Goal: Task Accomplishment & Management: Manage account settings

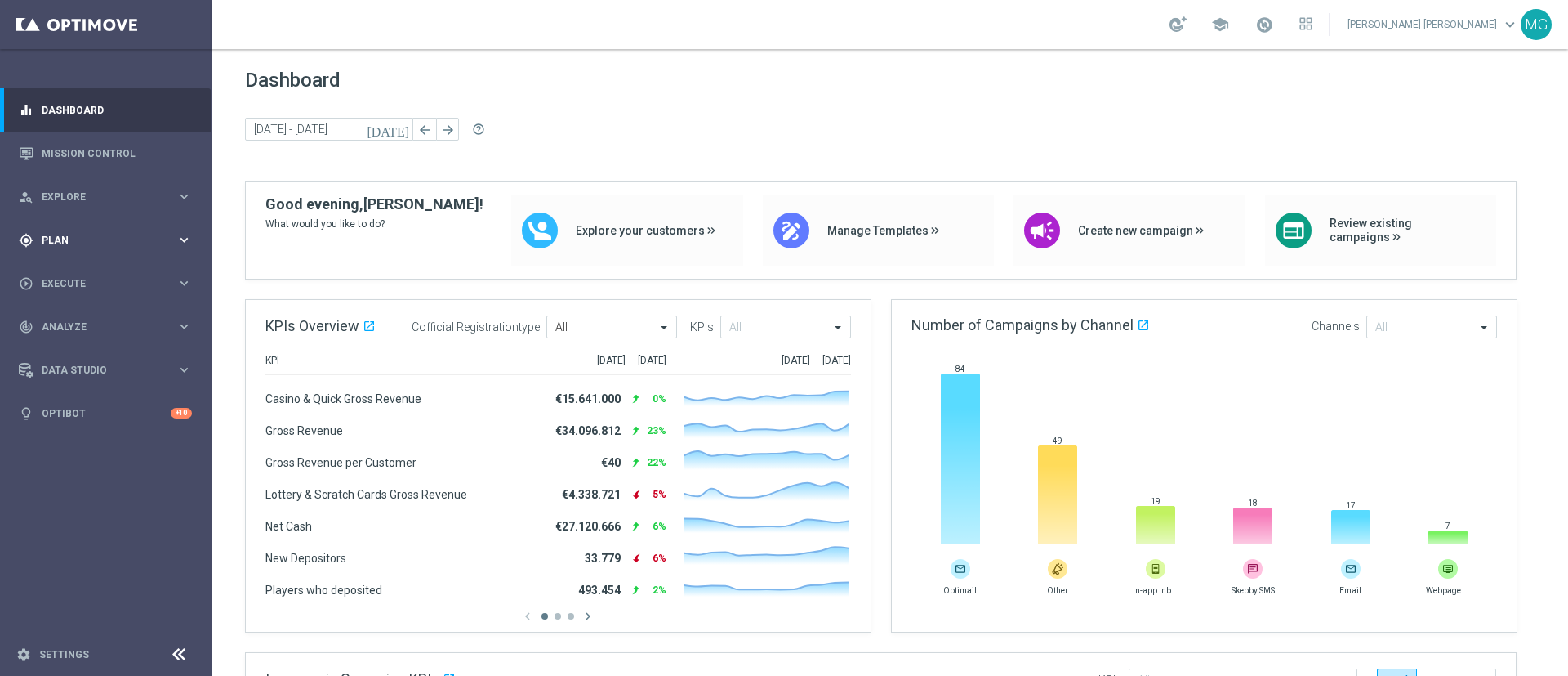
click at [50, 243] on span "Plan" at bounding box center [108, 240] width 135 height 10
click at [90, 277] on link "Target Groups" at bounding box center [106, 274] width 128 height 13
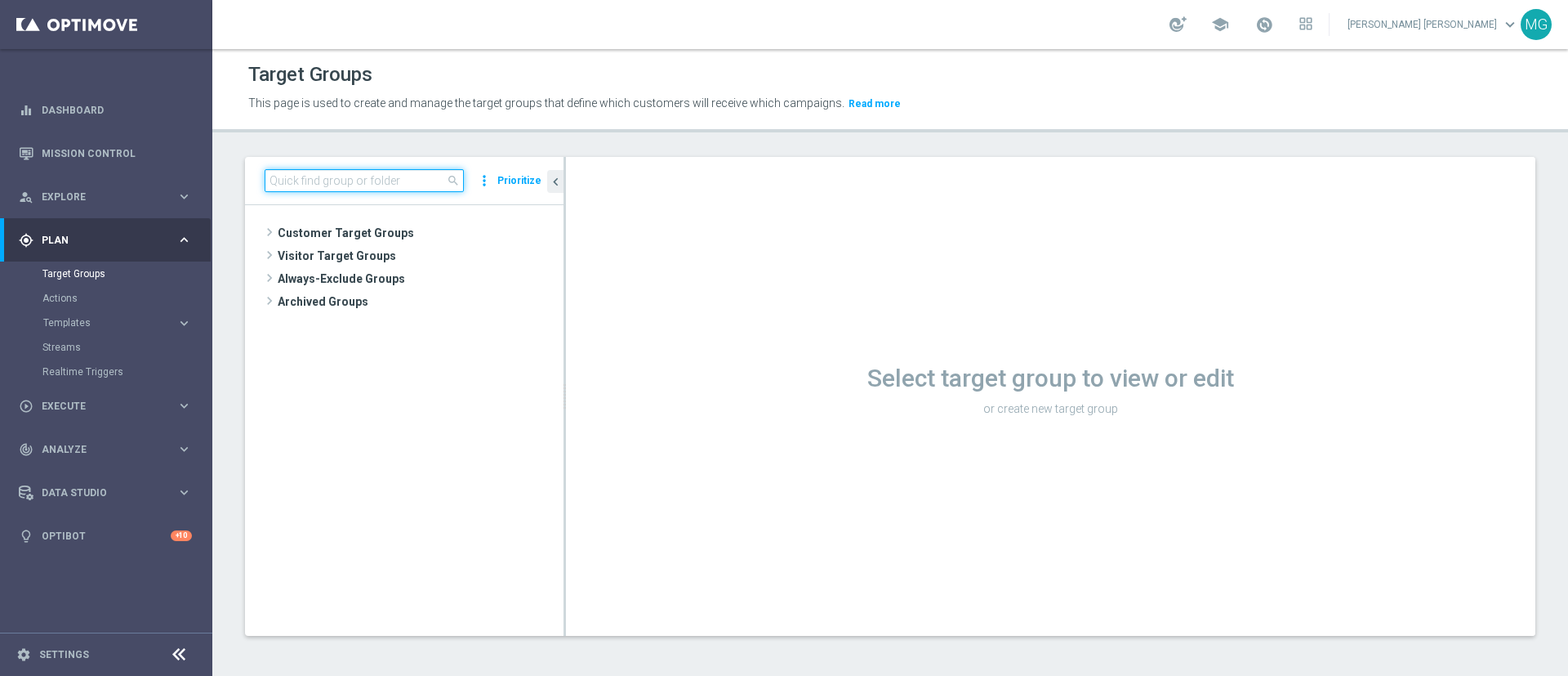
click at [352, 178] on input at bounding box center [364, 180] width 200 height 23
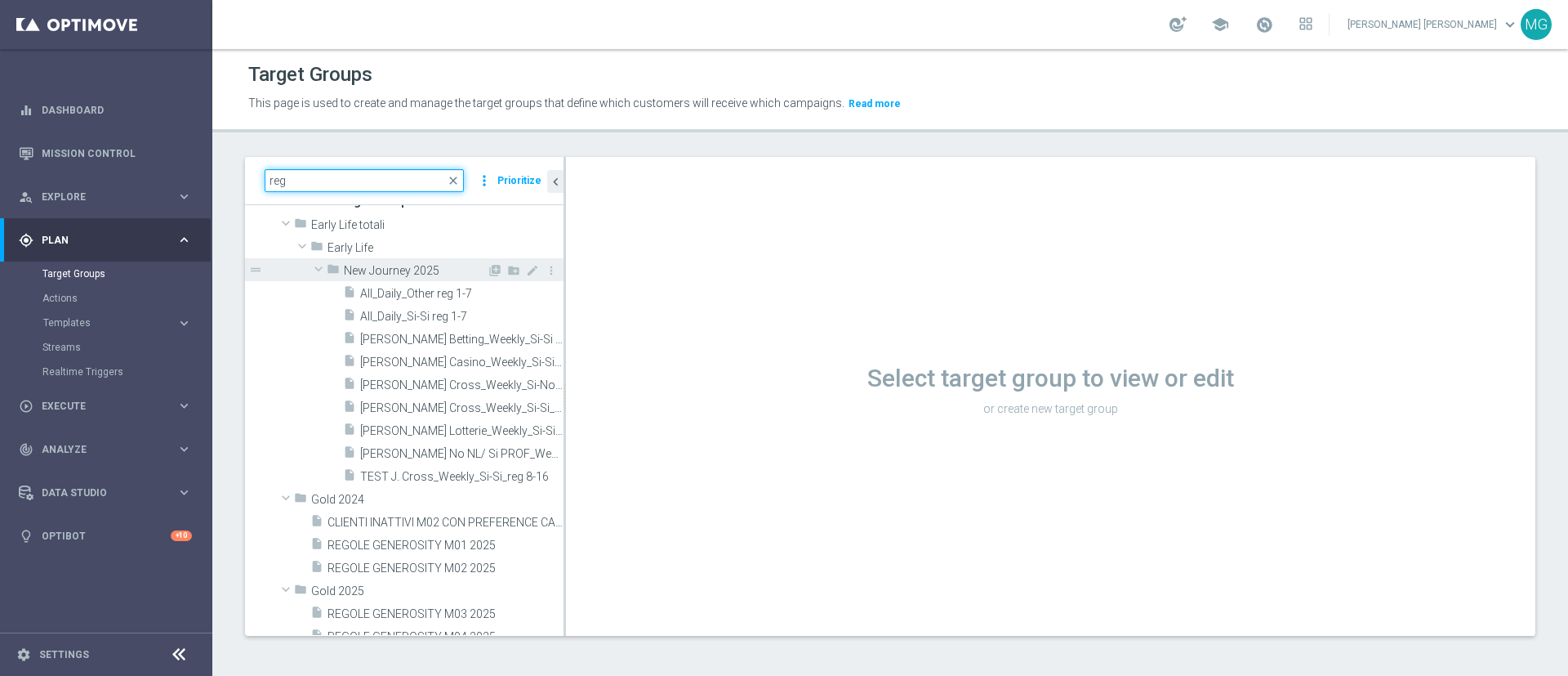
scroll to position [33, 0]
type input "reg"
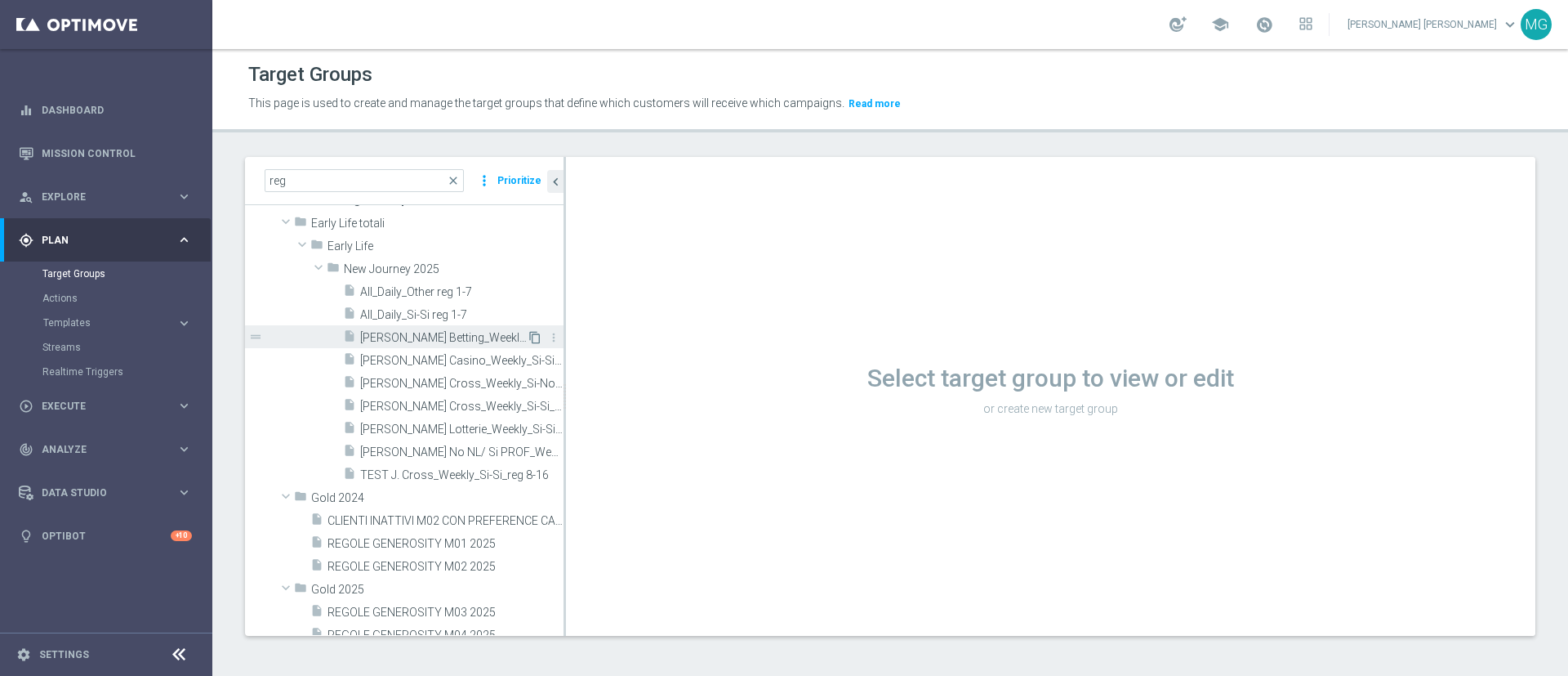
click at [528, 337] on icon "content_copy" at bounding box center [534, 337] width 13 height 13
click at [420, 339] on span "J. Betting_Weekly_Si-Si reg 8-16" at bounding box center [443, 338] width 166 height 14
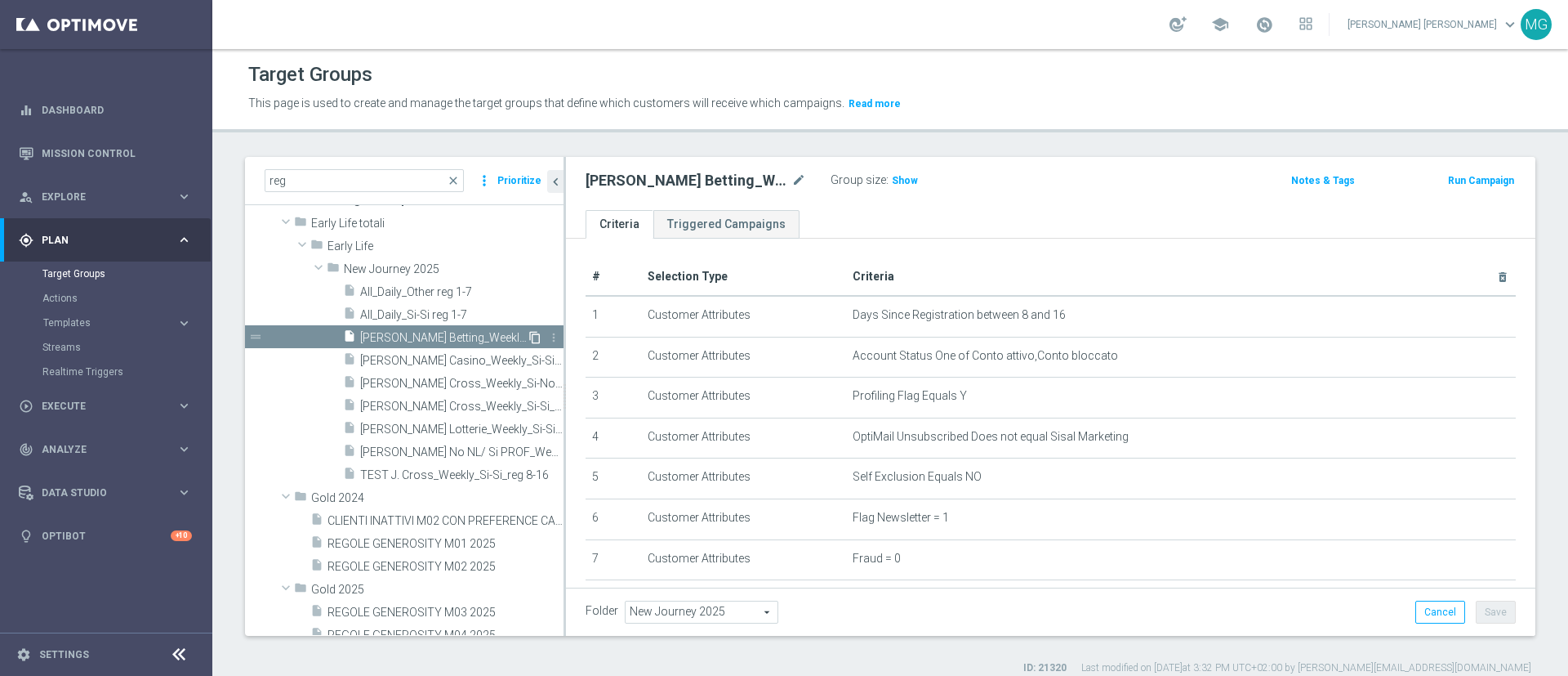
click at [528, 338] on icon "content_copy" at bounding box center [534, 337] width 13 height 13
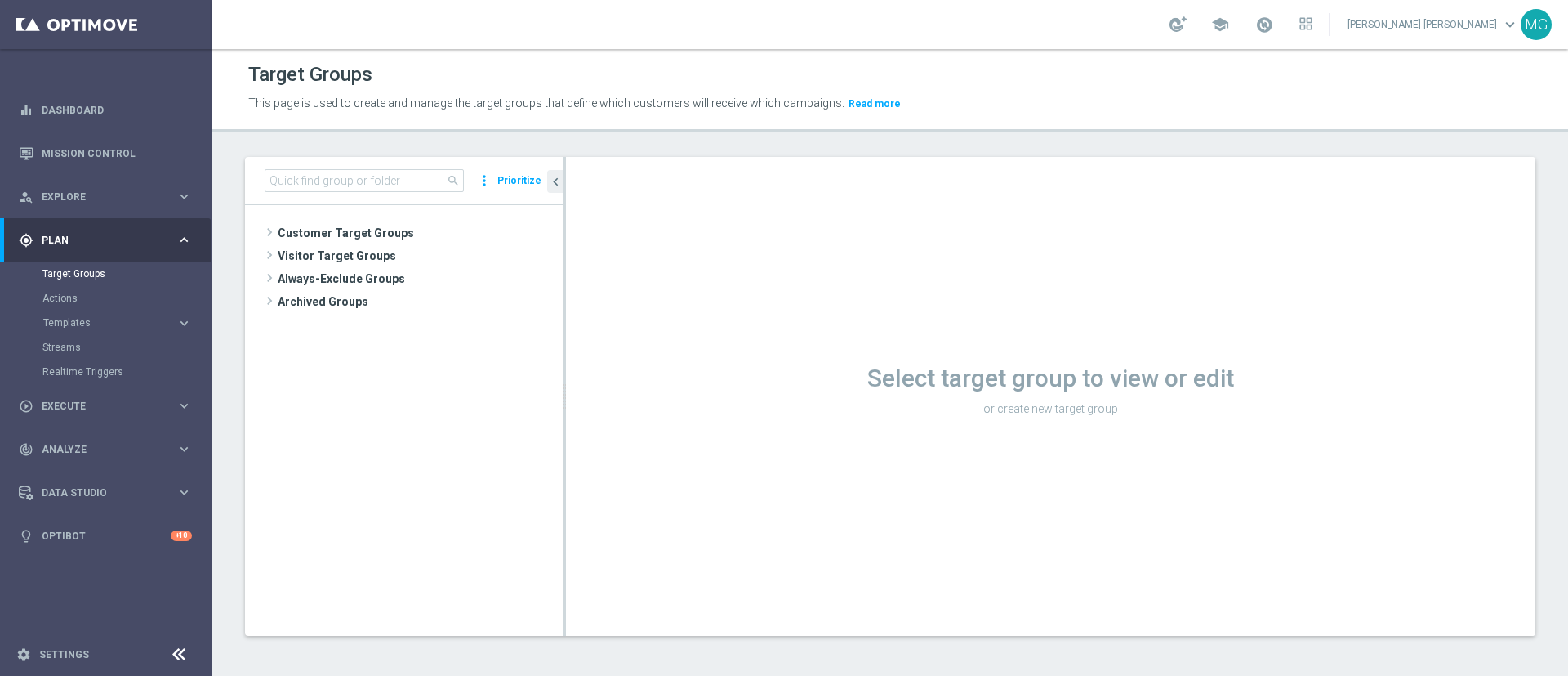
click at [390, 161] on div "search more_vert Prioritize" at bounding box center [404, 180] width 319 height 48
click at [390, 181] on input at bounding box center [364, 180] width 200 height 23
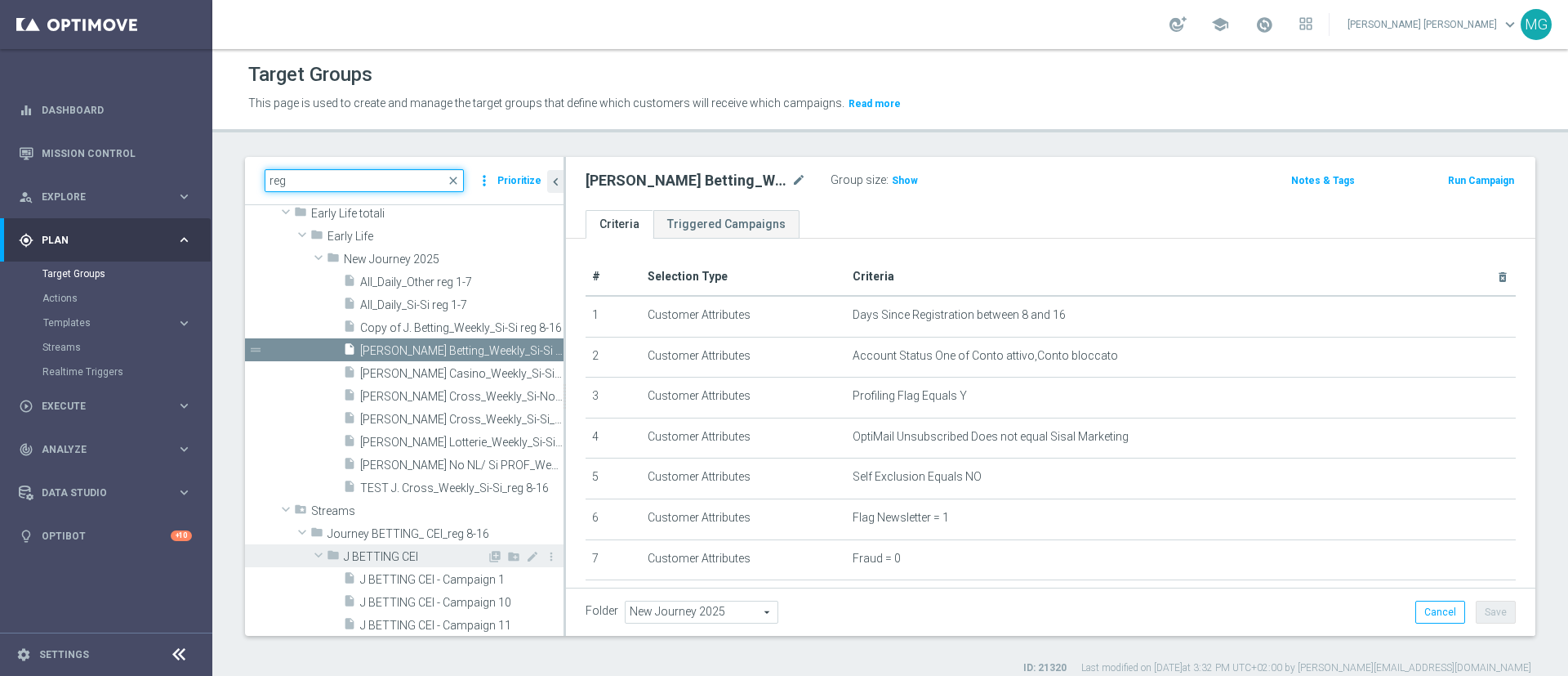
scroll to position [43, 0]
type input "reg"
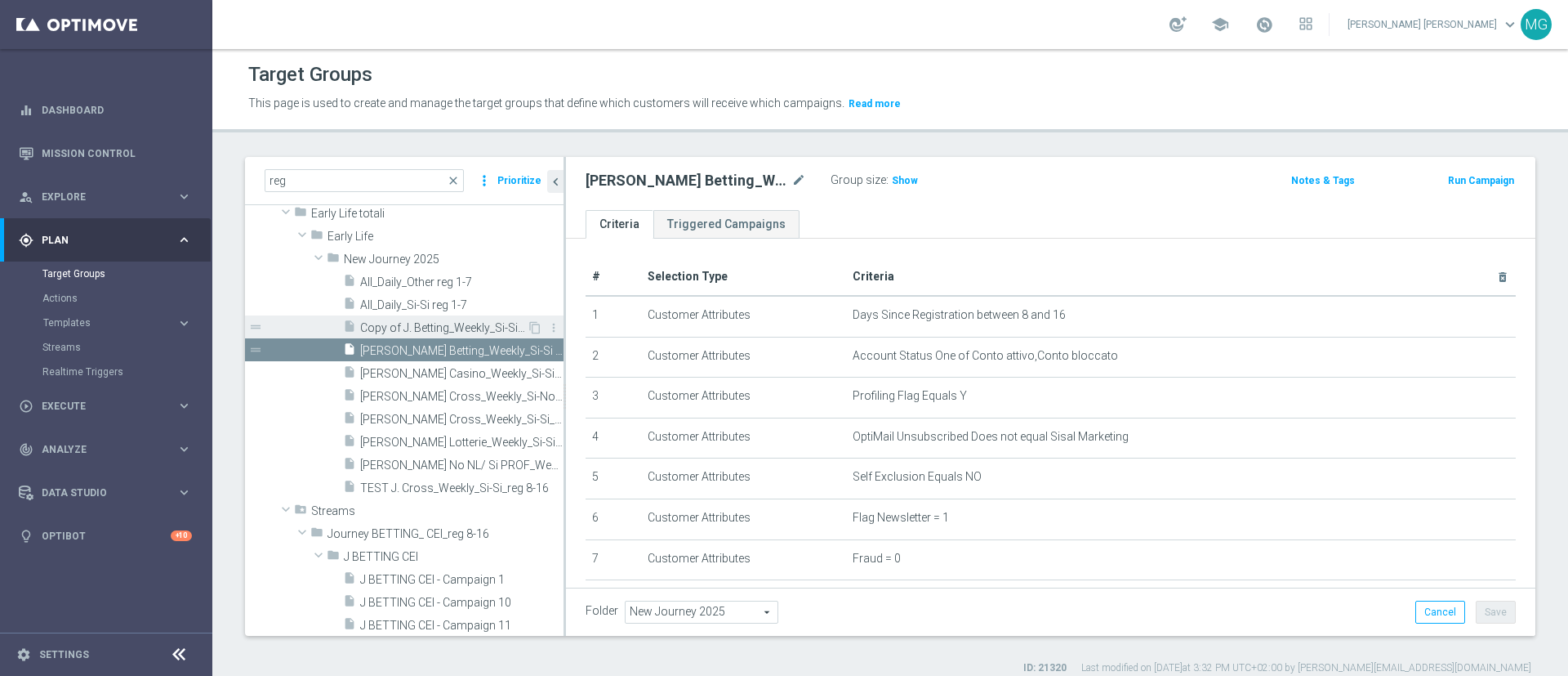
click at [402, 326] on span "Copy of J. Betting_Weekly_Si-Si reg 8-16" at bounding box center [443, 328] width 166 height 14
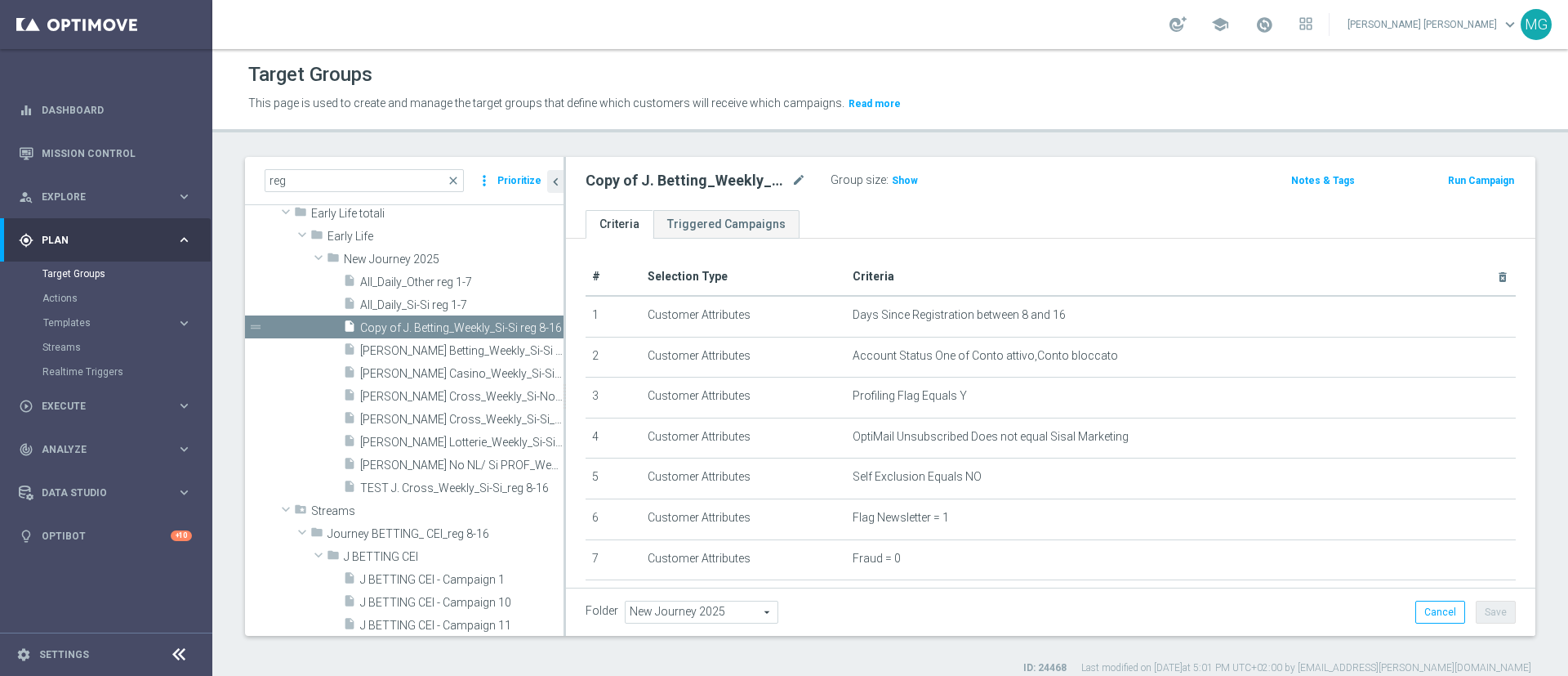
click at [799, 169] on div "Copy of J. Betting_Weekly_Si-Si reg 8-16 mode_edit" at bounding box center [707, 180] width 245 height 23
click at [799, 176] on icon "mode_edit" at bounding box center [799, 181] width 15 height 20
click at [633, 181] on input "Copy of J. Betting_Weekly_Si-Si reg 8-16" at bounding box center [695, 182] width 220 height 23
drag, startPoint x: 634, startPoint y: 183, endPoint x: 578, endPoint y: 189, distance: 56.3
click at [578, 189] on div "J. Betting_Weekly_Si-Si reg 8-16" at bounding box center [695, 182] width 245 height 23
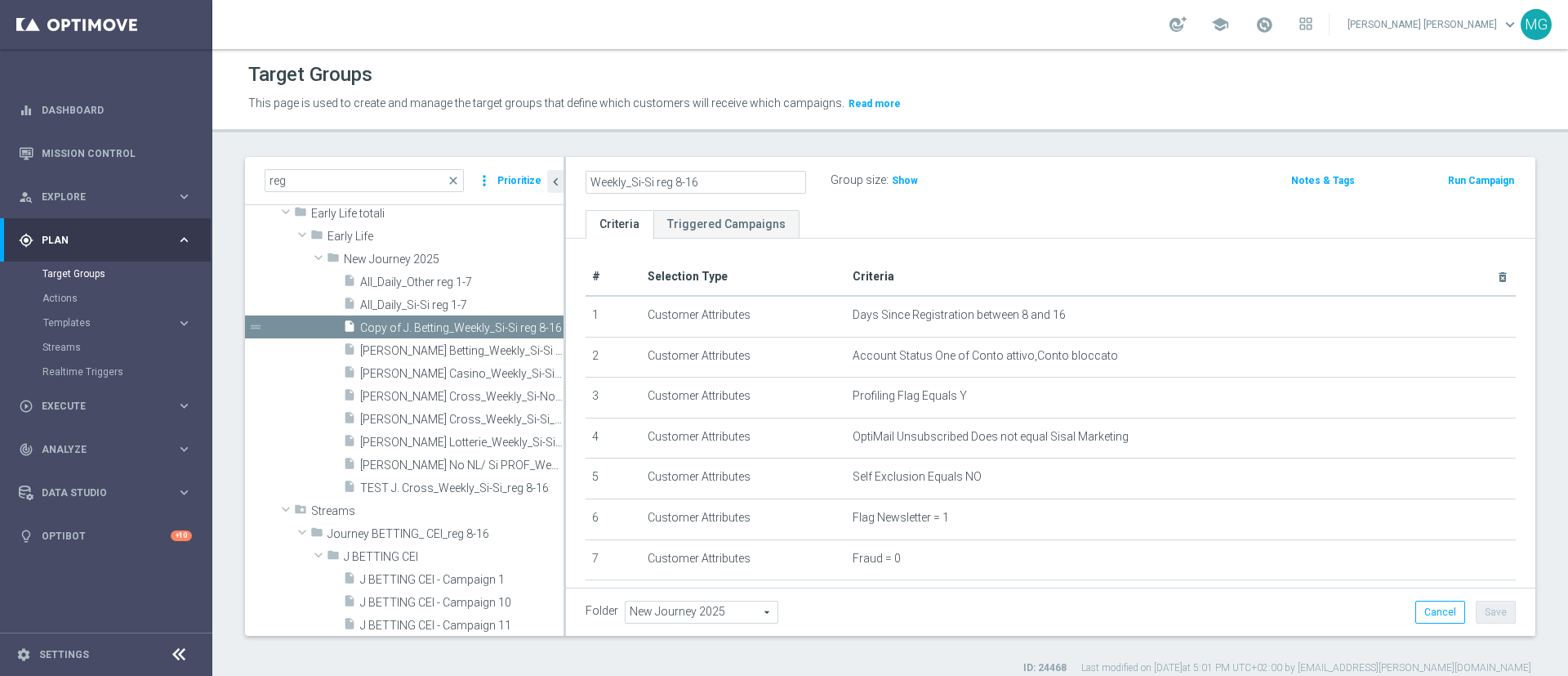
type input "Weekly_Si-Si reg 8-16"
click at [949, 253] on div "# Selection Type Criteria delete_forever 1 Customer Attributes Days Since Regis…" at bounding box center [1051, 644] width 970 height 812
click at [745, 184] on icon "mode_edit" at bounding box center [746, 181] width 15 height 20
click at [624, 180] on input "Weekly_Si-Si reg 8-16" at bounding box center [695, 182] width 220 height 23
drag, startPoint x: 624, startPoint y: 180, endPoint x: 562, endPoint y: 178, distance: 62.0
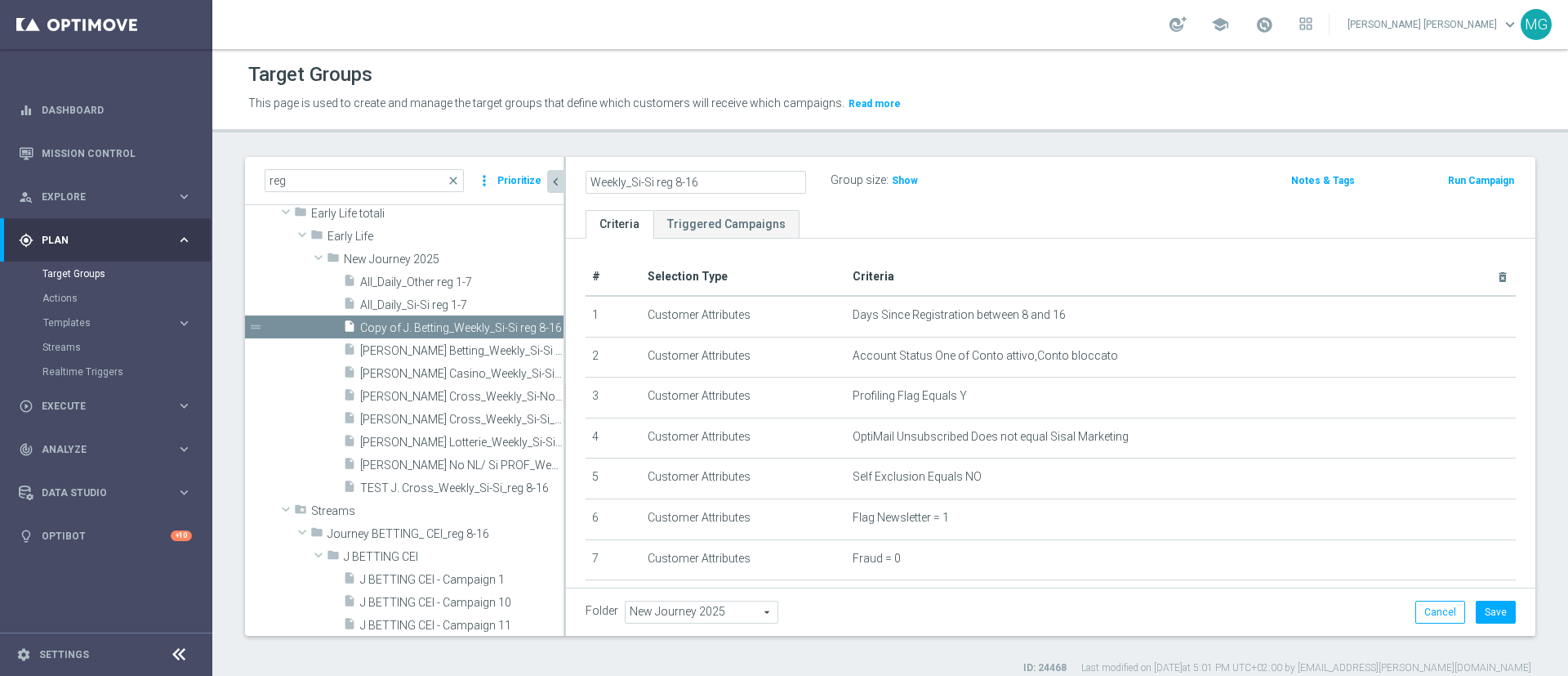
click at [562, 178] on as-split "reg close more_vert Prioritize Customer Target Groups library_add create_new_fo…" at bounding box center [890, 396] width 1291 height 479
type input "CEI_Si-Si reg 8-16"
click at [1093, 186] on div "CEI_Si-Si reg 8-16 Group size : Show" at bounding box center [891, 181] width 636 height 25
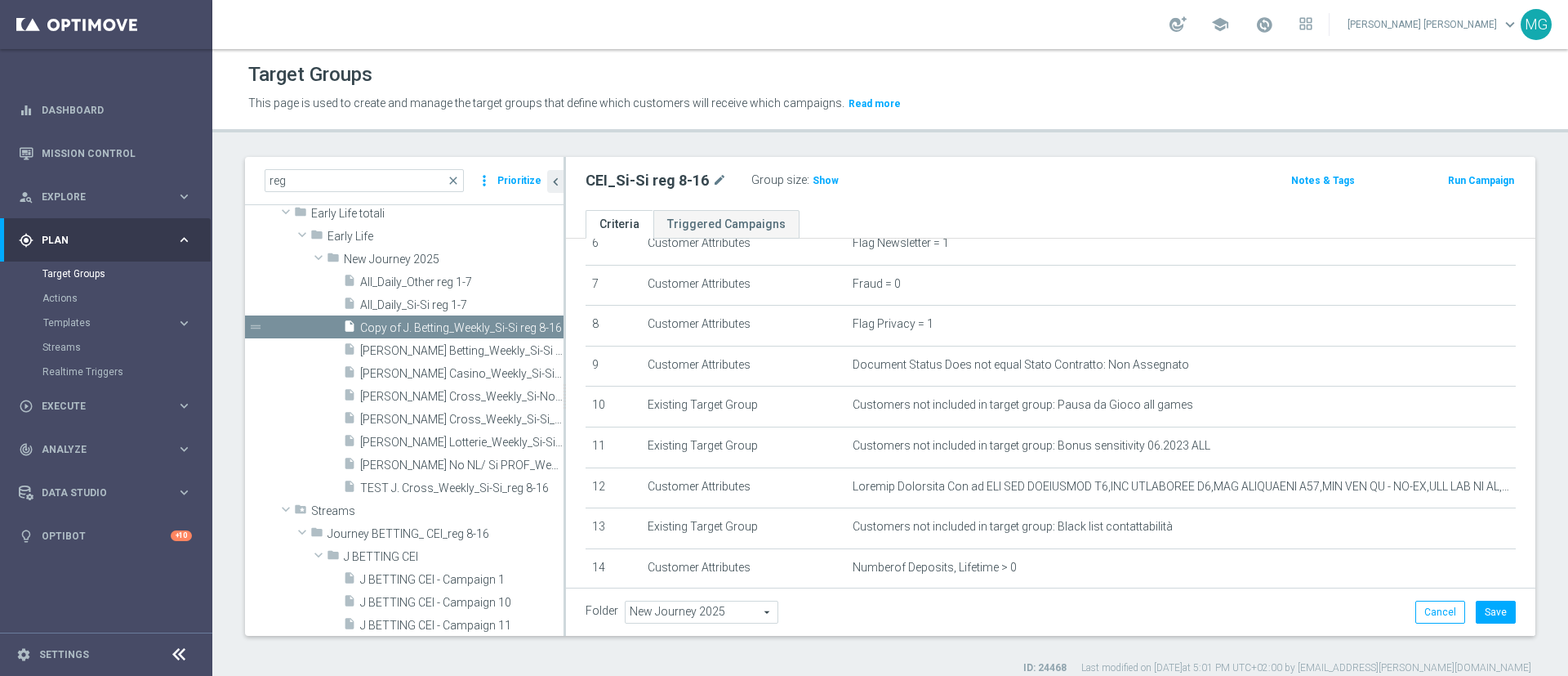
scroll to position [348, 0]
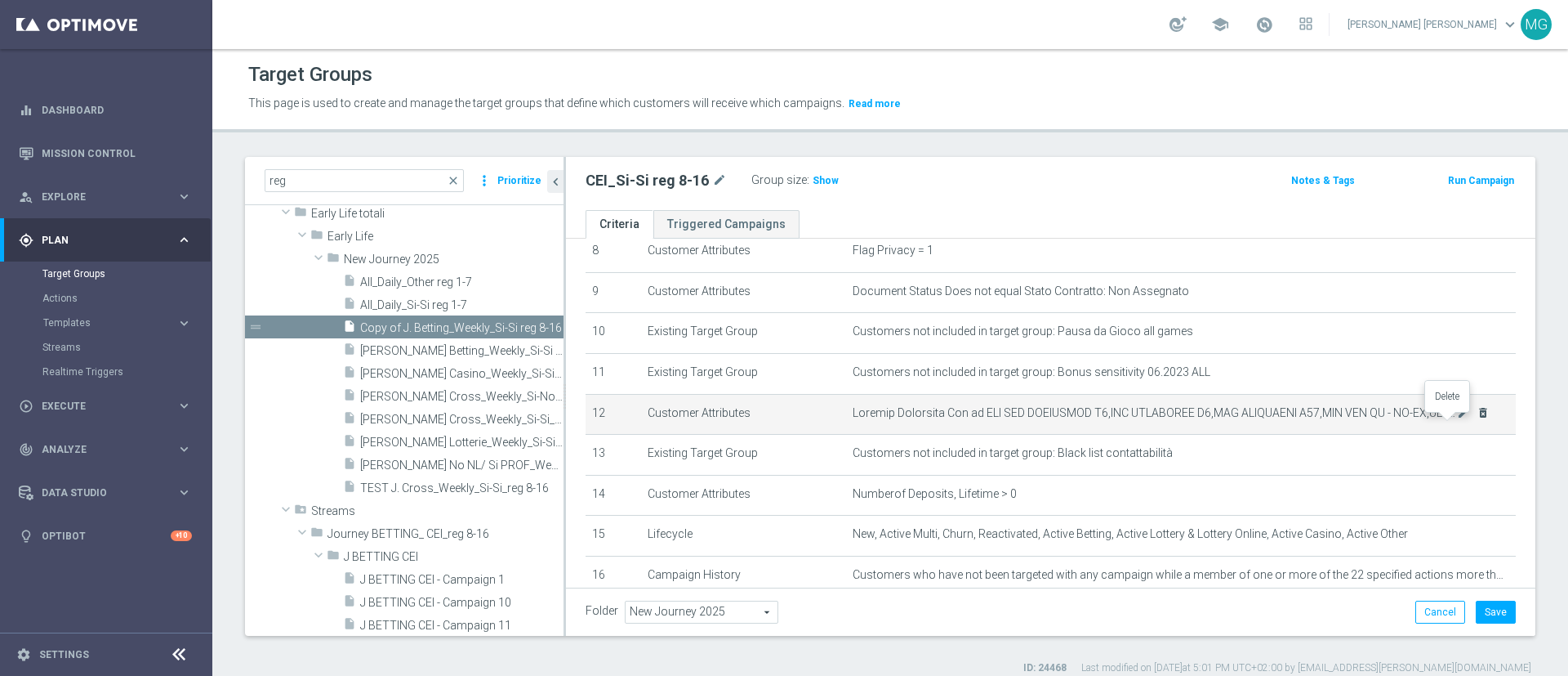
click at [1477, 417] on icon "delete_forever" at bounding box center [1482, 412] width 13 height 13
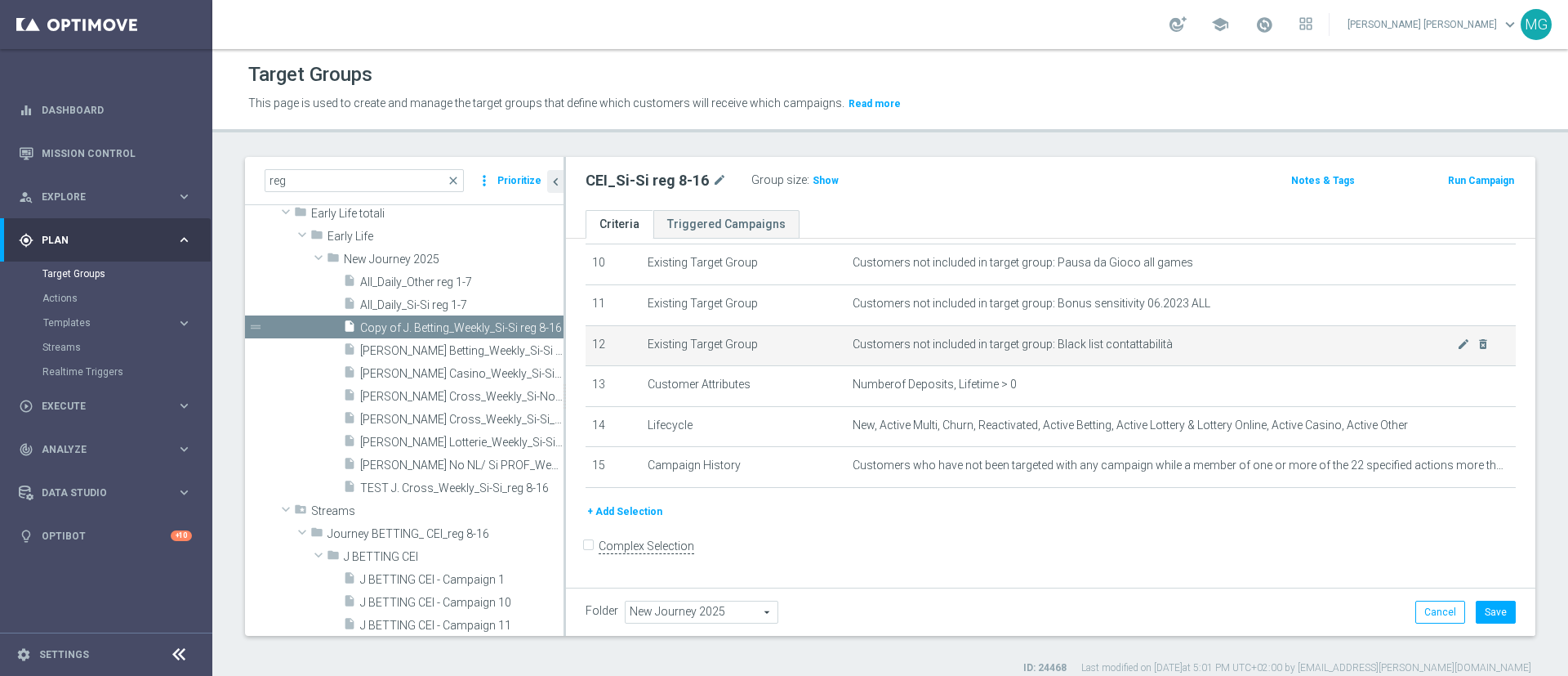
scroll to position [421, 0]
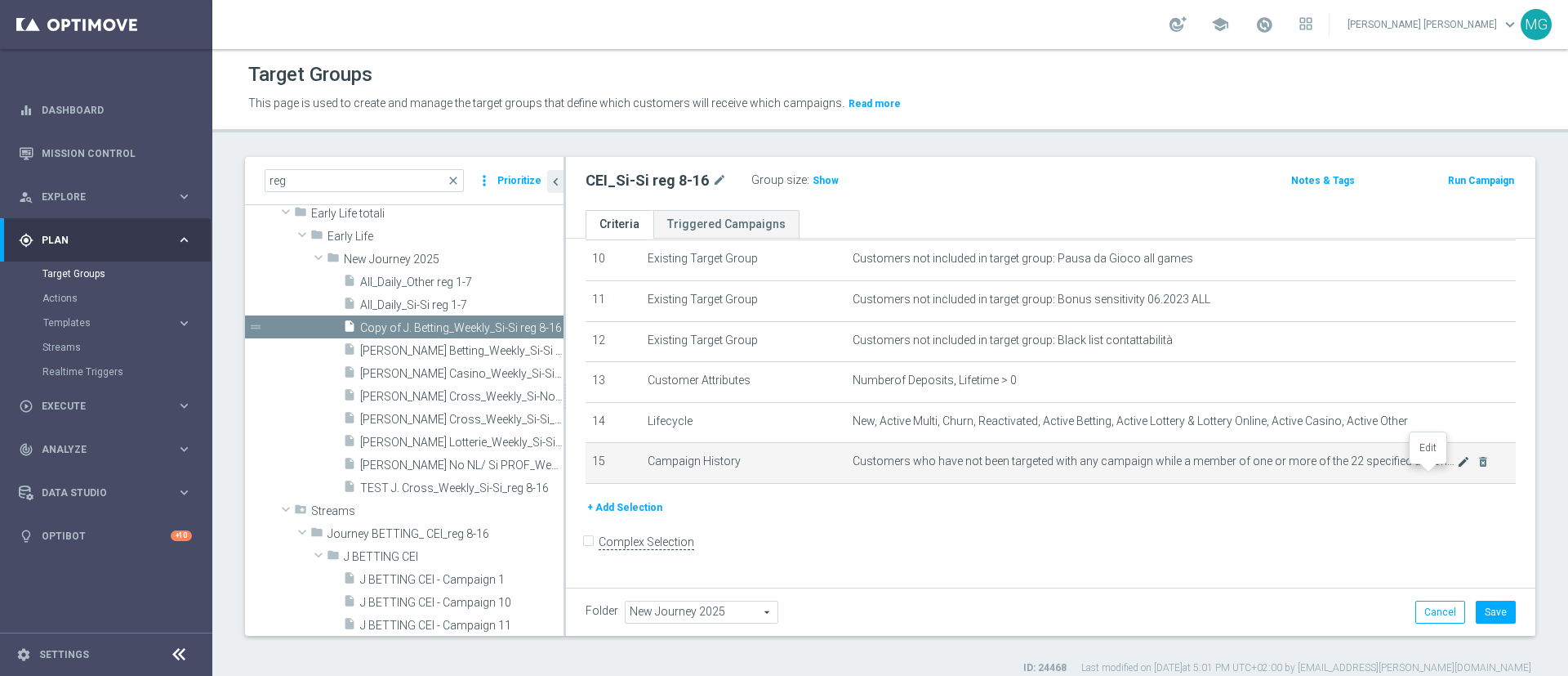
click at [1457, 468] on icon "mode_edit" at bounding box center [1463, 461] width 13 height 13
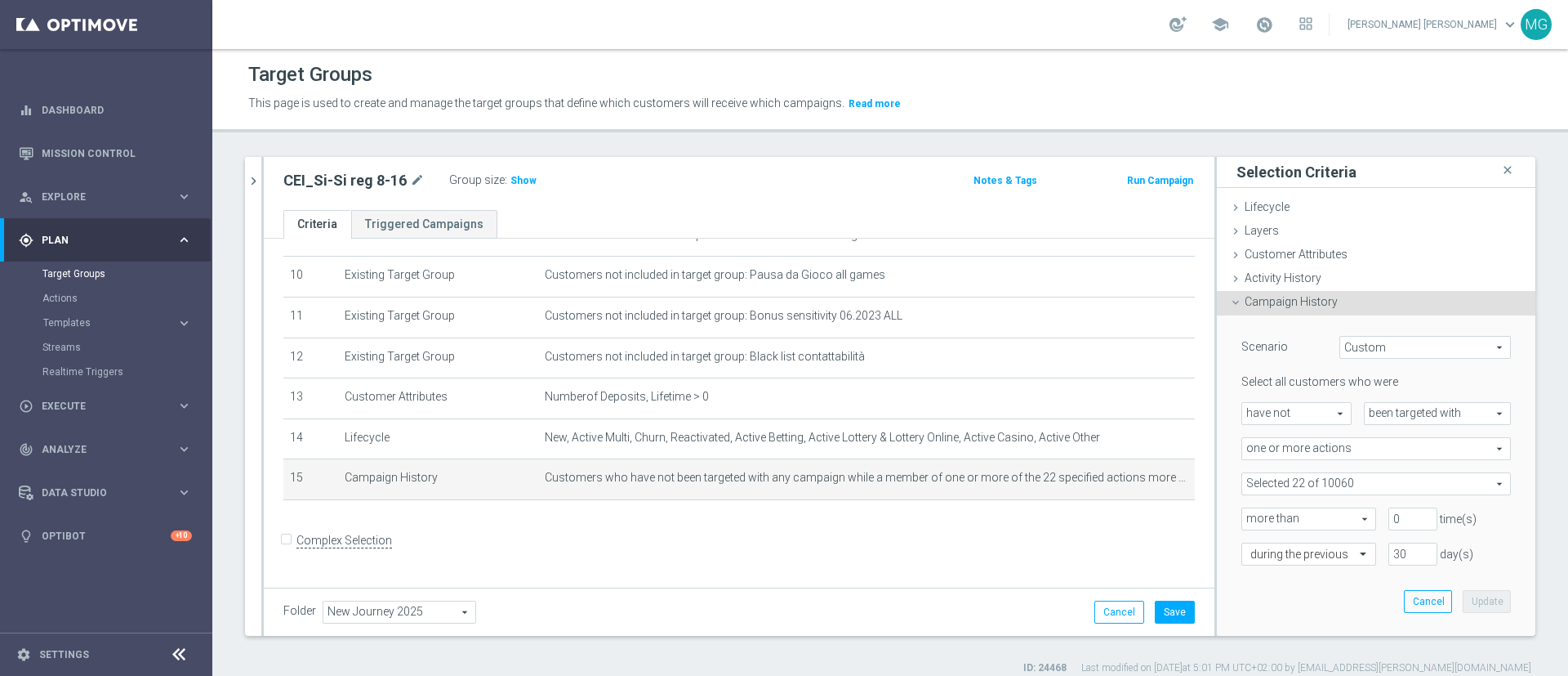
scroll to position [403, 0]
click at [1440, 479] on span at bounding box center [1376, 484] width 268 height 22
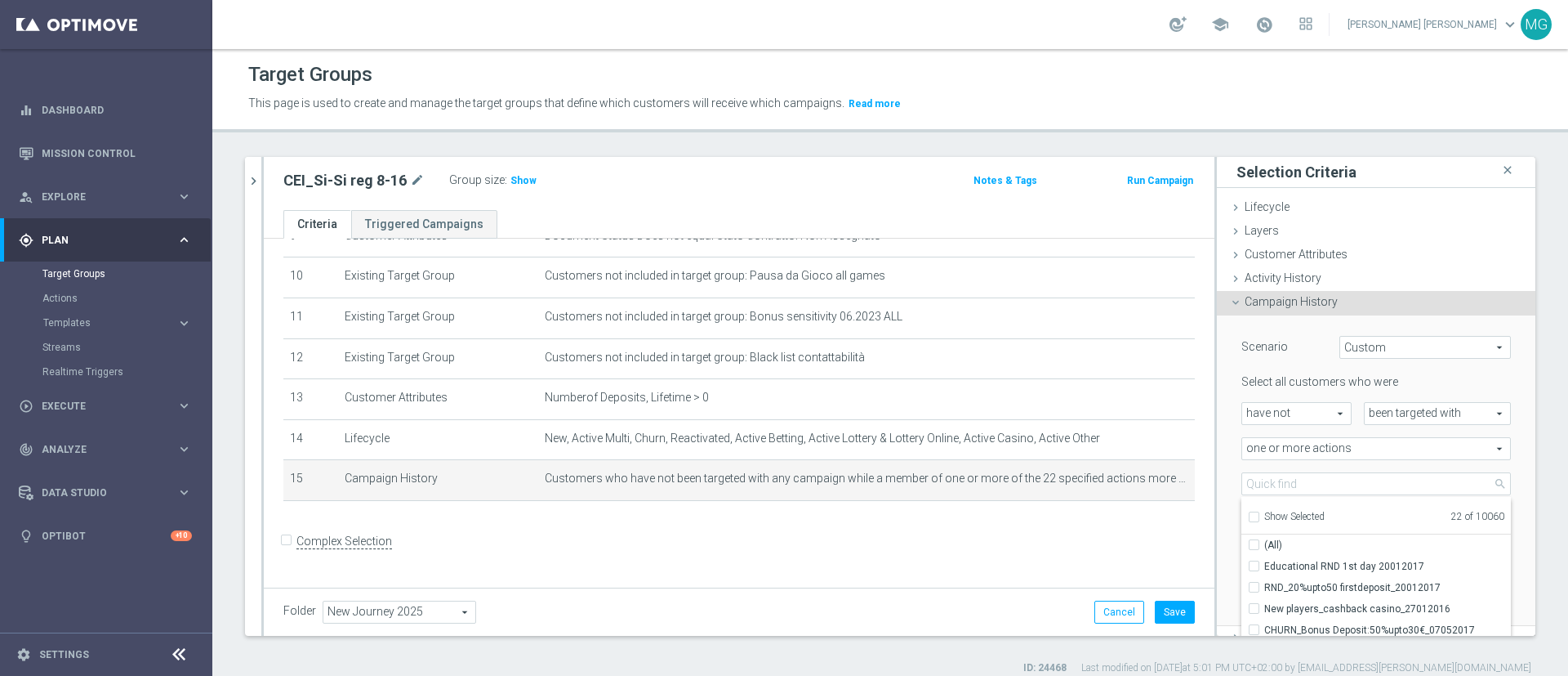
click at [1276, 507] on div "Show Selected" at bounding box center [1287, 515] width 77 height 21
click at [1285, 518] on span "Show Selected" at bounding box center [1294, 517] width 60 height 12
click at [1259, 518] on input "Show Selected" at bounding box center [1253, 519] width 11 height 11
checkbox input "true"
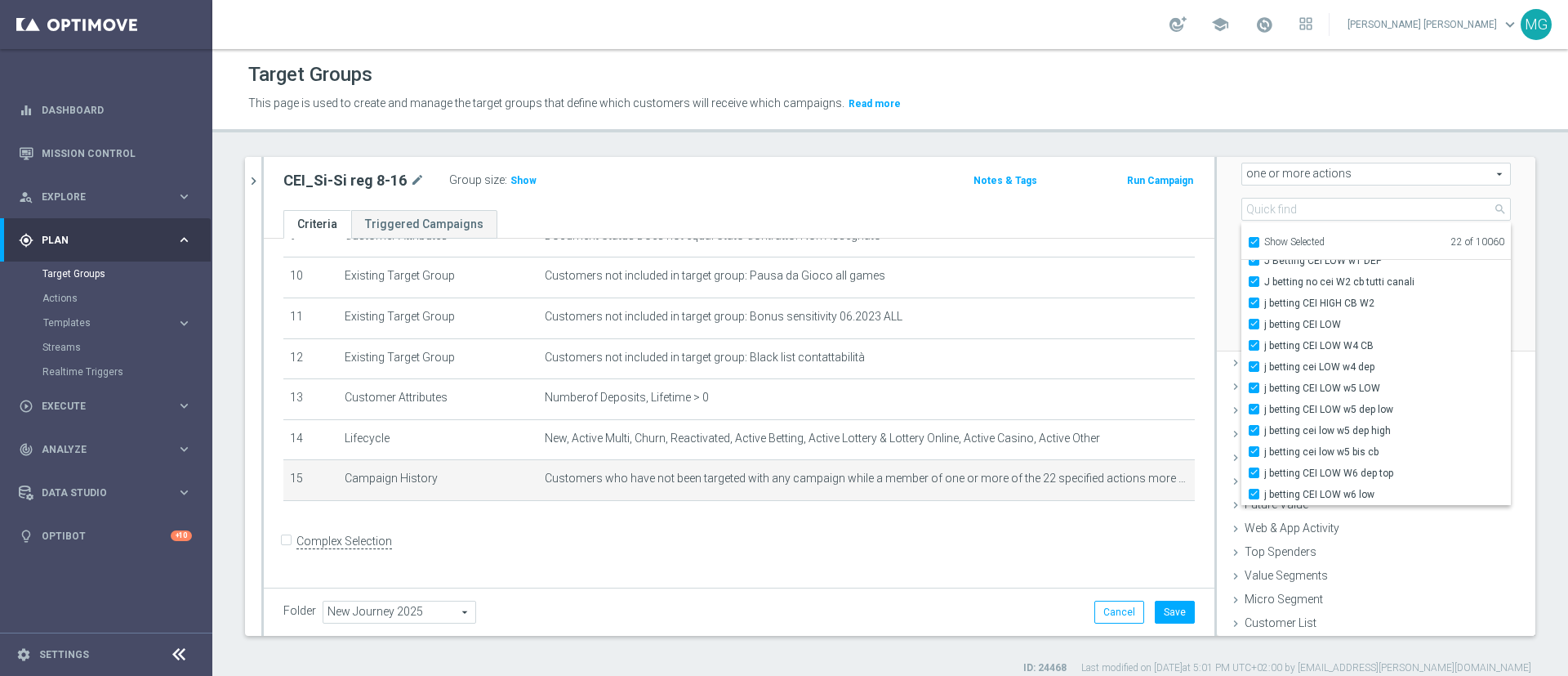
scroll to position [0, 0]
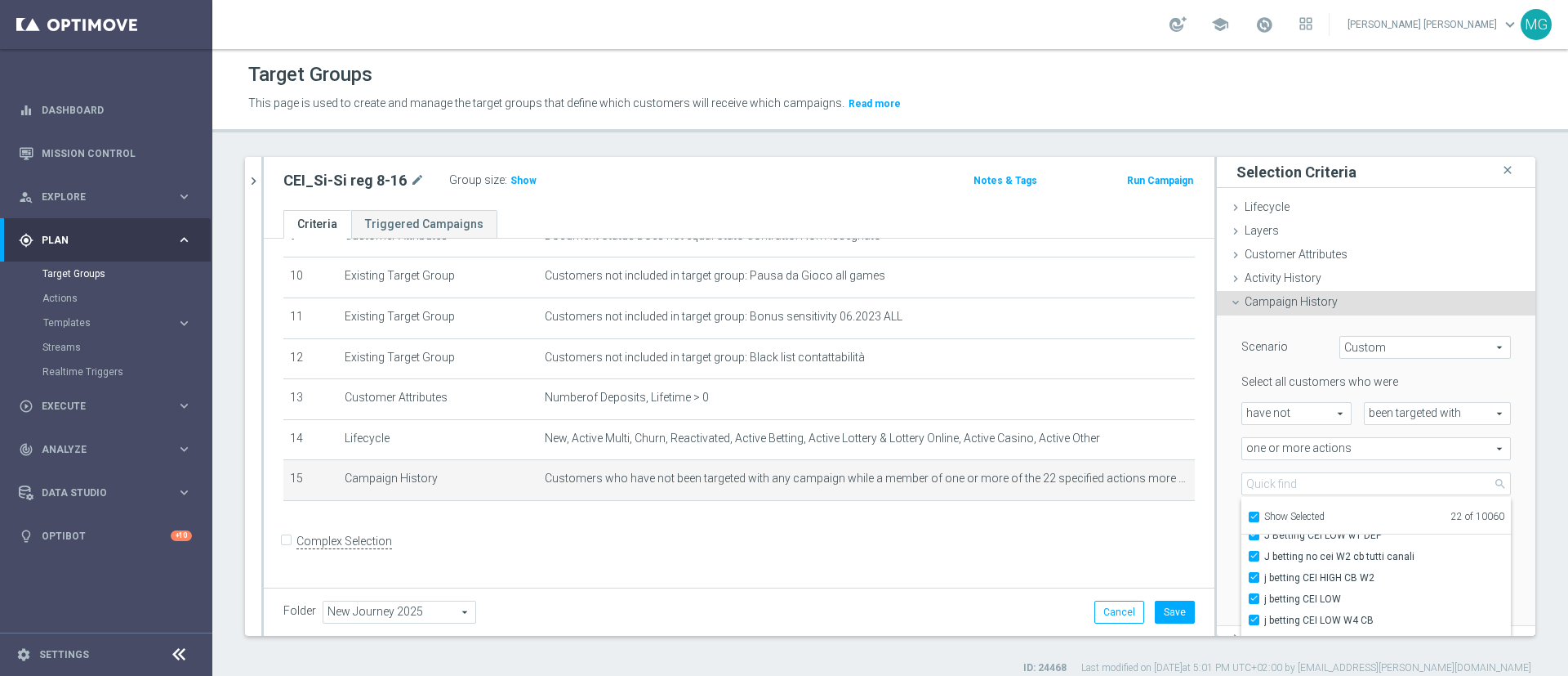
click at [1270, 318] on div "Scenario Custom Custom arrow_drop_down search Select all customers who were hav…" at bounding box center [1376, 470] width 294 height 310
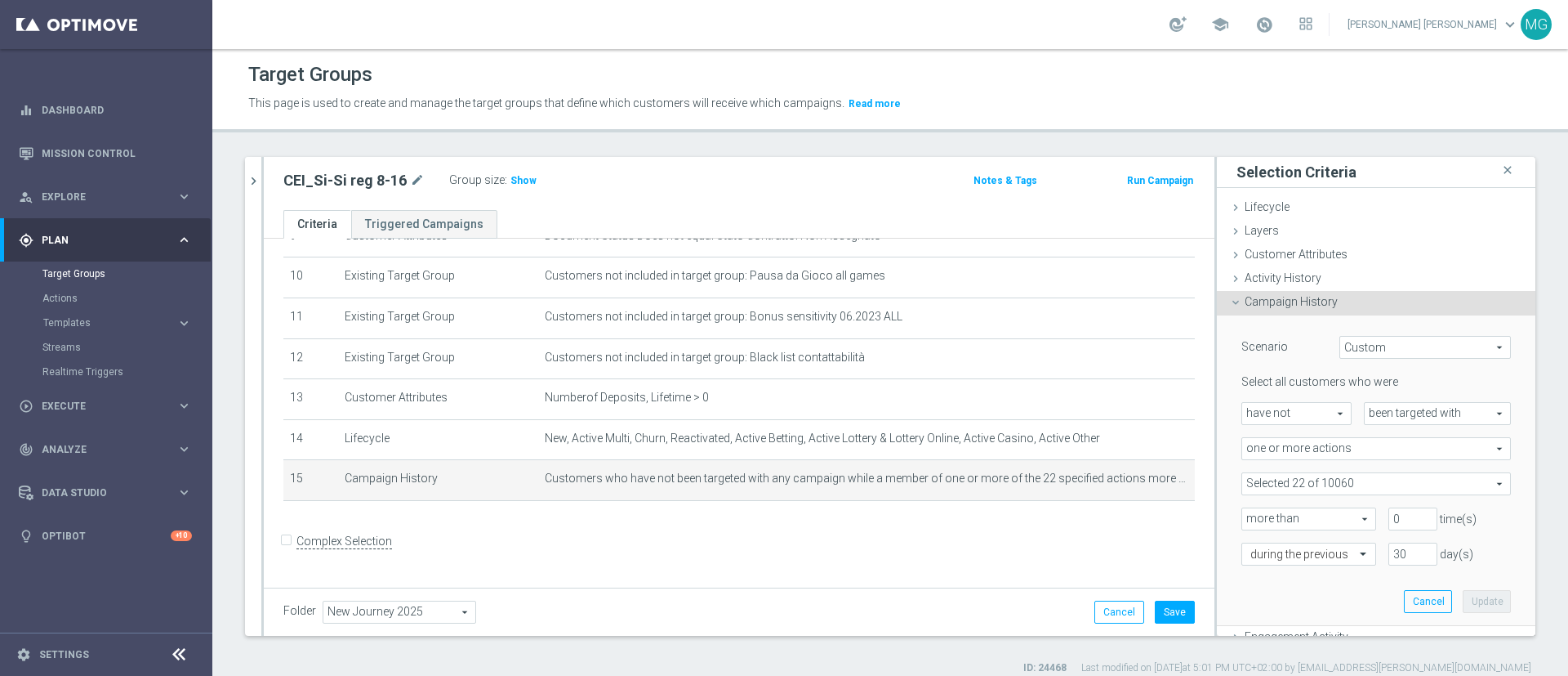
click at [1236, 309] on div "Campaign History done" at bounding box center [1376, 303] width 319 height 25
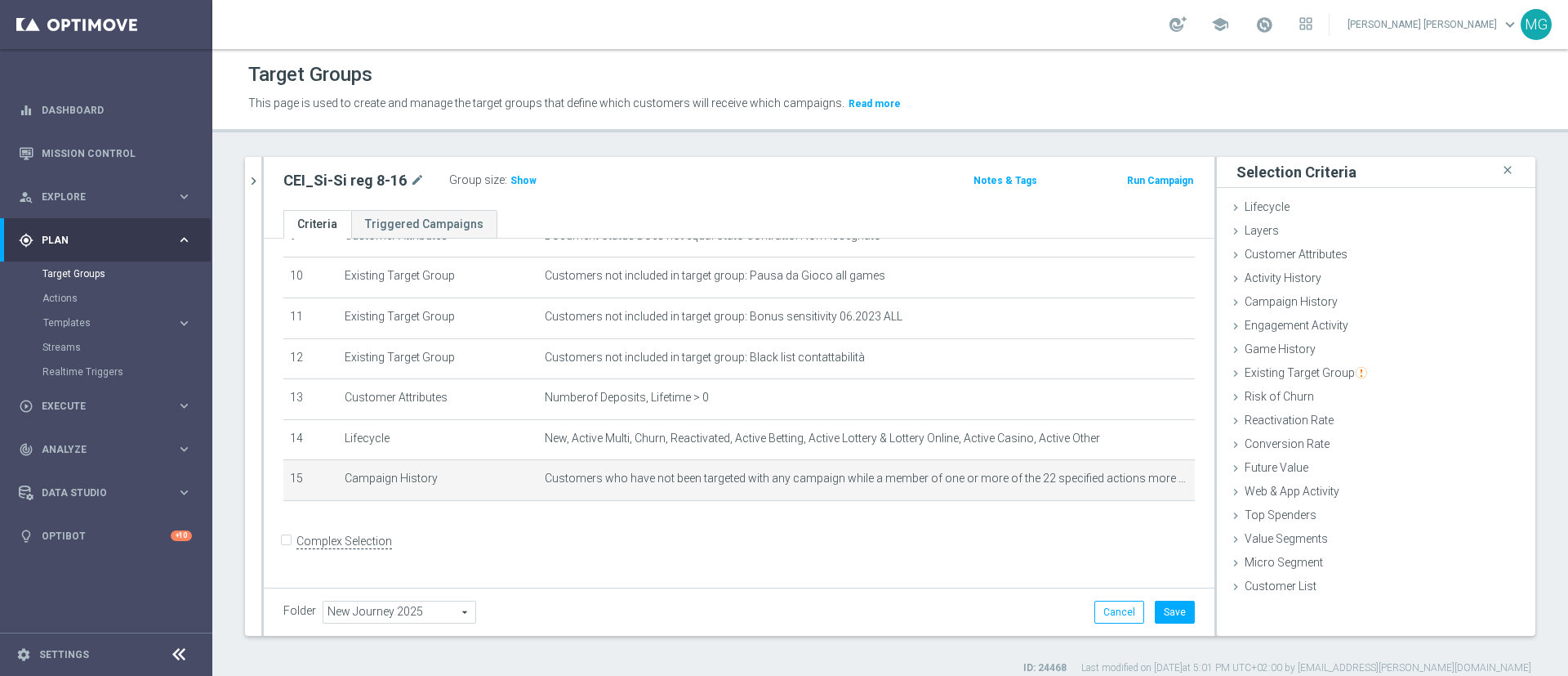
click at [1086, 552] on form "Complex Selection Invalid Expression" at bounding box center [739, 558] width 912 height 60
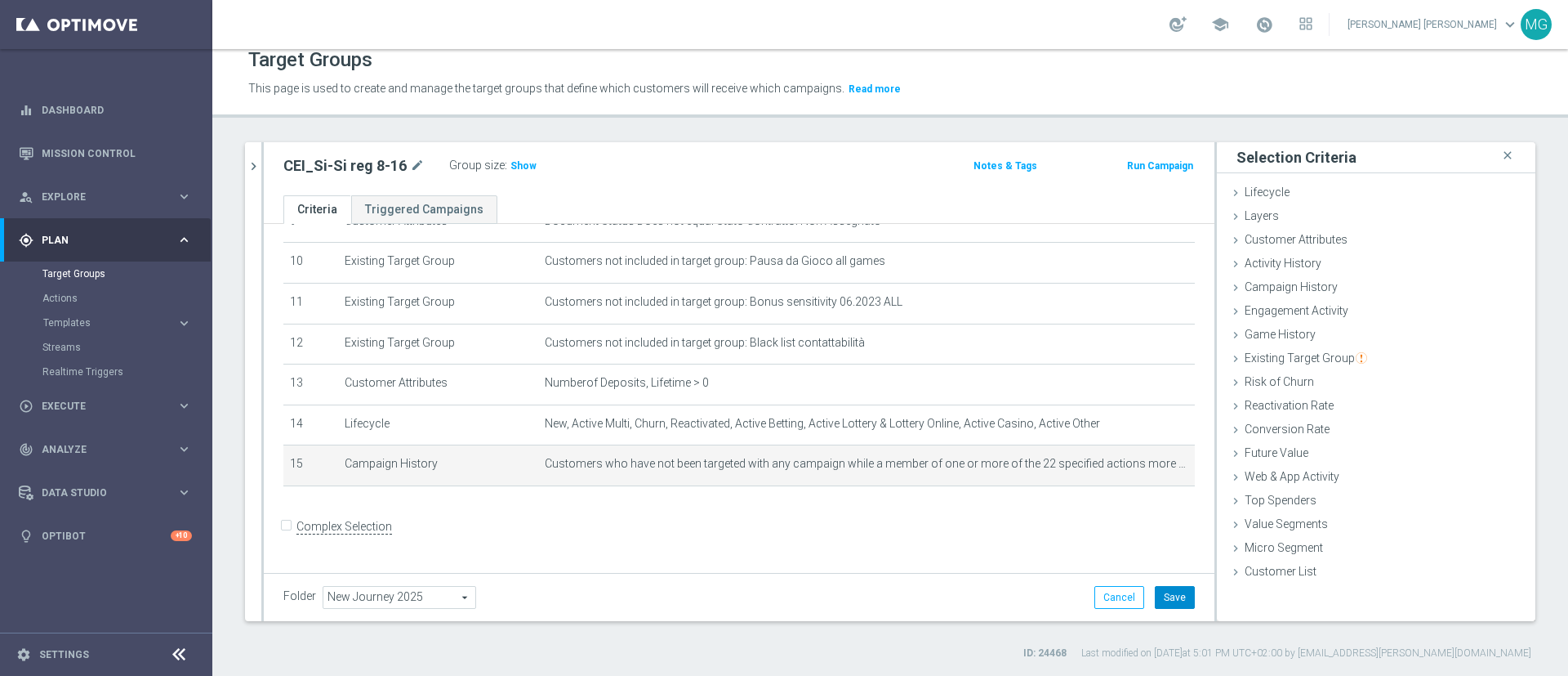
click at [1167, 595] on button "Save" at bounding box center [1175, 596] width 40 height 23
click at [517, 167] on span "Show" at bounding box center [523, 166] width 27 height 12
click at [524, 163] on span "11,256" at bounding box center [528, 168] width 34 height 16
click at [250, 168] on icon "chevron_right" at bounding box center [254, 166] width 16 height 16
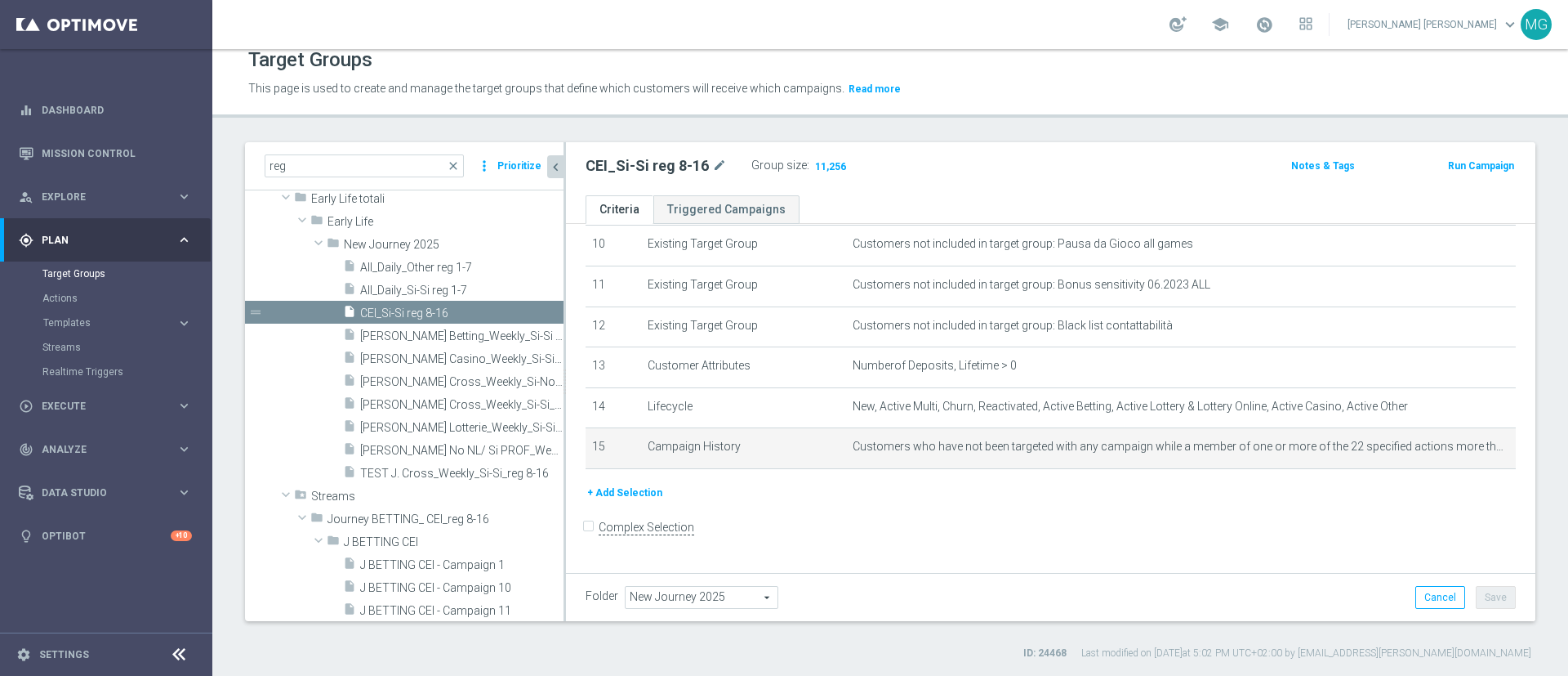
scroll to position [20, 0]
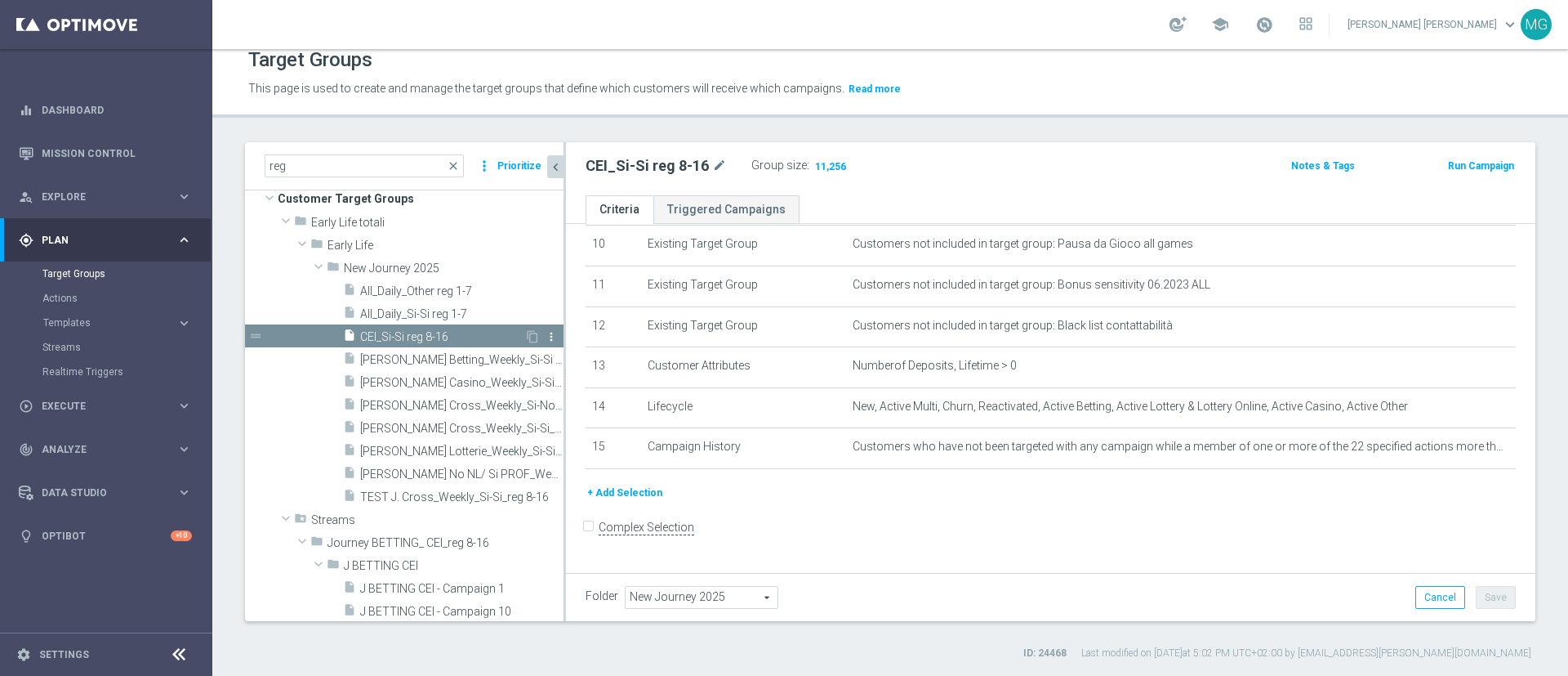
click at [545, 338] on icon "more_vert" at bounding box center [551, 336] width 13 height 13
click at [570, 388] on span "Delete" at bounding box center [576, 386] width 35 height 12
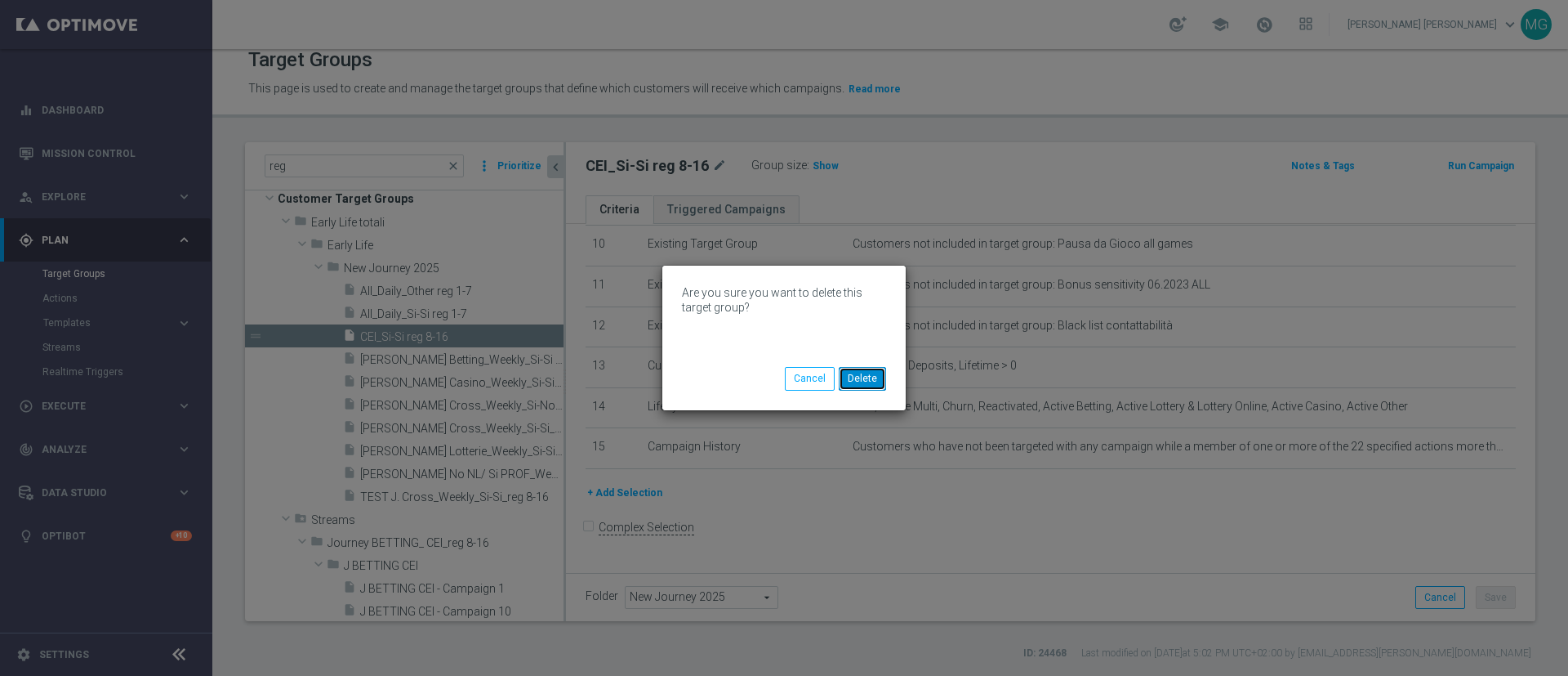
click at [859, 374] on button "Delete" at bounding box center [863, 378] width 47 height 23
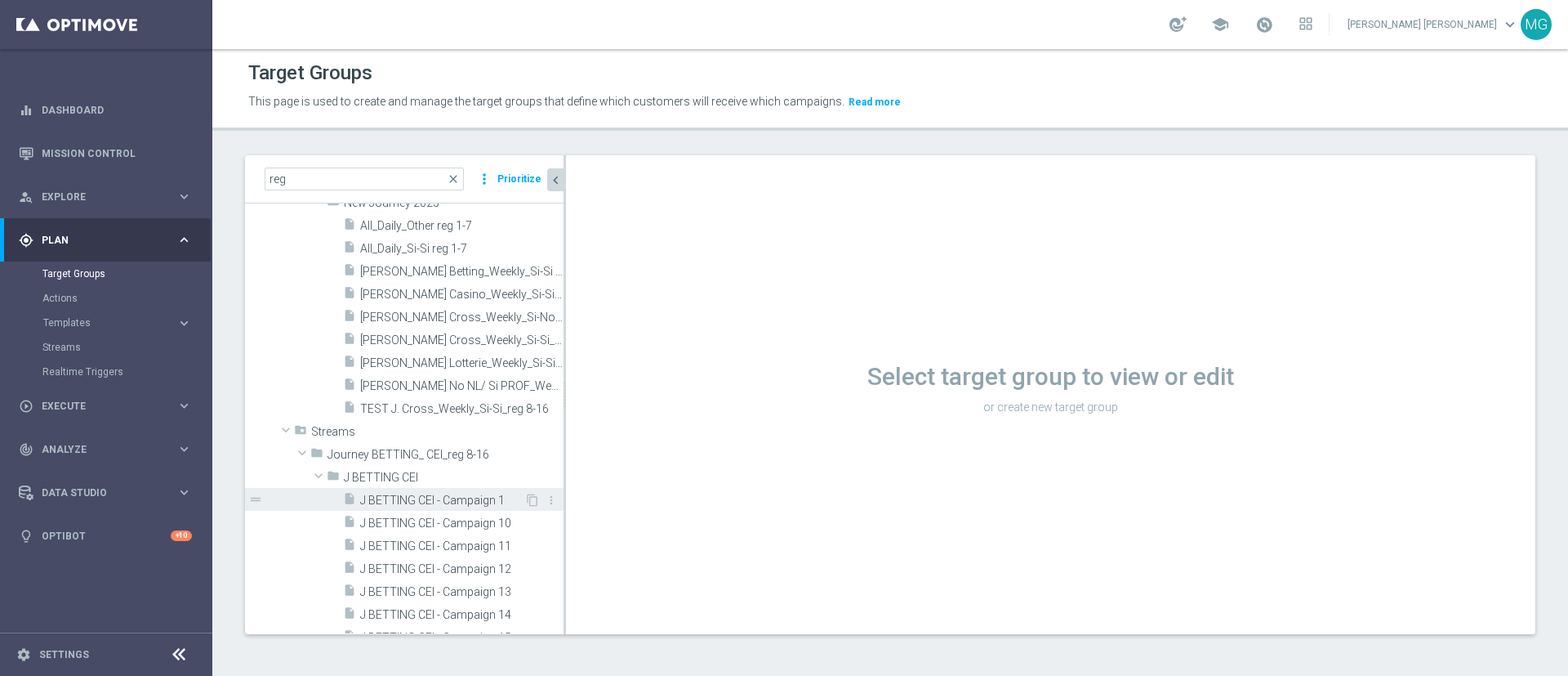
scroll to position [99, 0]
click at [470, 496] on span "J BETTING CEI - Campaign 1" at bounding box center [442, 499] width 164 height 14
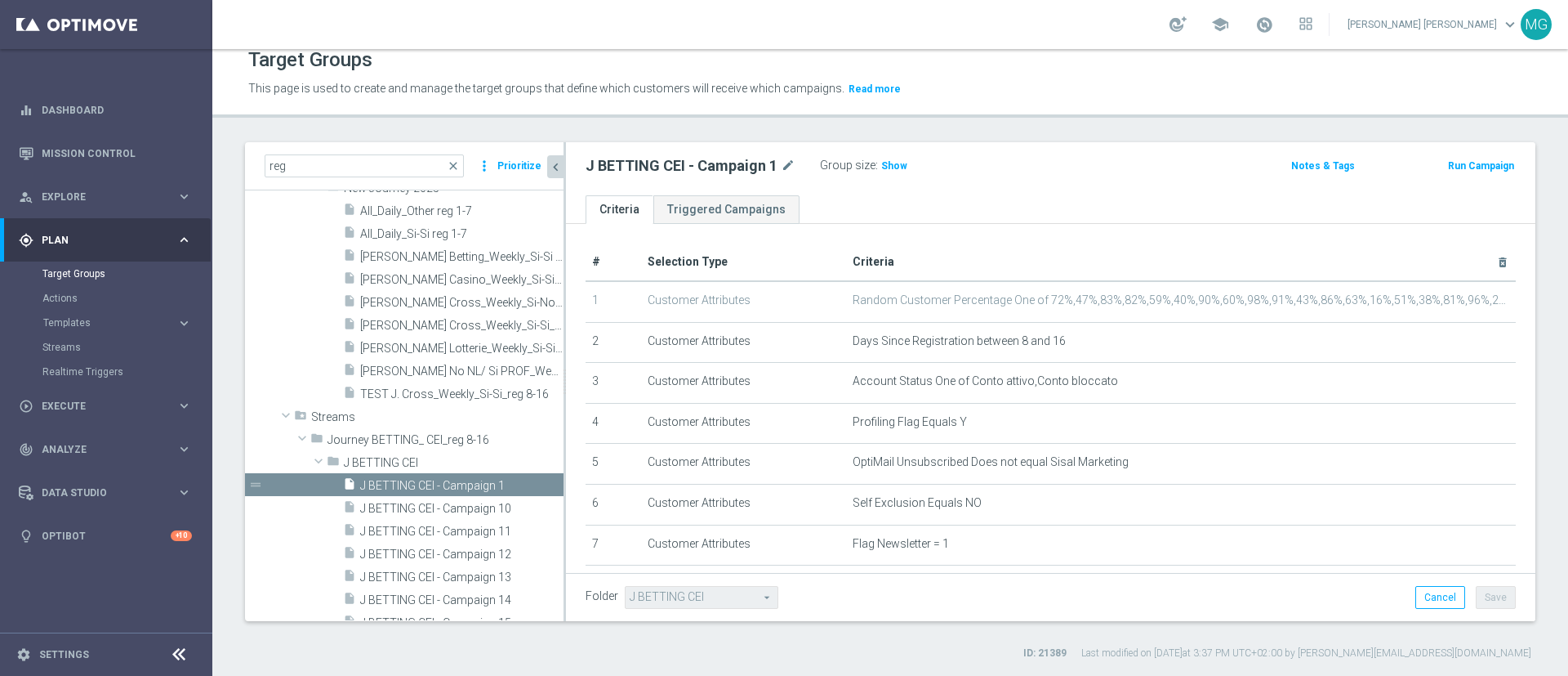
scroll to position [15, 0]
click at [889, 167] on span "Show" at bounding box center [894, 166] width 27 height 12
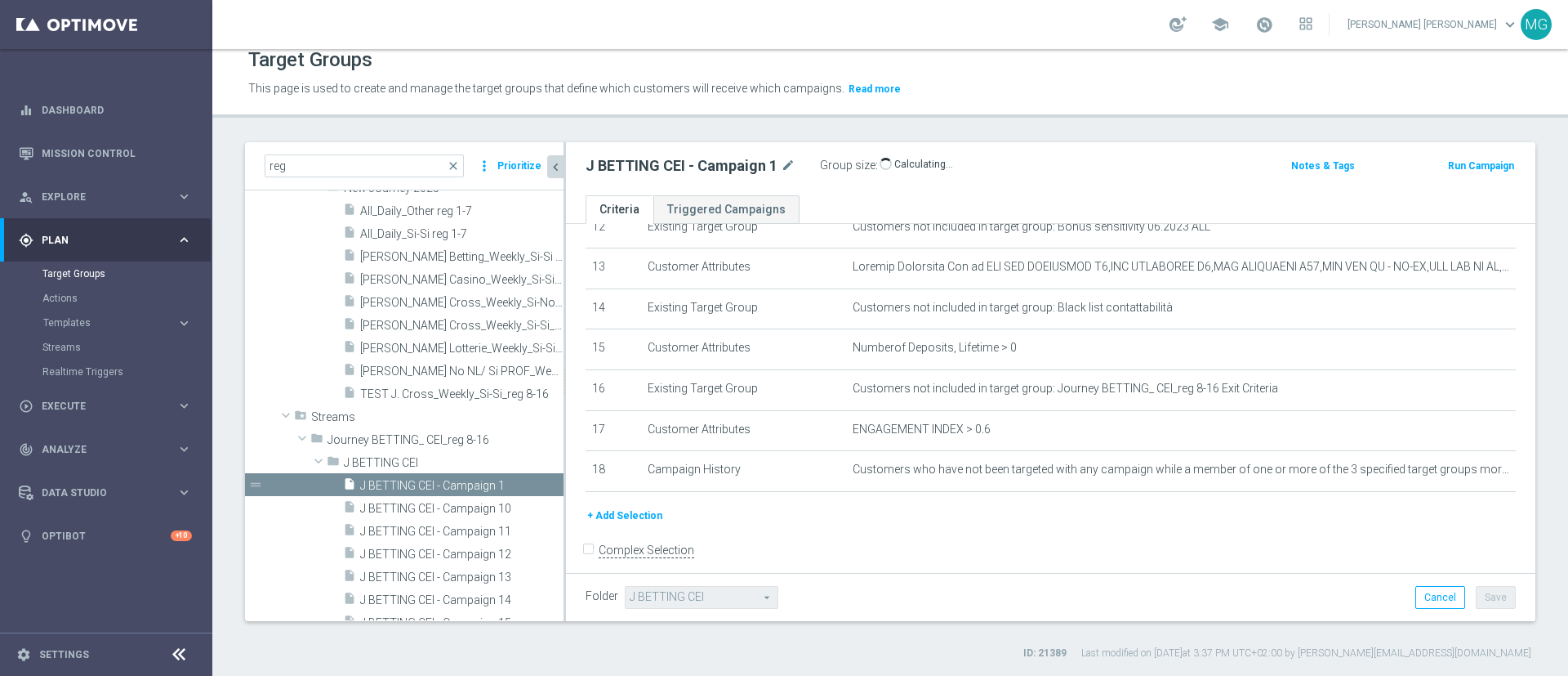
scroll to position [545, 0]
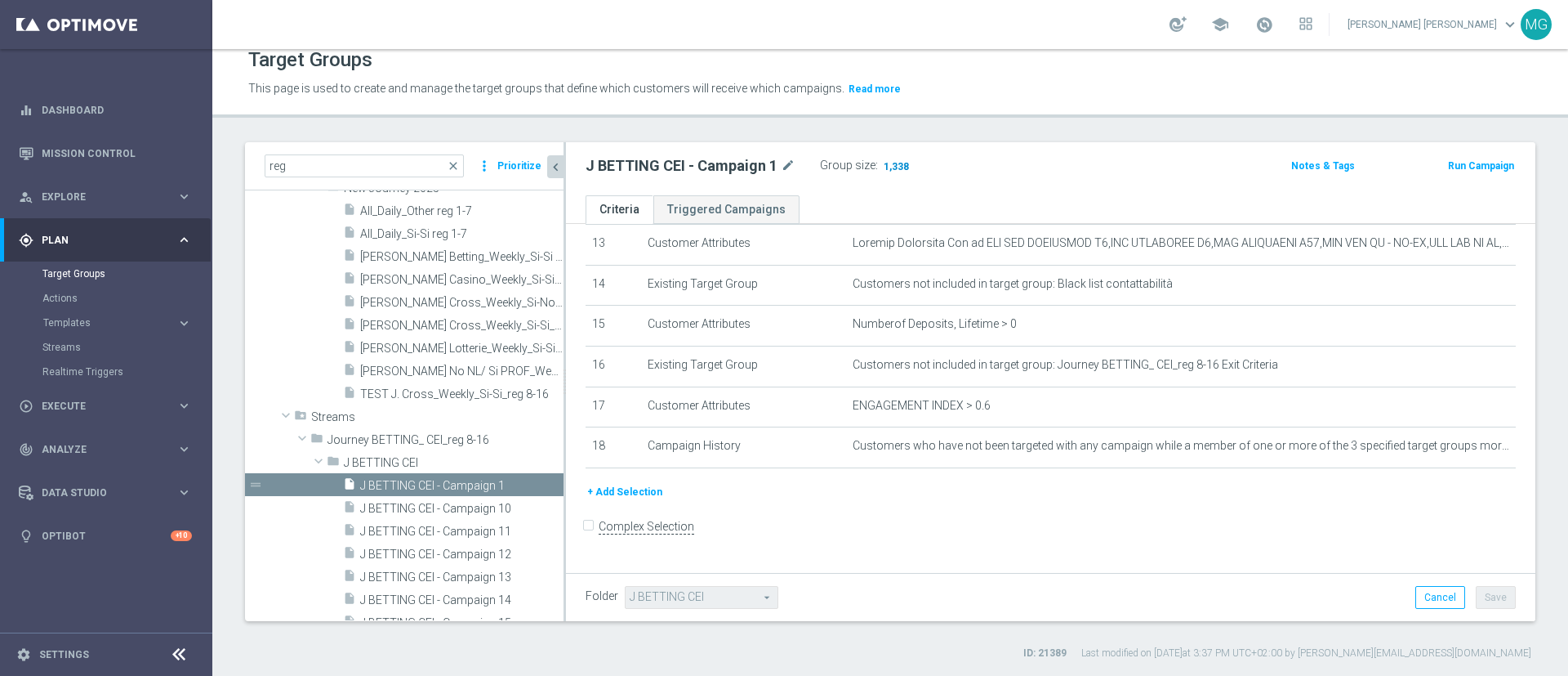
click at [895, 171] on span "1,338" at bounding box center [896, 168] width 29 height 16
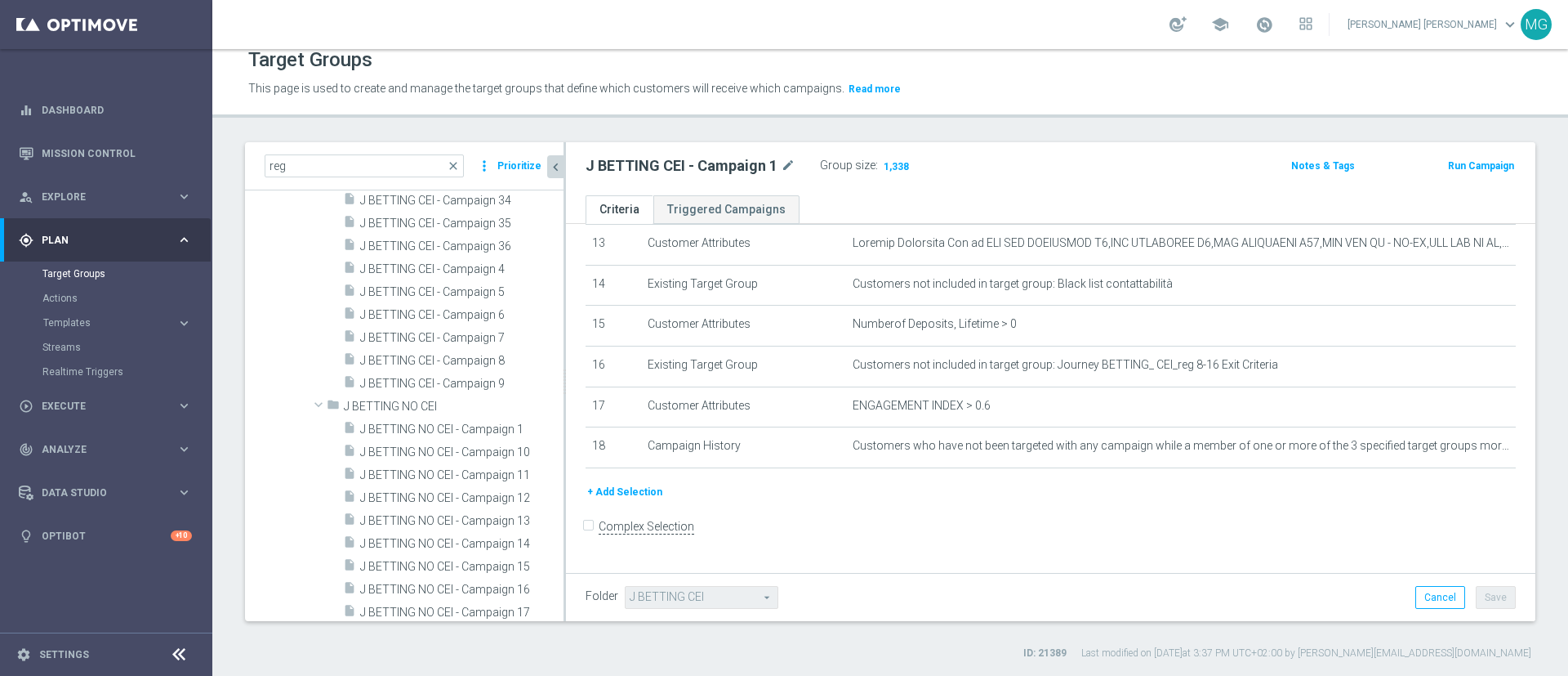
scroll to position [1051, 0]
click at [437, 330] on span "J BETTING NO CEI - Campaign 1" at bounding box center [442, 334] width 164 height 14
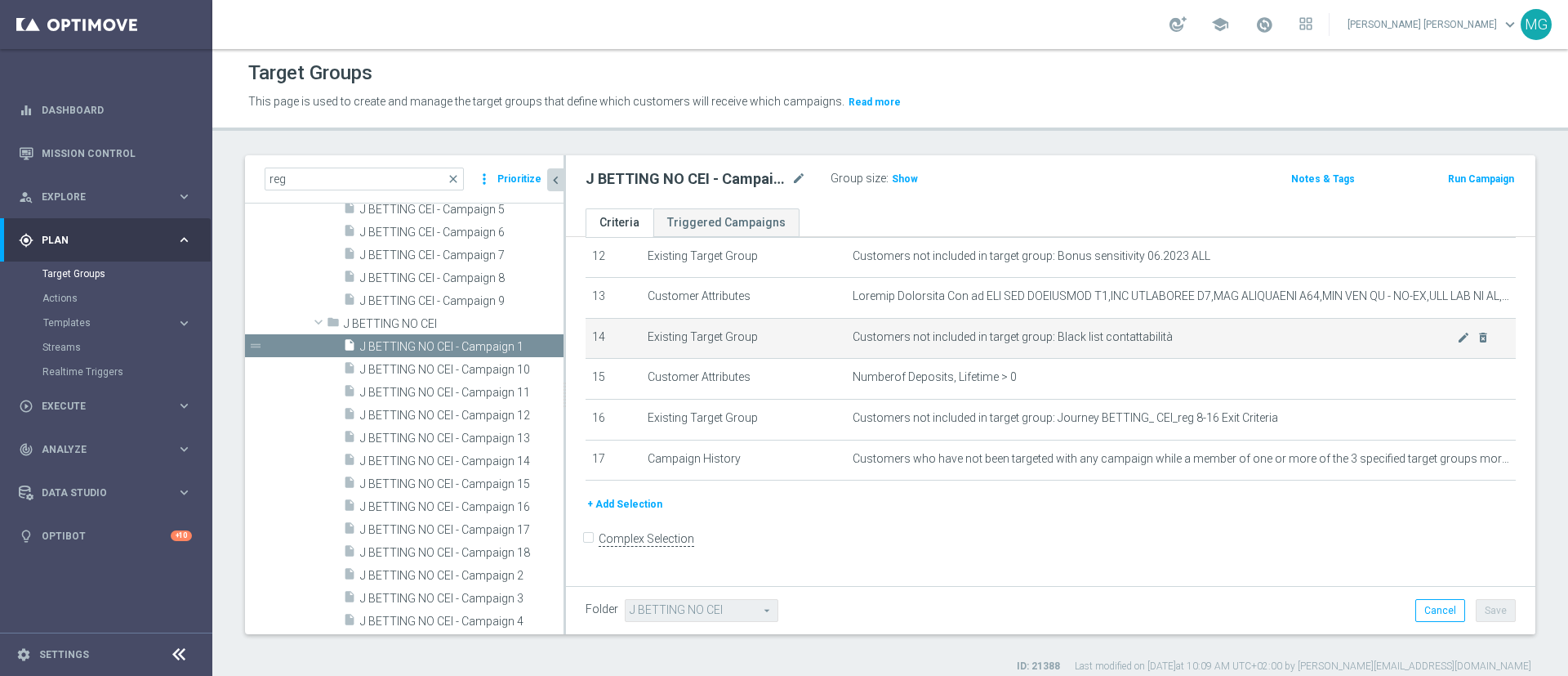
scroll to position [15, 0]
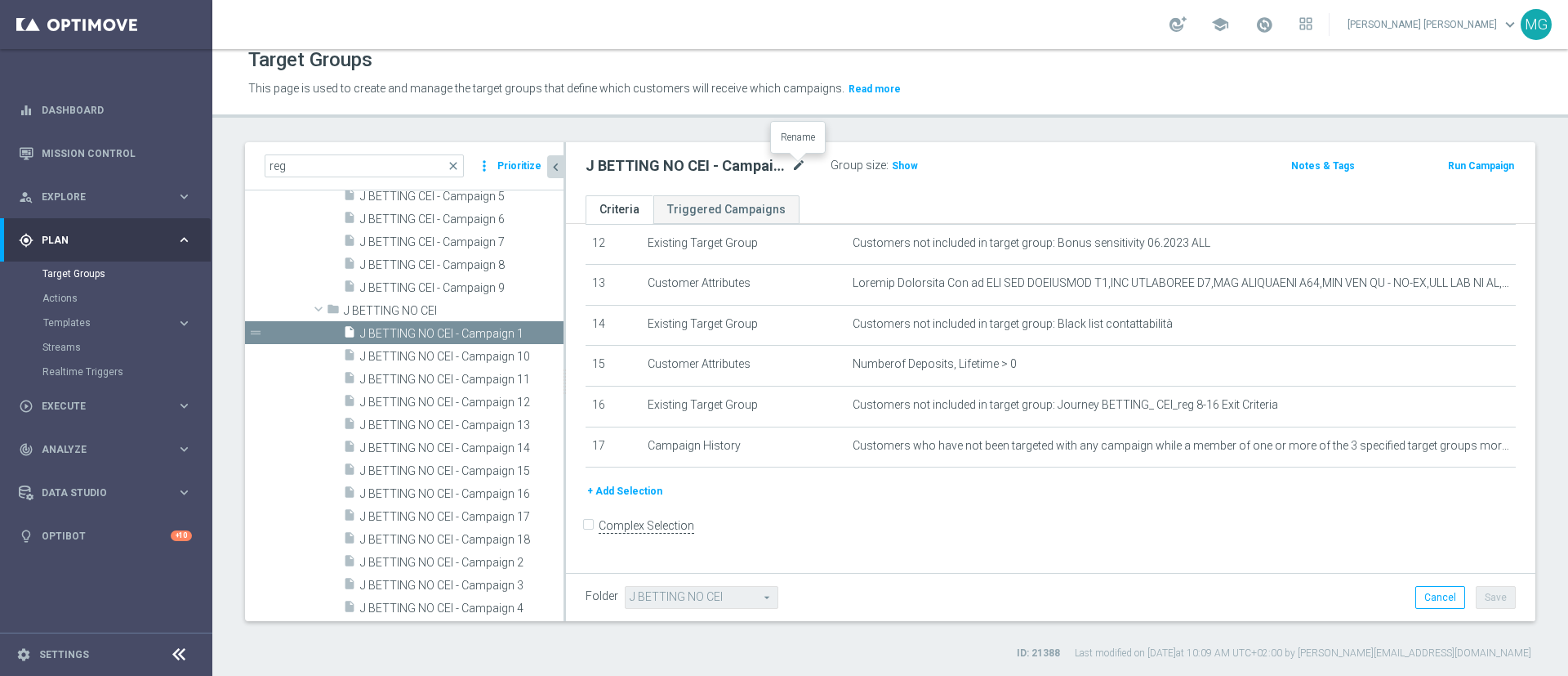
click at [802, 161] on icon "mode_edit" at bounding box center [799, 166] width 15 height 20
click at [908, 163] on div "Group size : Show" at bounding box center [913, 164] width 163 height 20
click at [907, 164] on span "Show" at bounding box center [905, 166] width 27 height 12
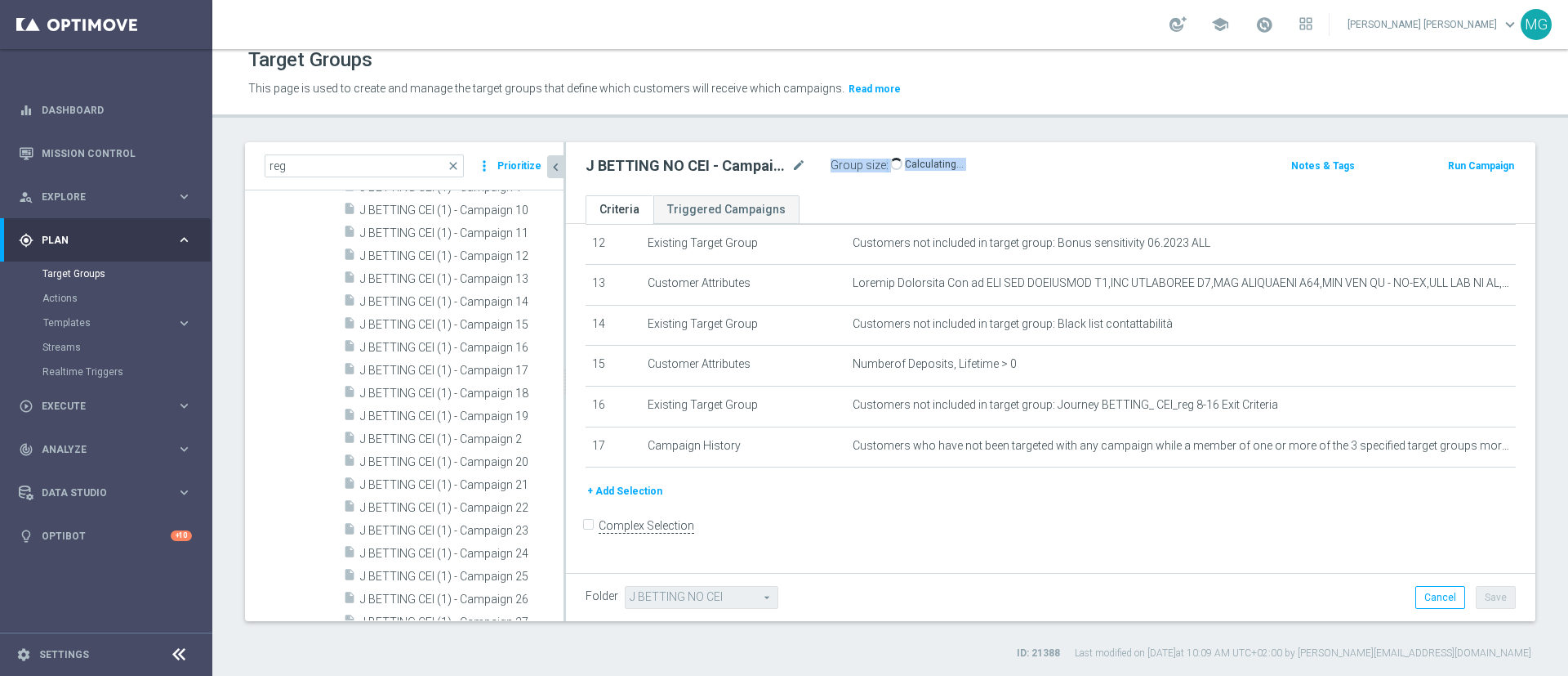
scroll to position [1468, 0]
click at [443, 364] on span "J BETTING CEI (1) - Campaign 1" at bounding box center [442, 364] width 164 height 14
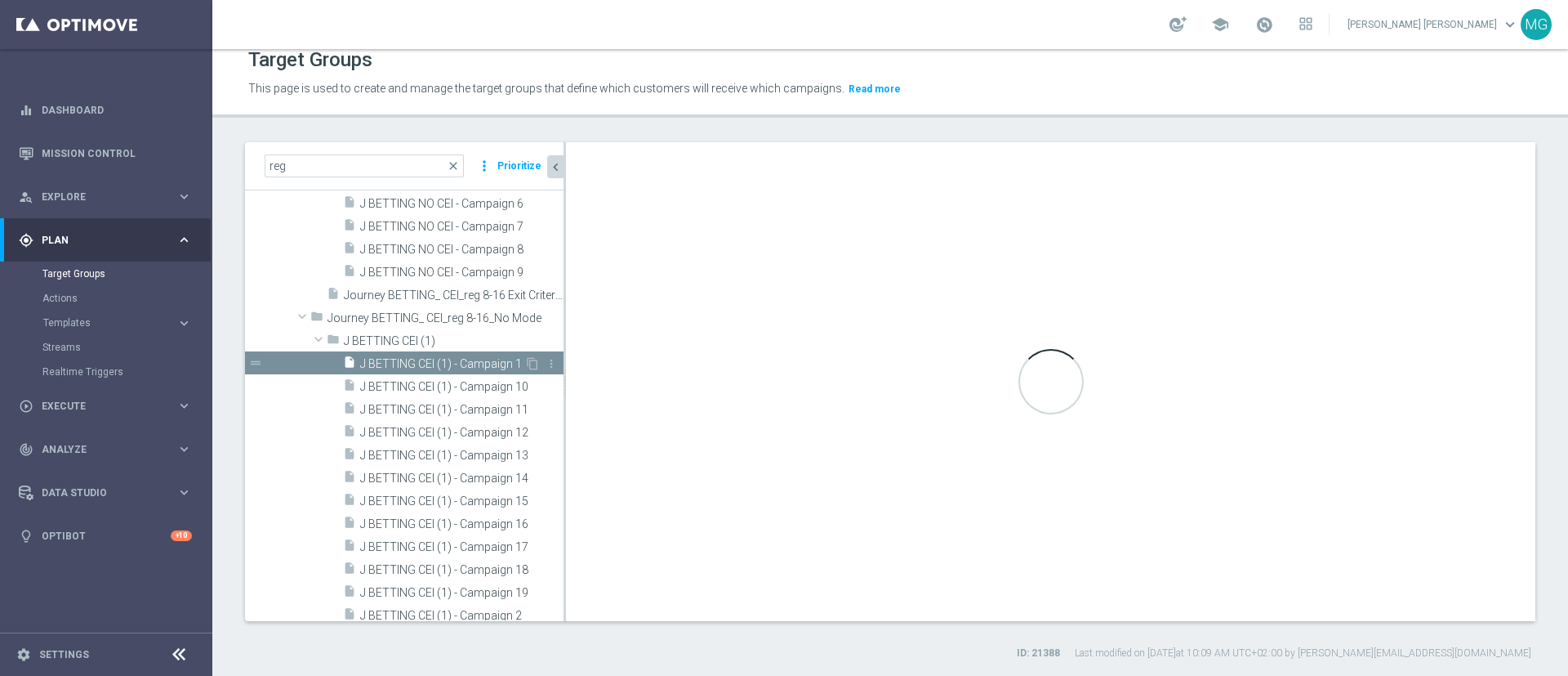
type input "J BETTING CEI (1)"
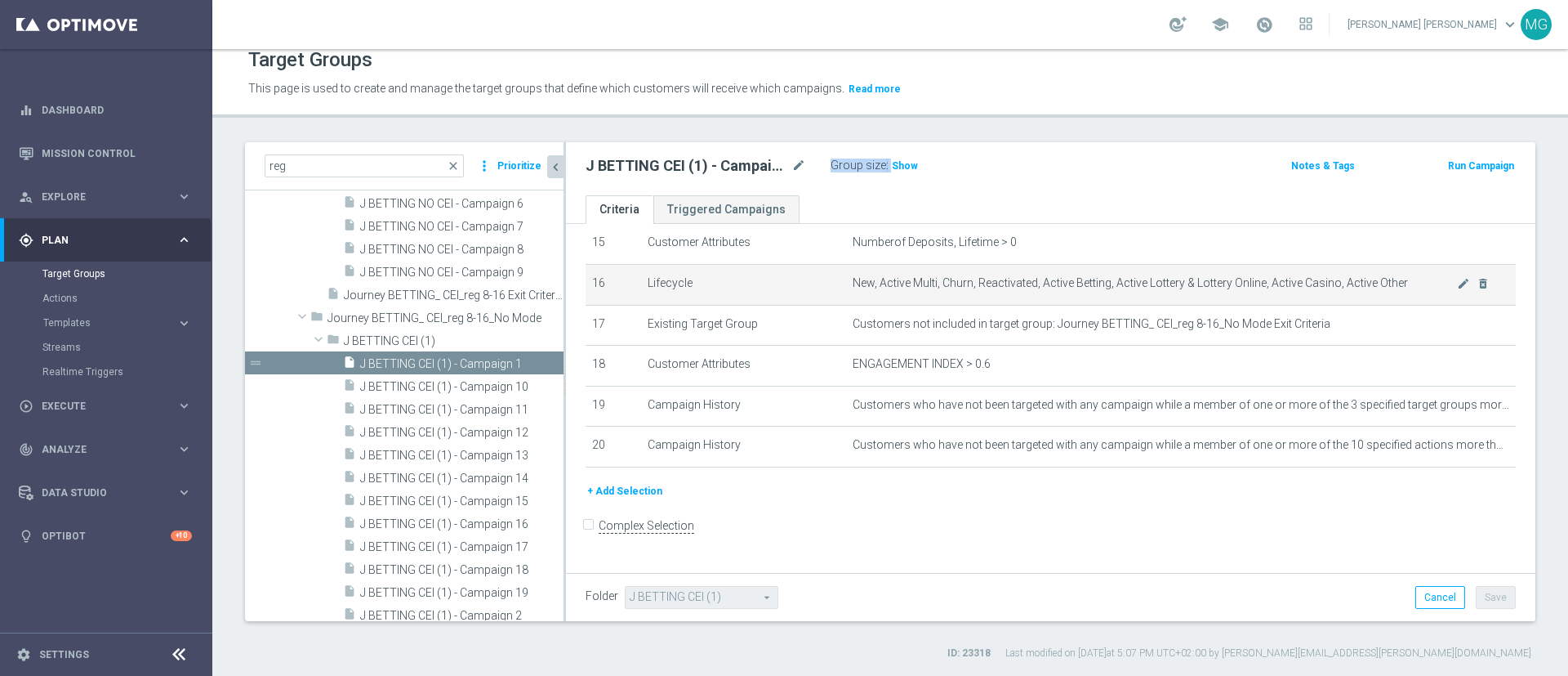
scroll to position [627, 0]
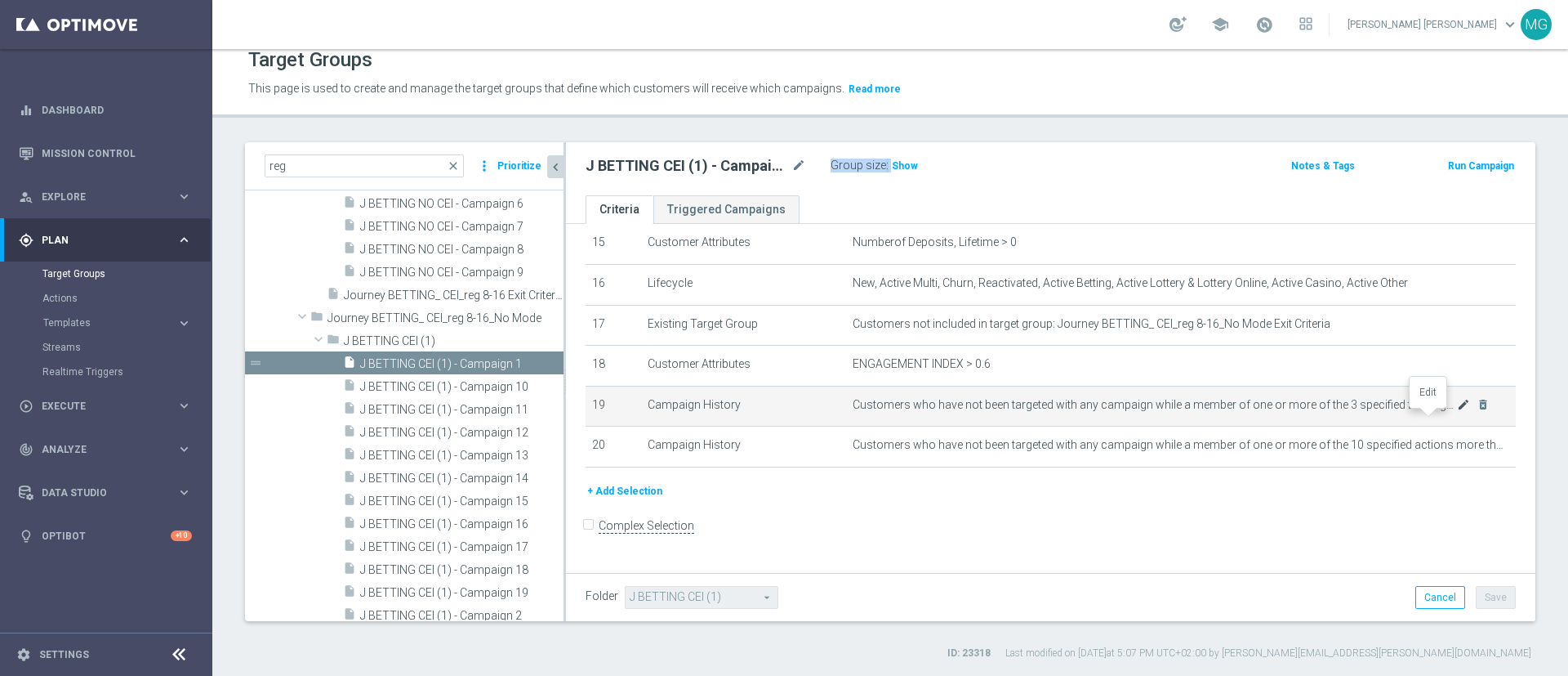
click at [1457, 411] on icon "mode_edit" at bounding box center [1463, 403] width 13 height 13
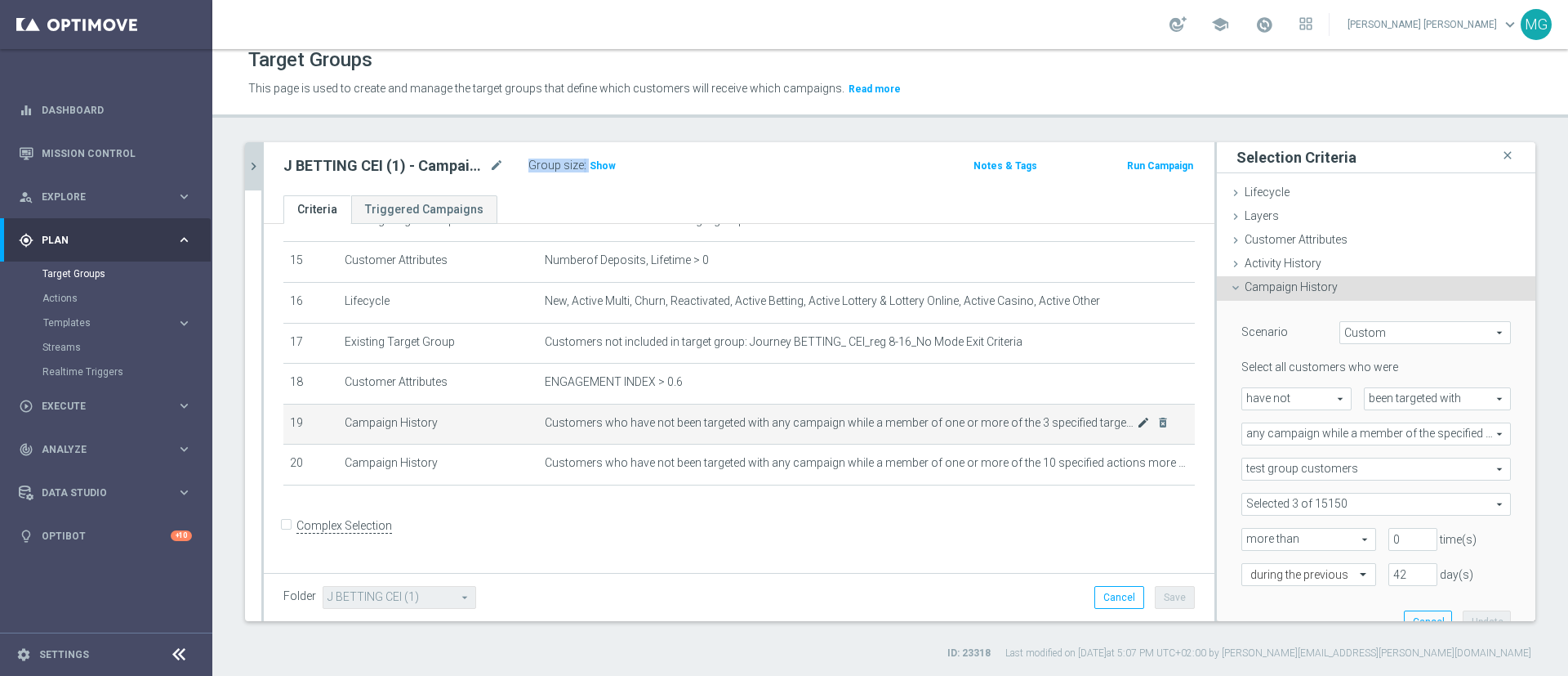
scroll to position [609, 0]
click at [1409, 507] on span at bounding box center [1376, 505] width 268 height 22
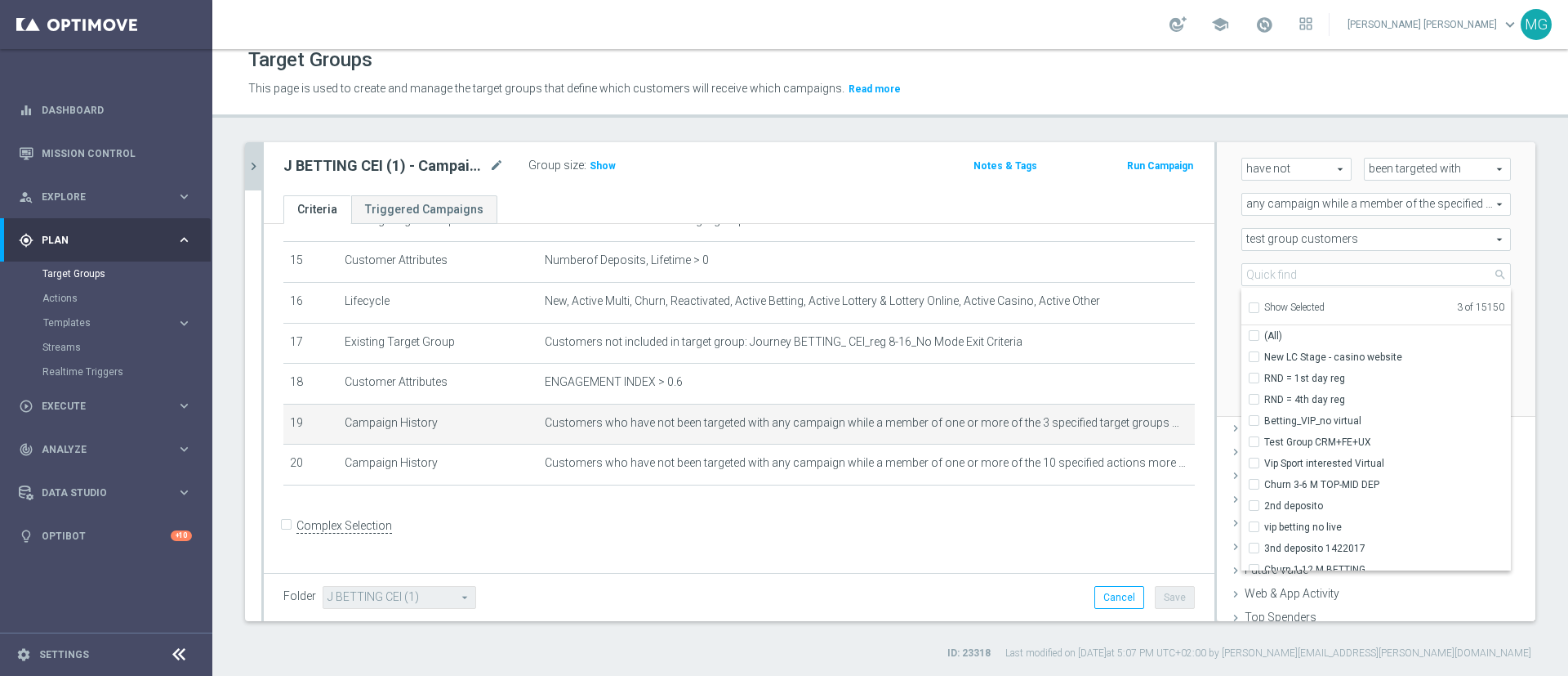
scroll to position [228, 0]
click at [1271, 306] on span "Show Selected" at bounding box center [1294, 309] width 60 height 12
click at [1259, 306] on input "Show Selected" at bounding box center [1253, 311] width 11 height 11
checkbox input "true"
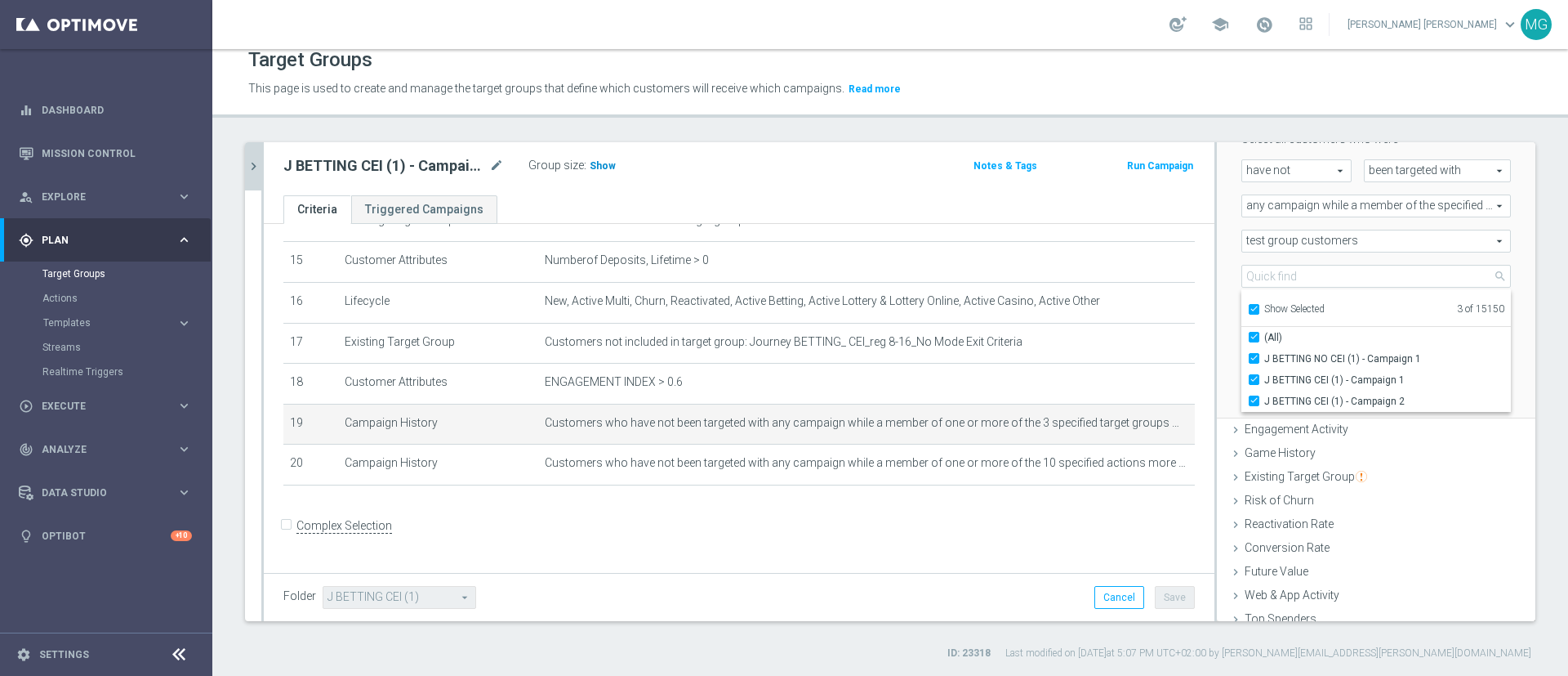
click at [605, 162] on span "Show" at bounding box center [603, 166] width 27 height 12
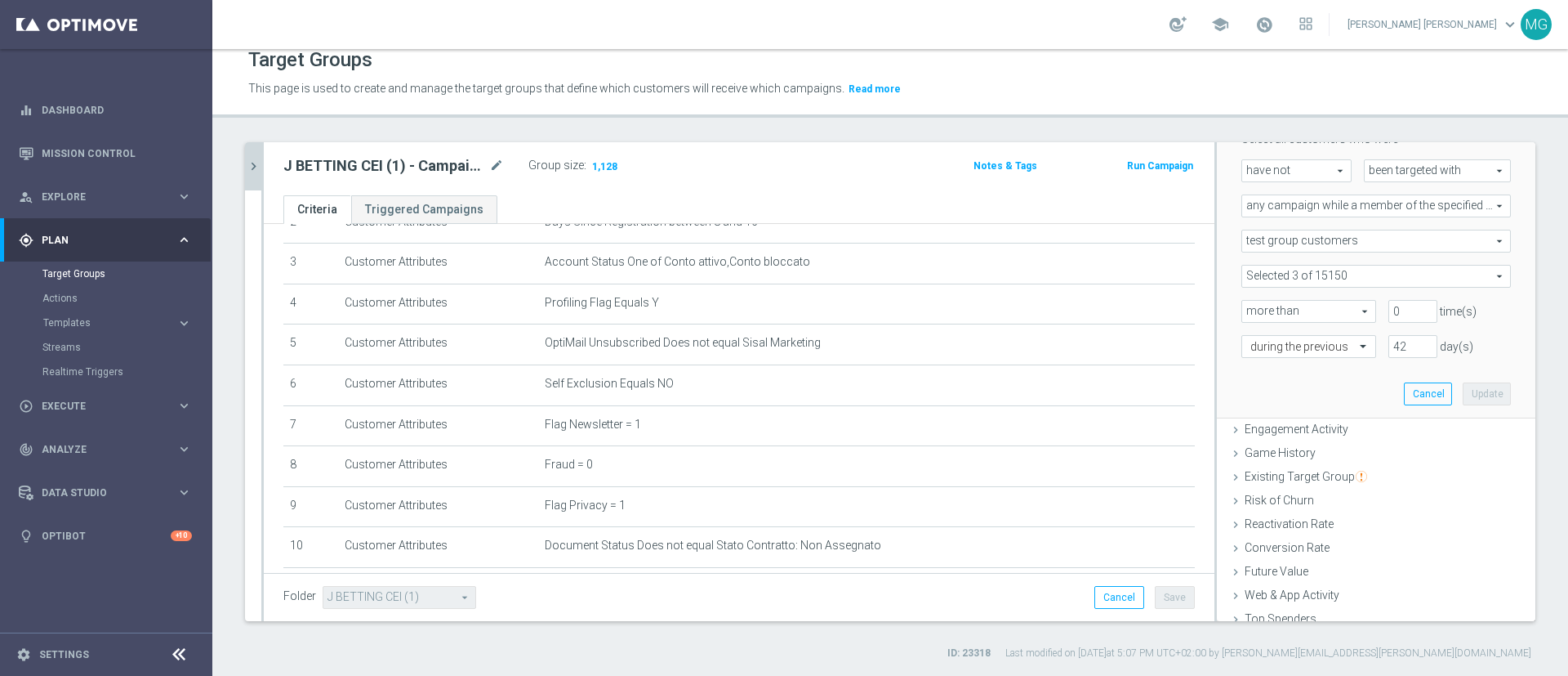
scroll to position [0, 0]
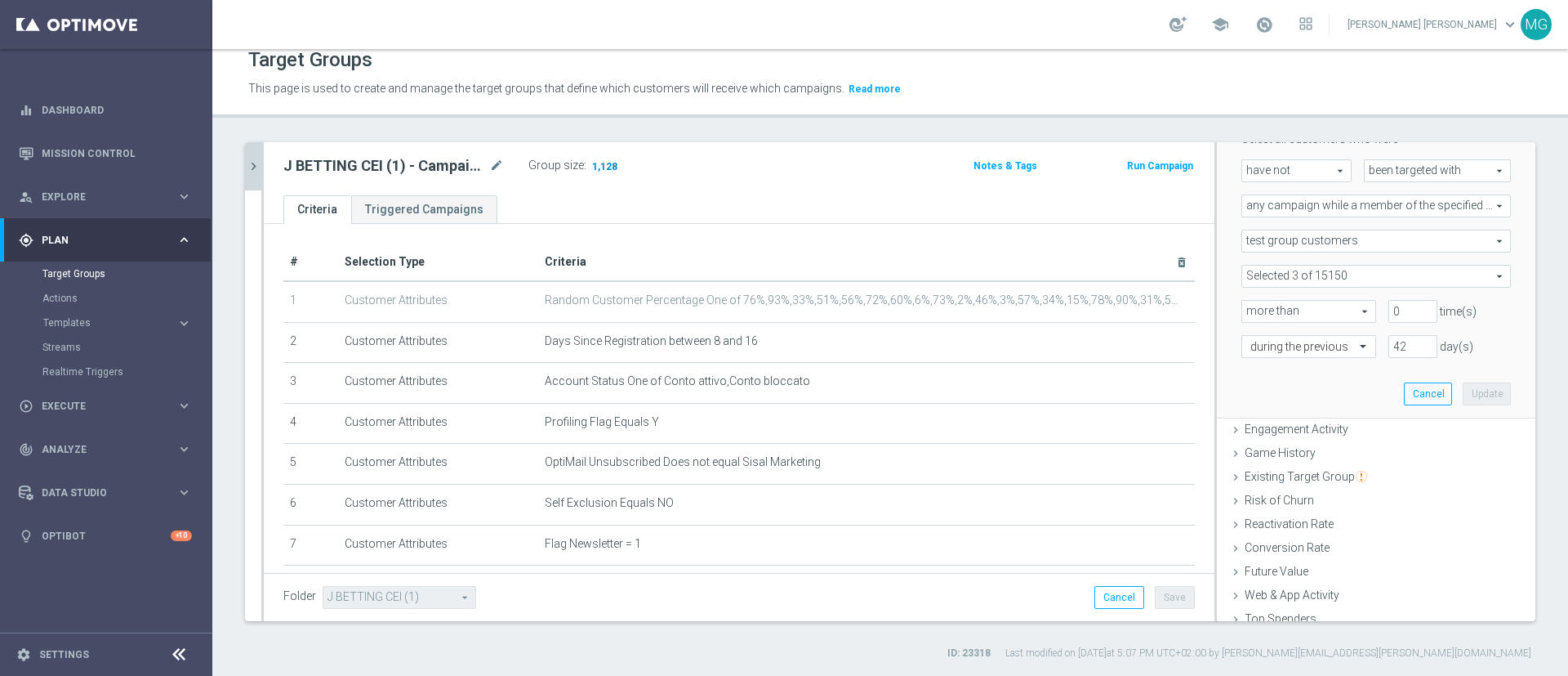
click at [614, 166] on span "1,128" at bounding box center [604, 168] width 29 height 16
click at [255, 161] on icon "chevron_right" at bounding box center [254, 166] width 16 height 16
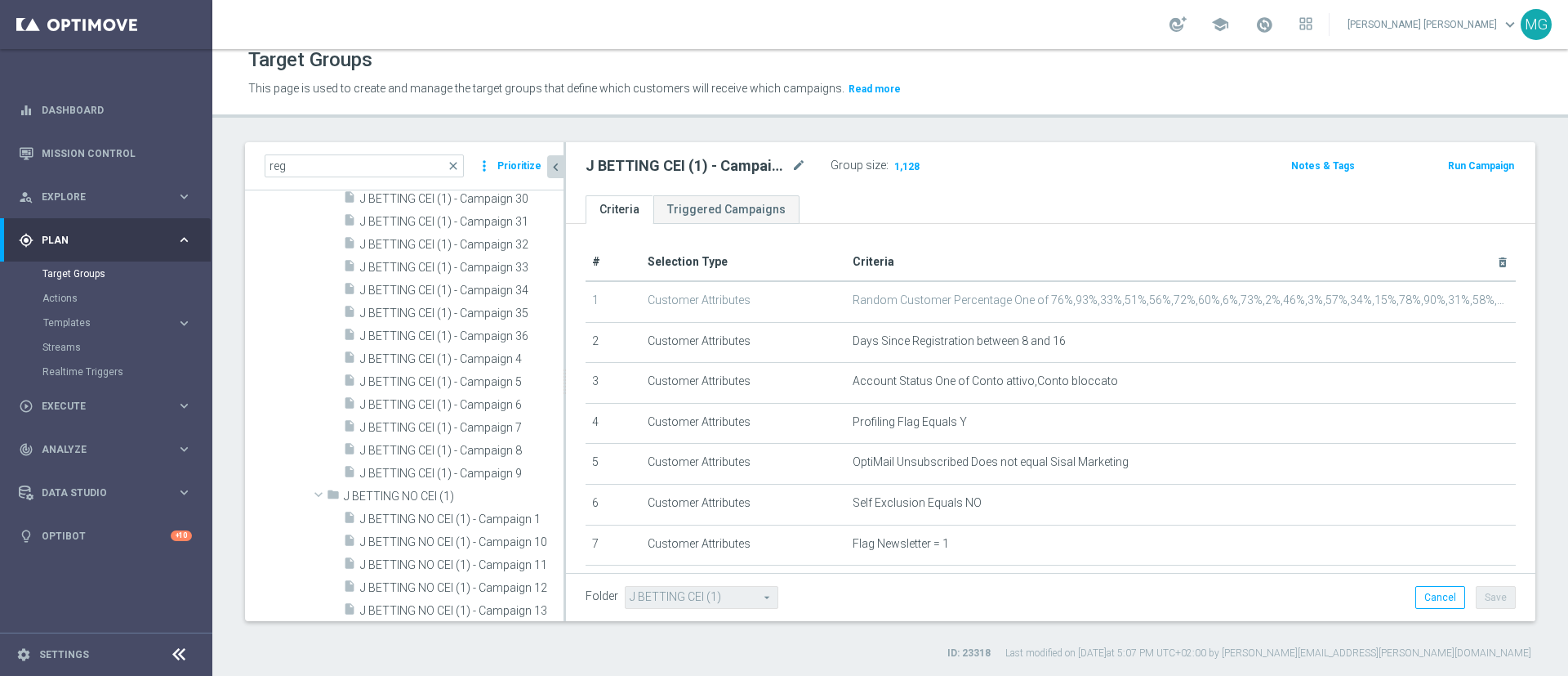
scroll to position [2199, 0]
click at [430, 433] on span "J BETTING NO CEI (1) - Campaign 1" at bounding box center [443, 428] width 166 height 14
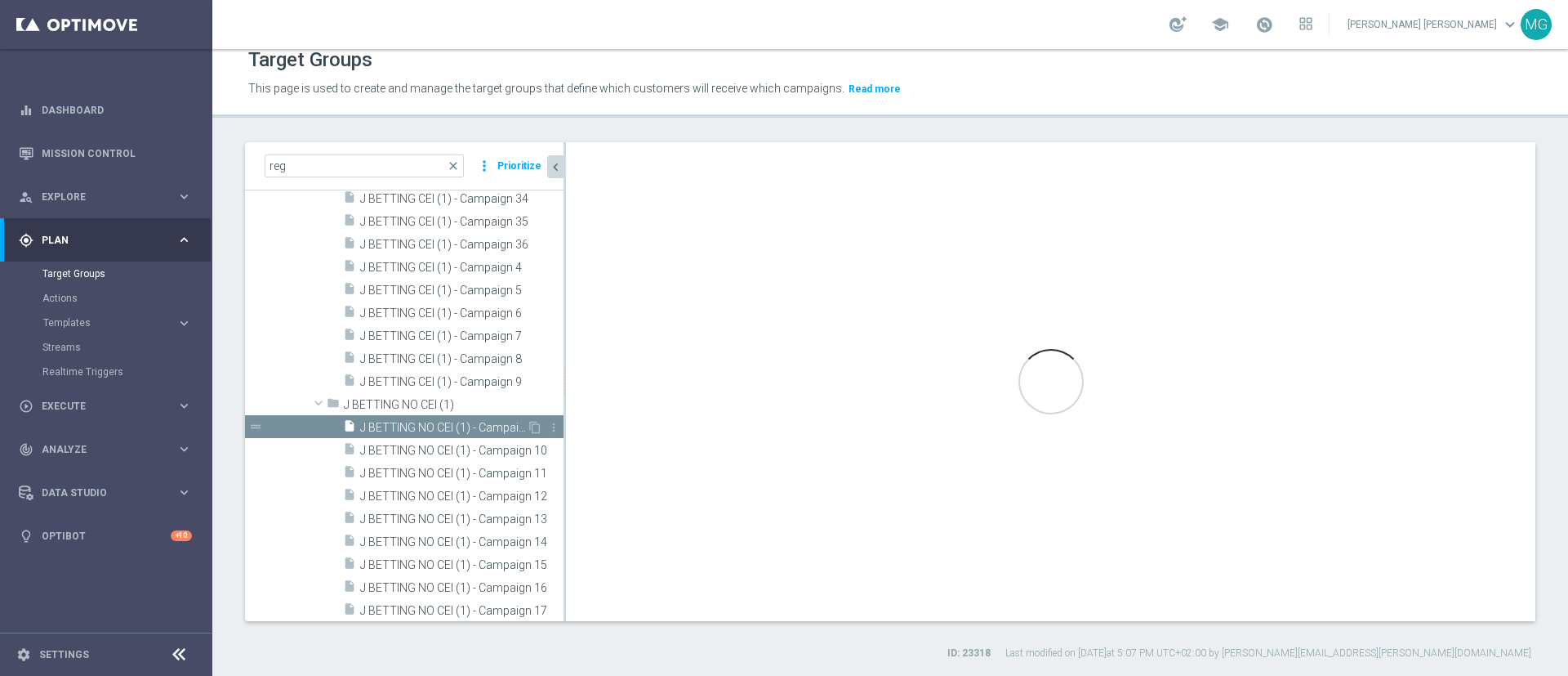
type input "J BETTING NO CEI (1)"
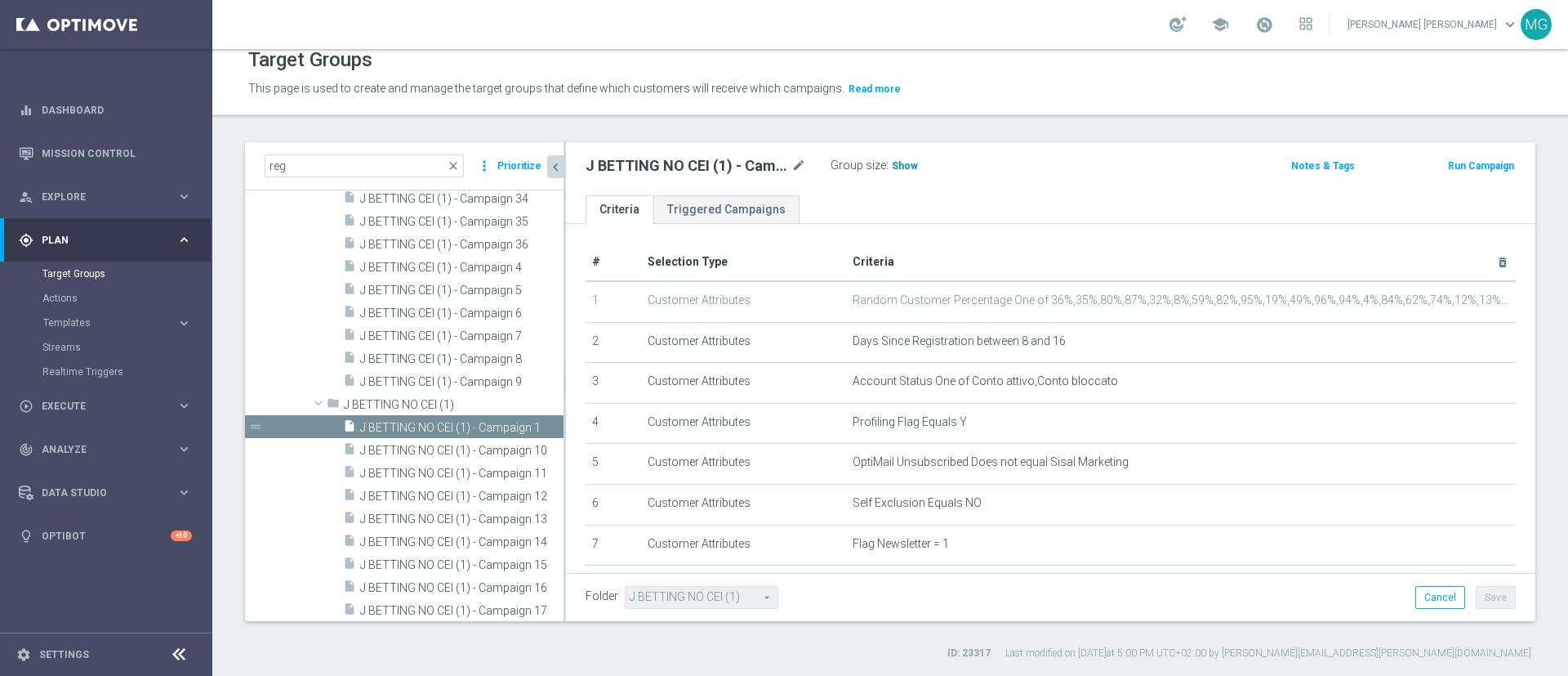
click at [900, 159] on h3 "Show" at bounding box center [905, 165] width 30 height 18
click at [906, 165] on span "1,457" at bounding box center [907, 168] width 29 height 16
click at [77, 443] on div "track_changes Analyze" at bounding box center [97, 449] width 157 height 15
click at [96, 363] on link "Customer 360" at bounding box center [106, 360] width 128 height 13
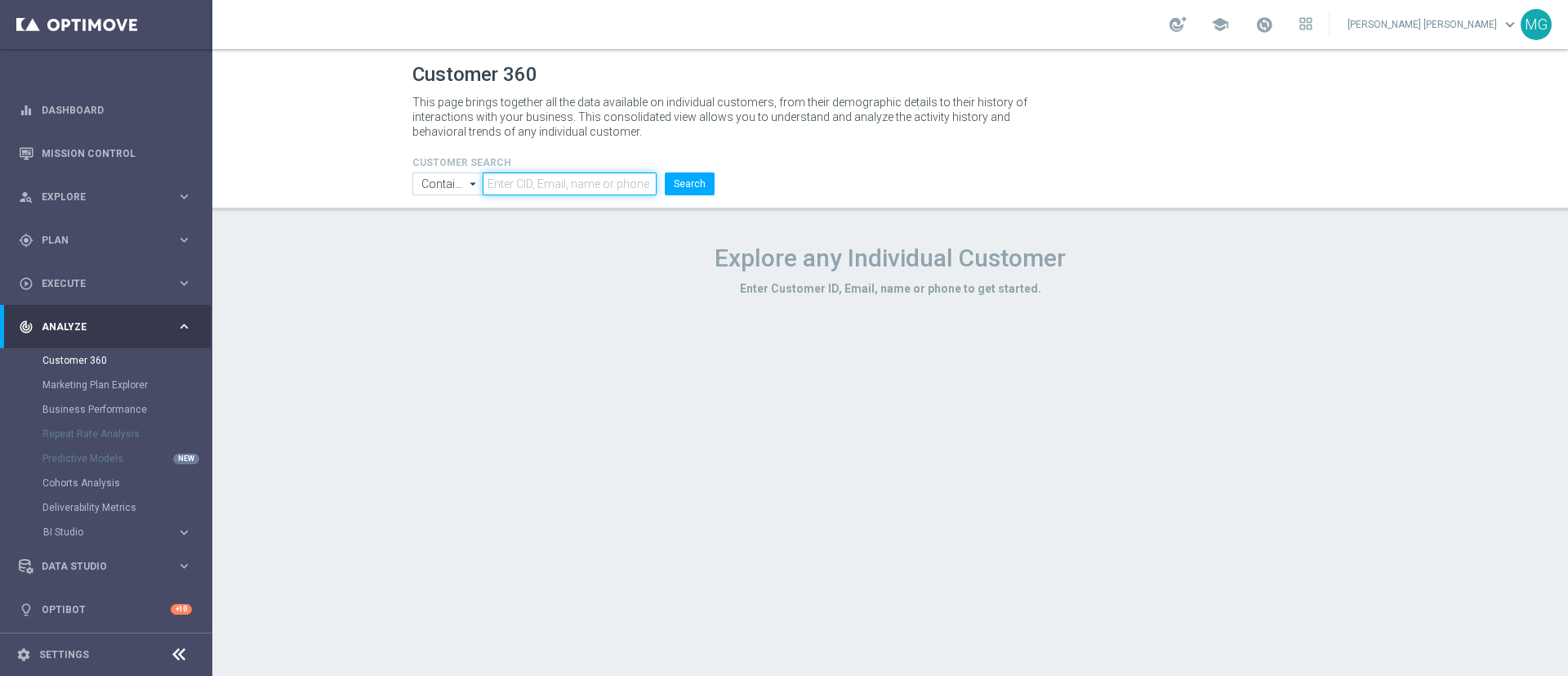
click at [554, 181] on input "text" at bounding box center [570, 183] width 174 height 23
paste input "6770951"
type input "6770951"
click at [683, 182] on button "Search" at bounding box center [690, 183] width 50 height 23
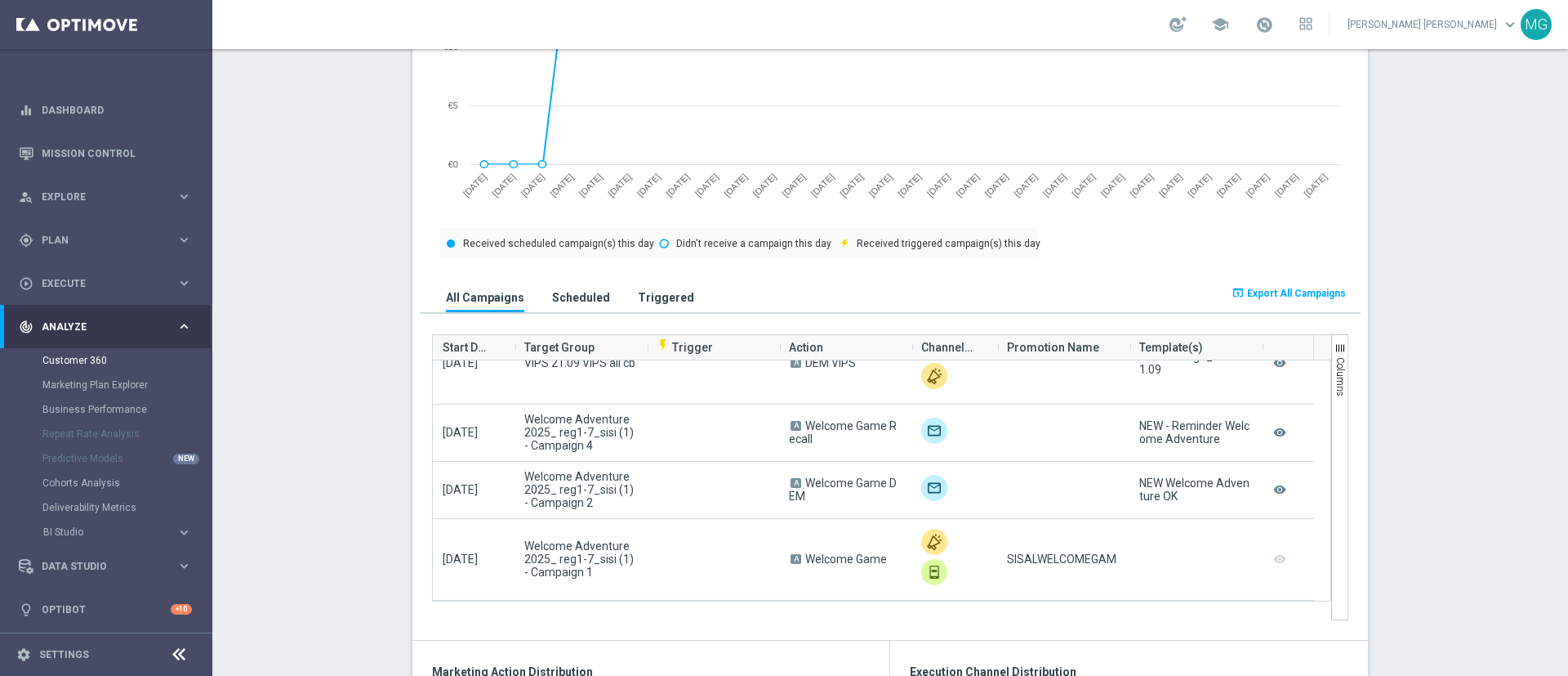
scroll to position [898, 0]
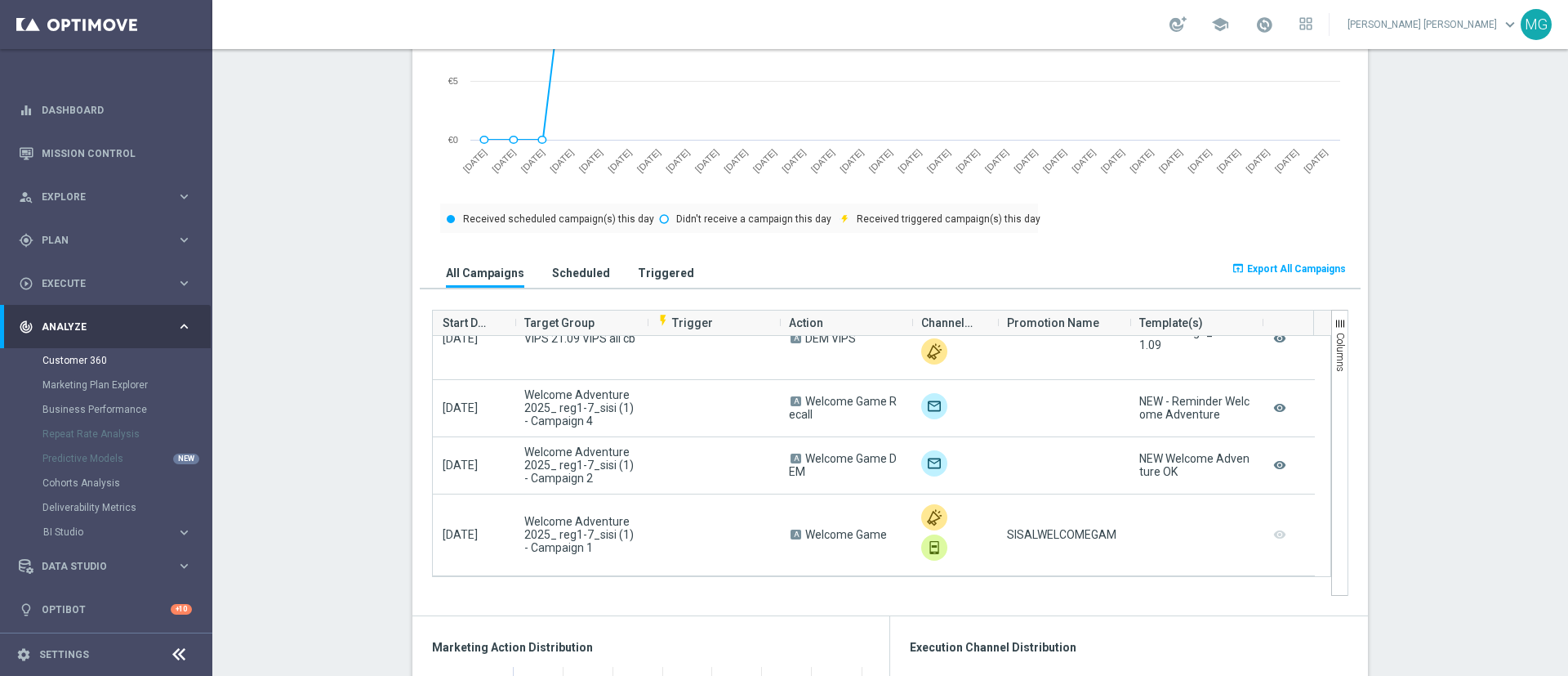
click at [451, 319] on span "Start Date" at bounding box center [467, 322] width 49 height 32
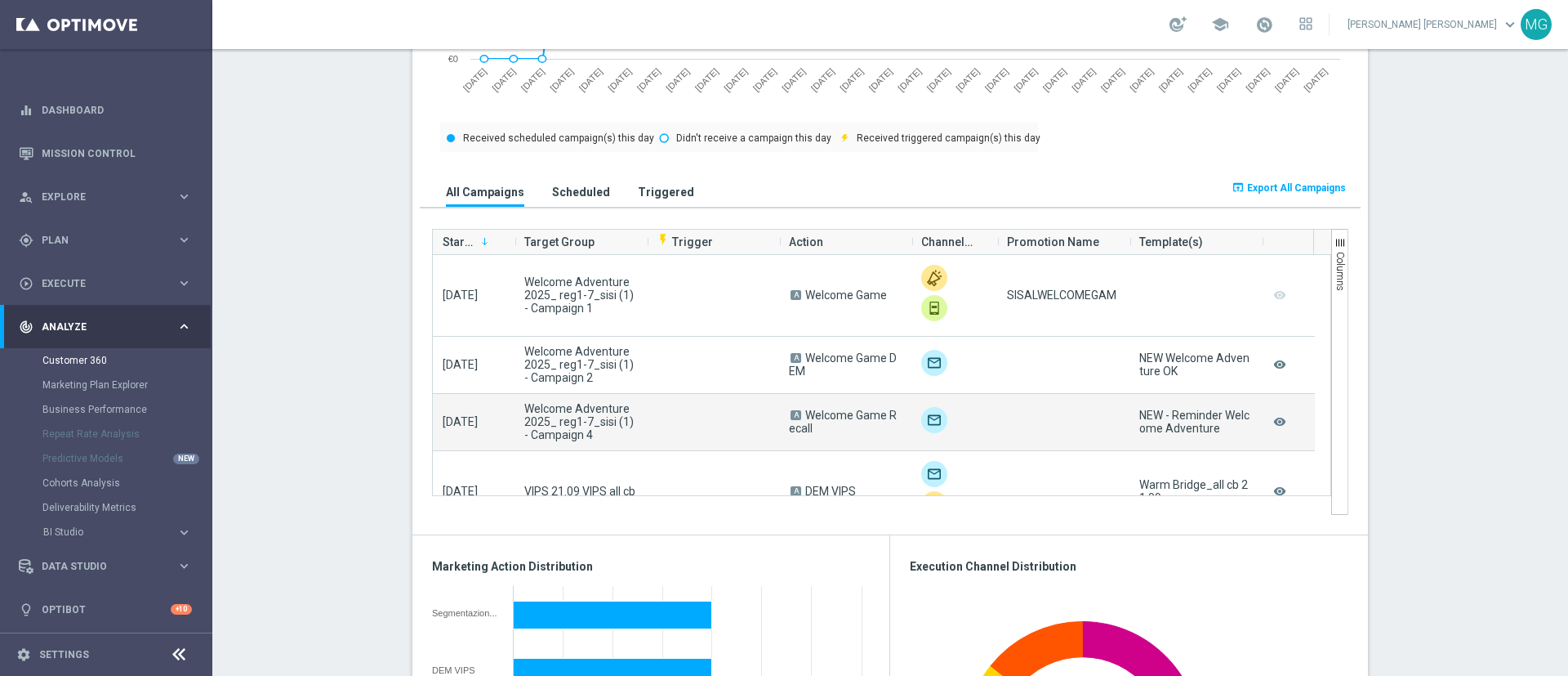
scroll to position [94, 0]
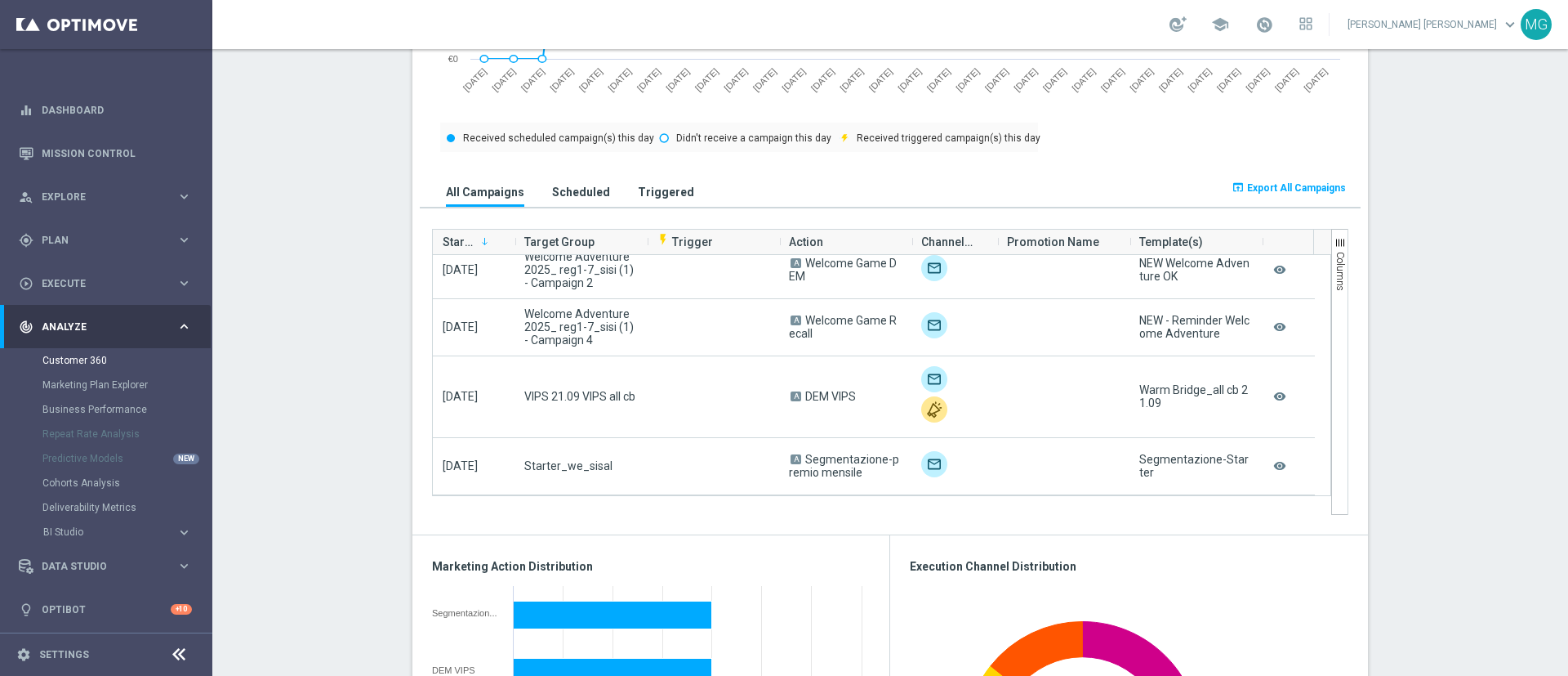
click at [323, 235] on section "ALL MARKETING FLAG AND NEWSLETTER: YES more_vert CONSENT STATUS View Consent Hi…" at bounding box center [890, 548] width 1357 height 2587
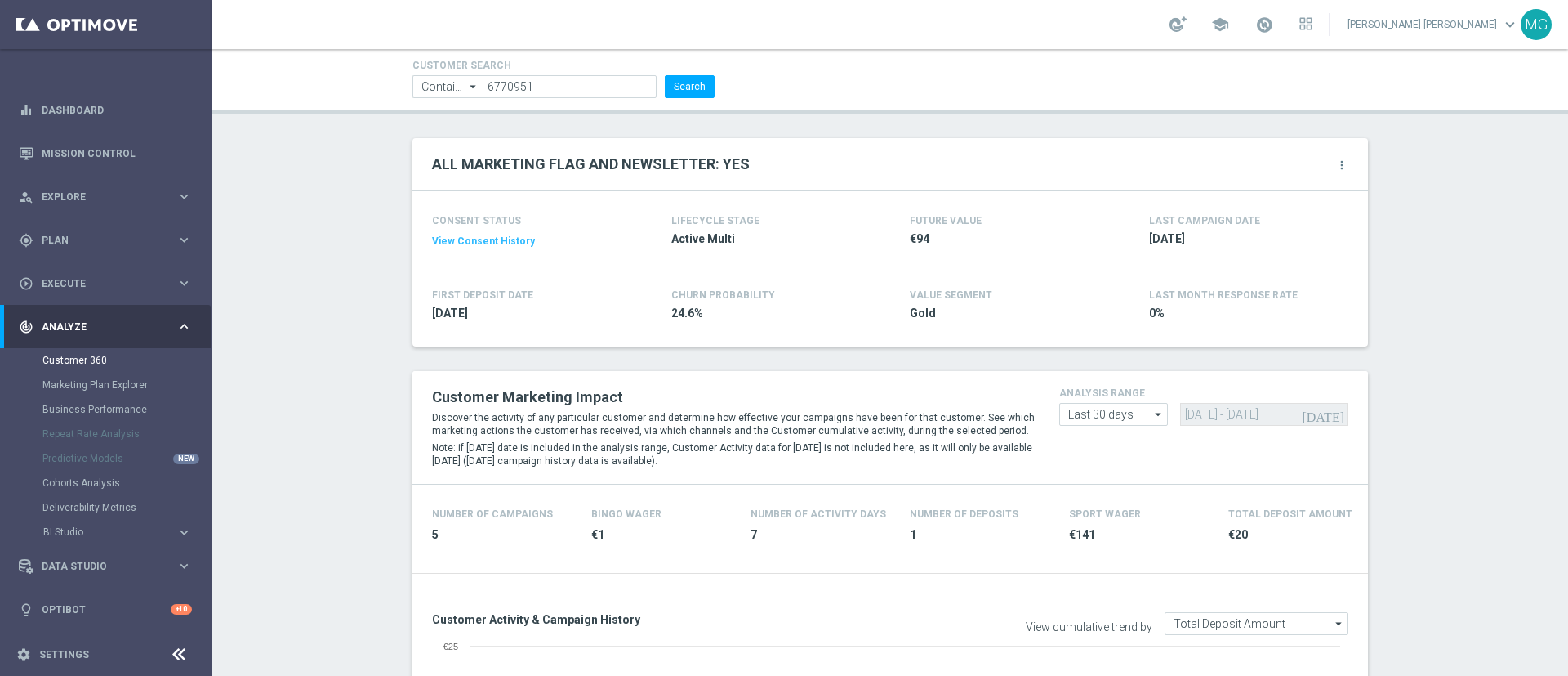
scroll to position [0, 0]
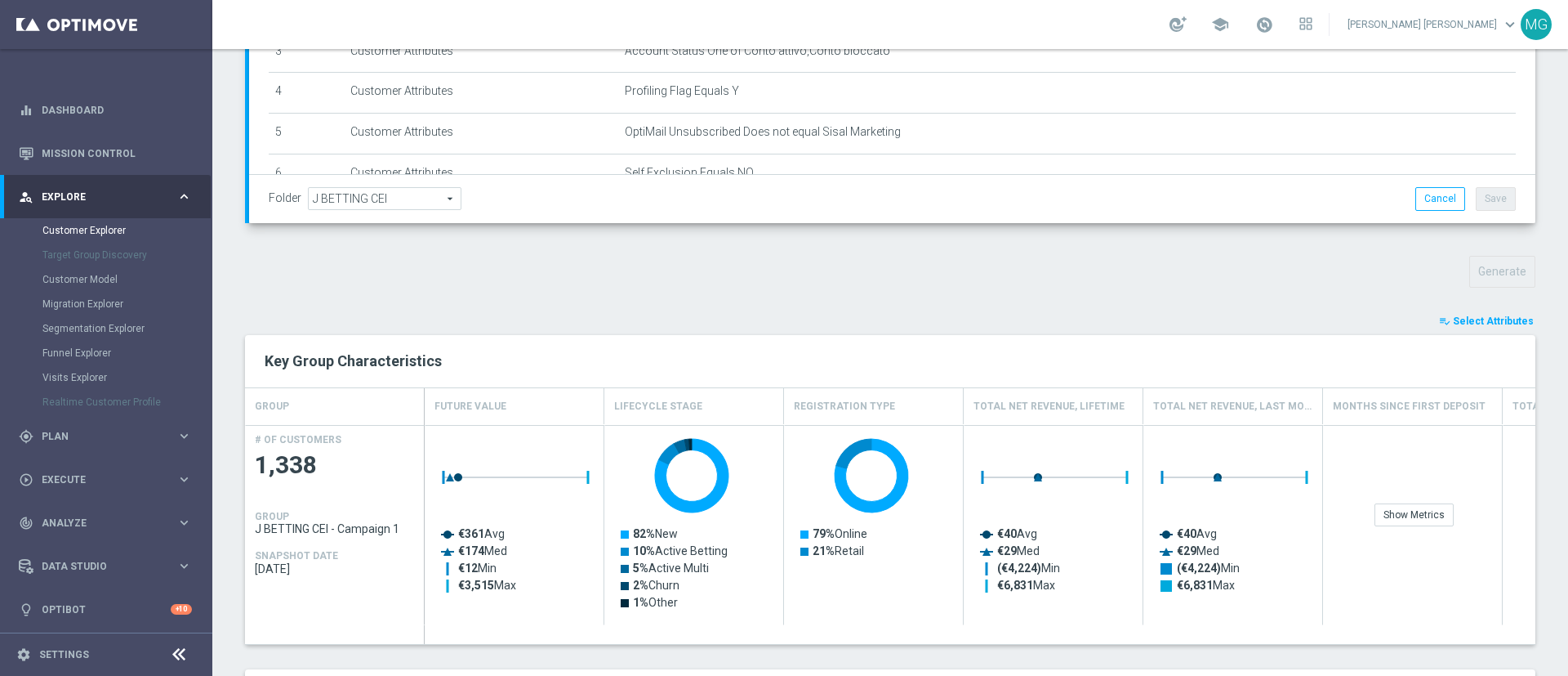
scroll to position [436, 0]
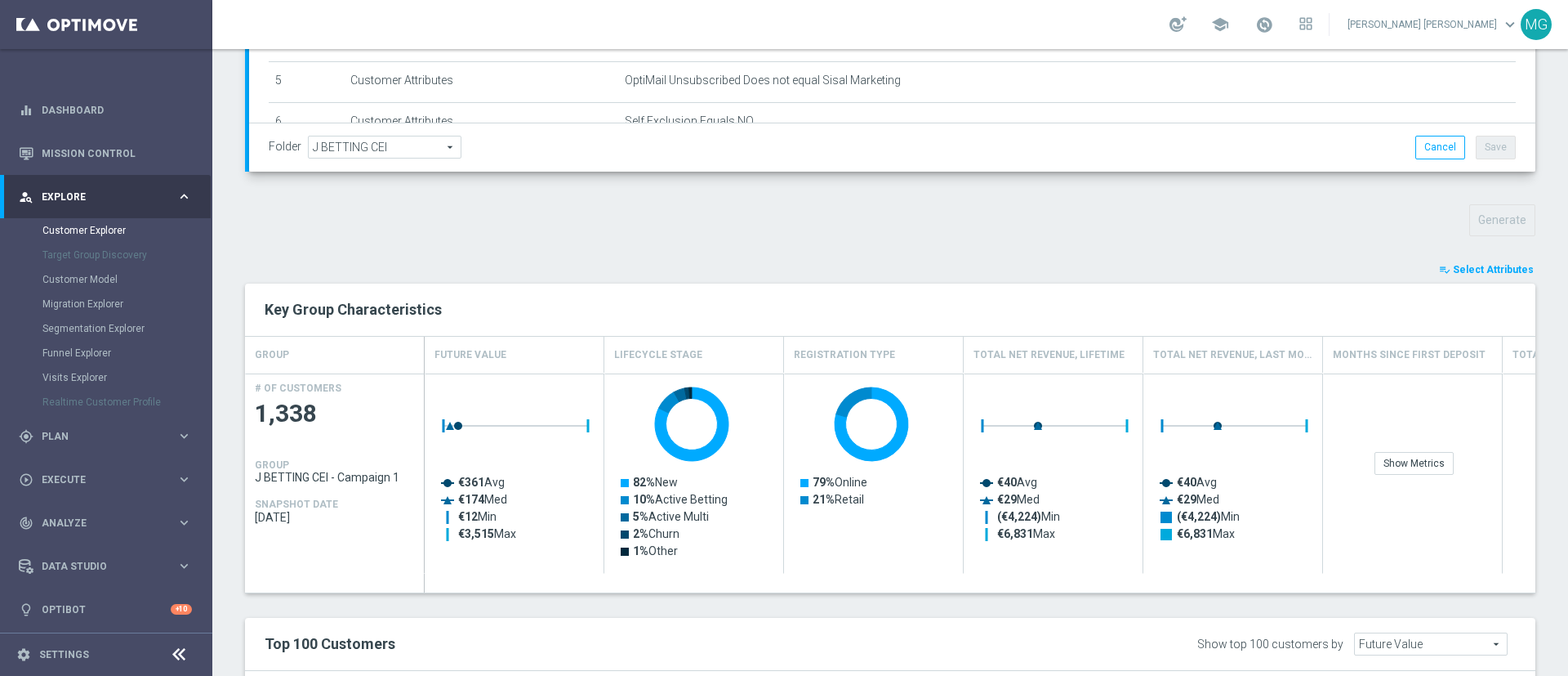
click at [1480, 273] on span "Select Attributes" at bounding box center [1493, 270] width 81 height 12
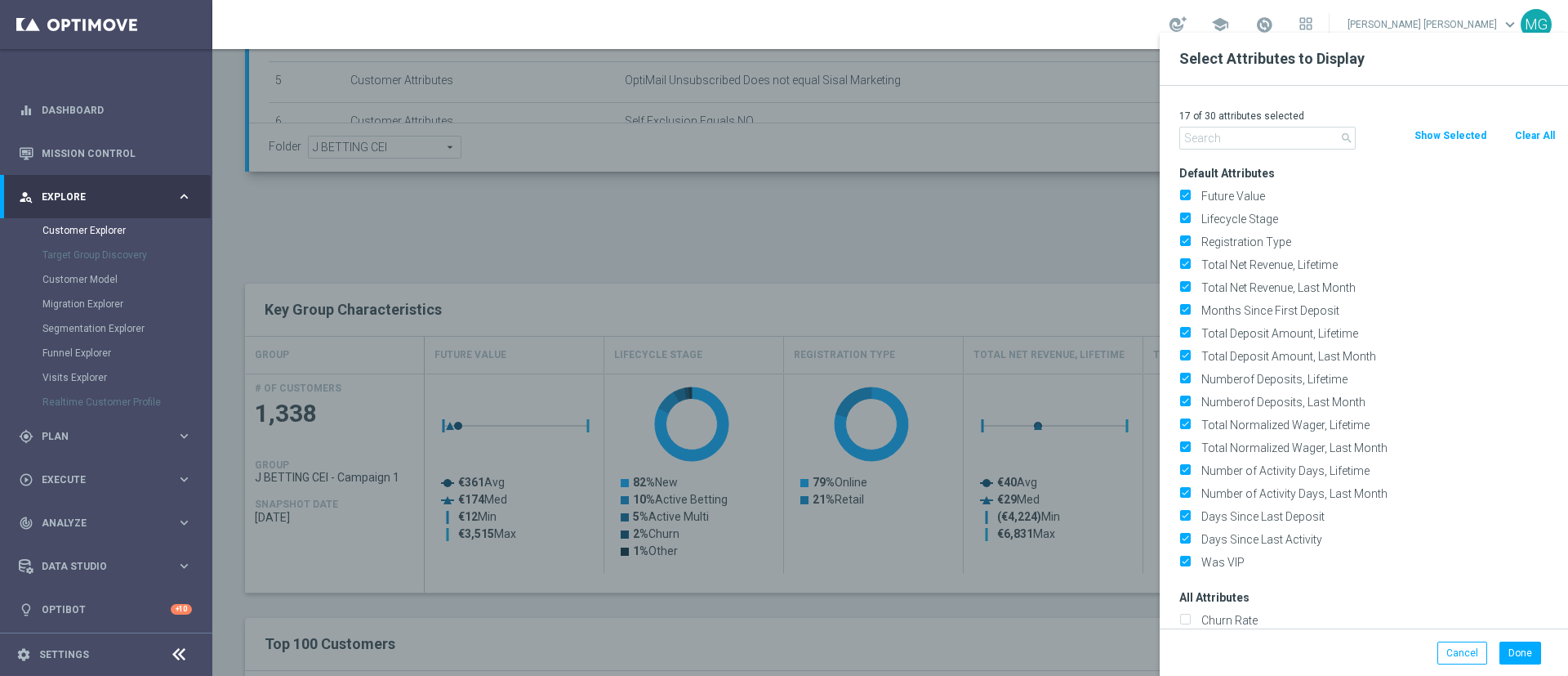
click at [1532, 137] on button "Clear All" at bounding box center [1536, 136] width 43 height 18
checkbox input "false"
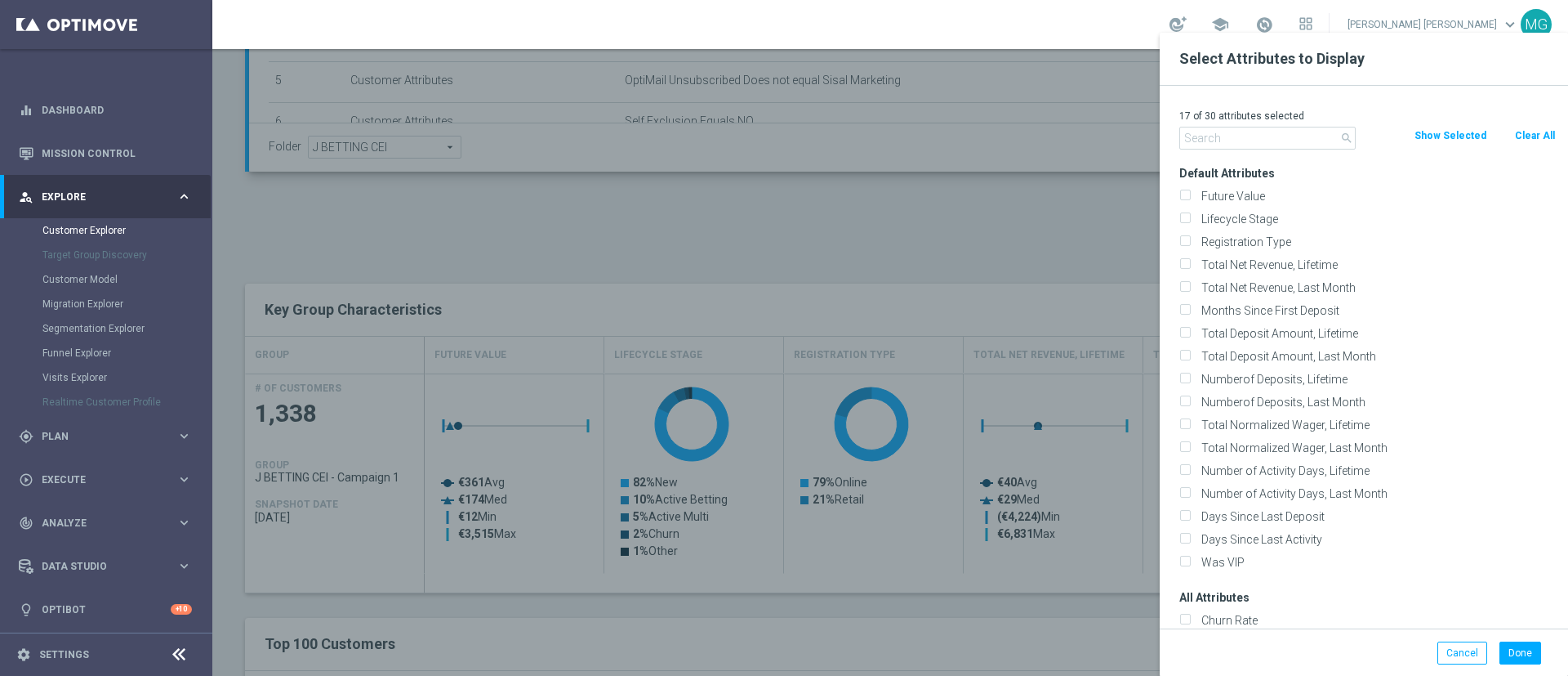
checkbox input "false"
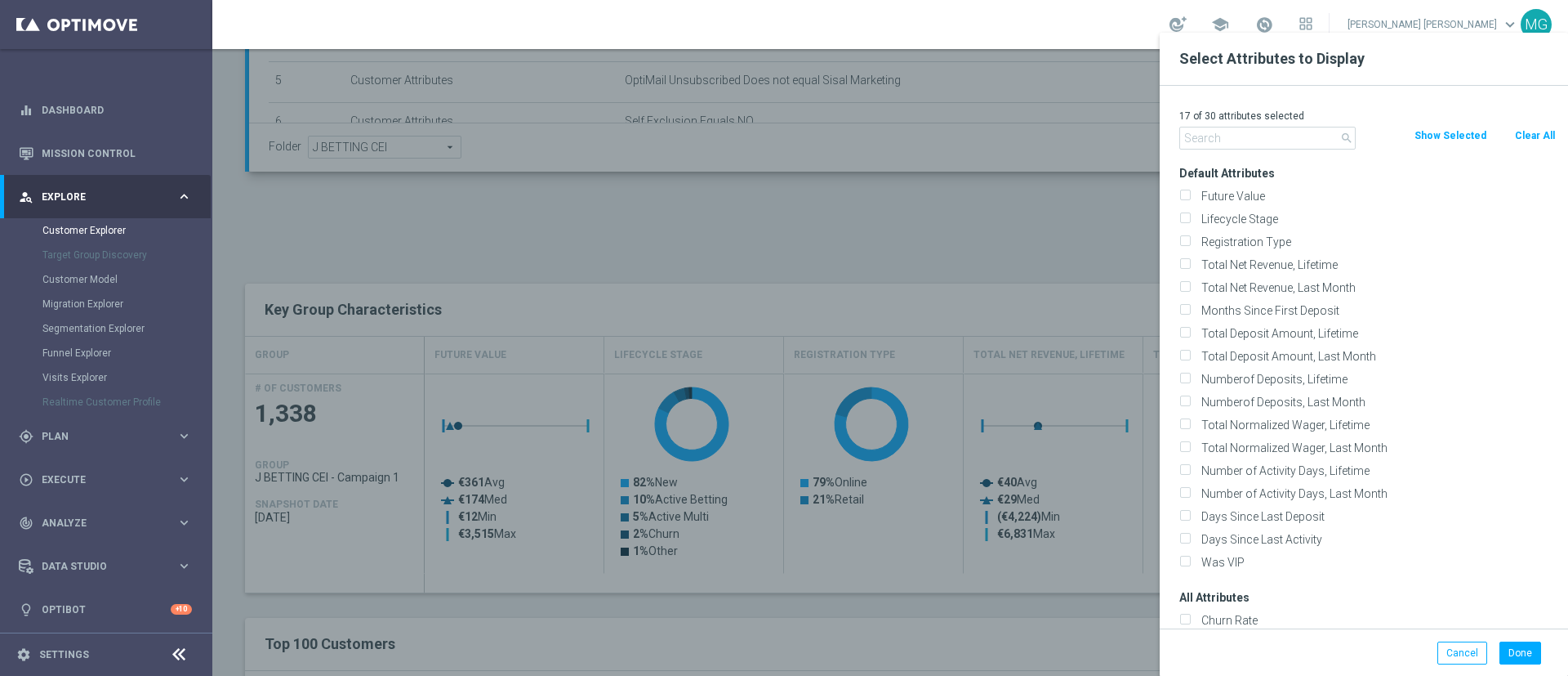
checkbox input "false"
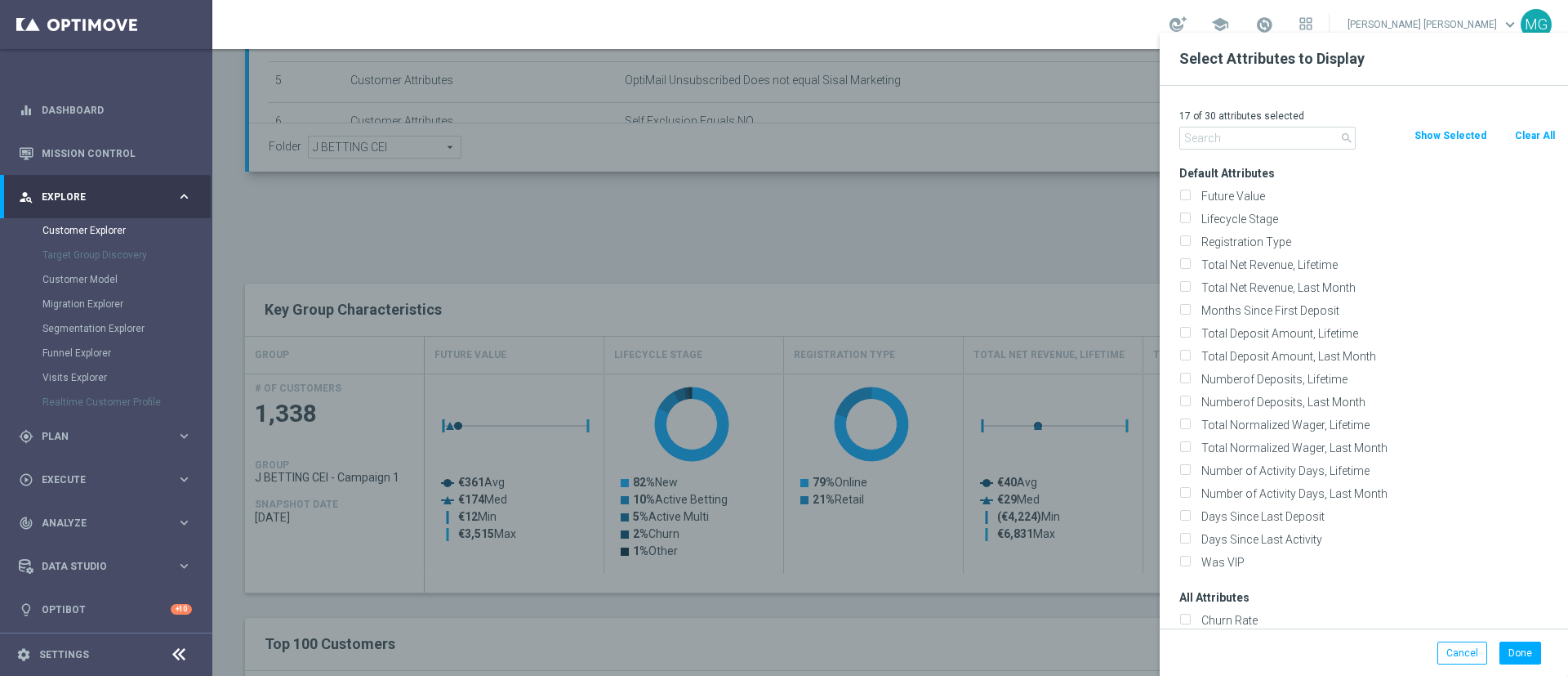
checkbox input "false"
click at [1255, 138] on input "text" at bounding box center [1267, 138] width 176 height 23
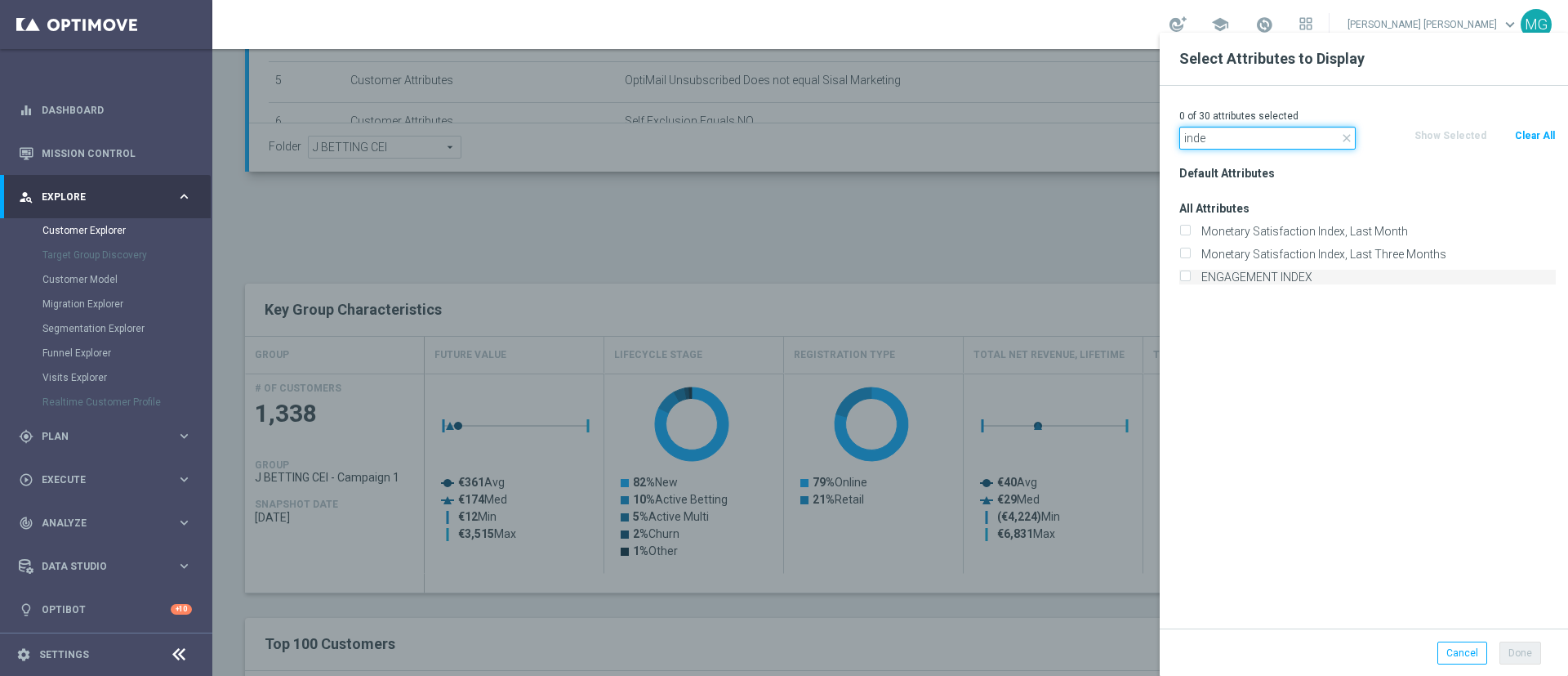
type input "inde"
click at [1234, 277] on label "ENGAGEMENT INDEX" at bounding box center [1376, 277] width 360 height 15
click at [1190, 277] on input "ENGAGEMENT INDEX" at bounding box center [1184, 278] width 11 height 11
checkbox input "true"
click at [1525, 650] on button "Done" at bounding box center [1521, 652] width 41 height 23
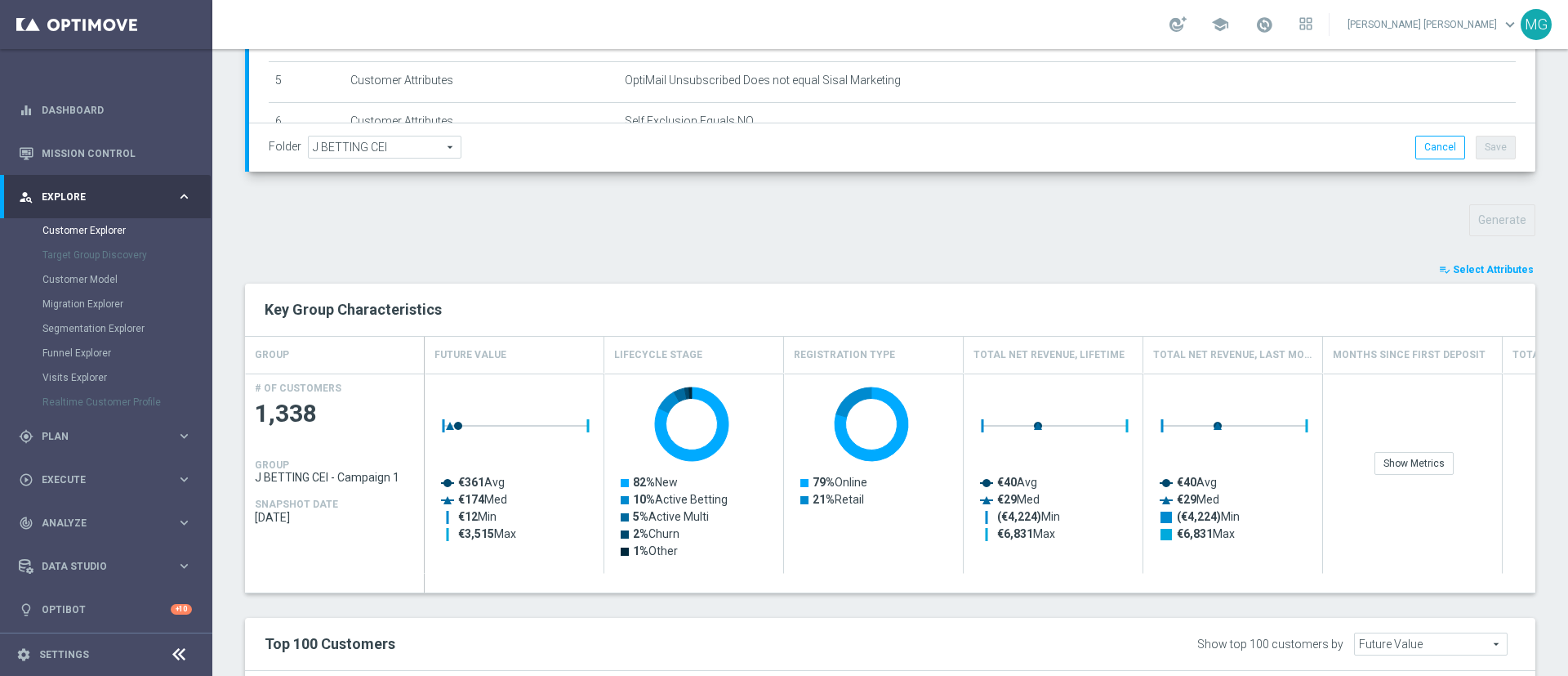
type input "Search"
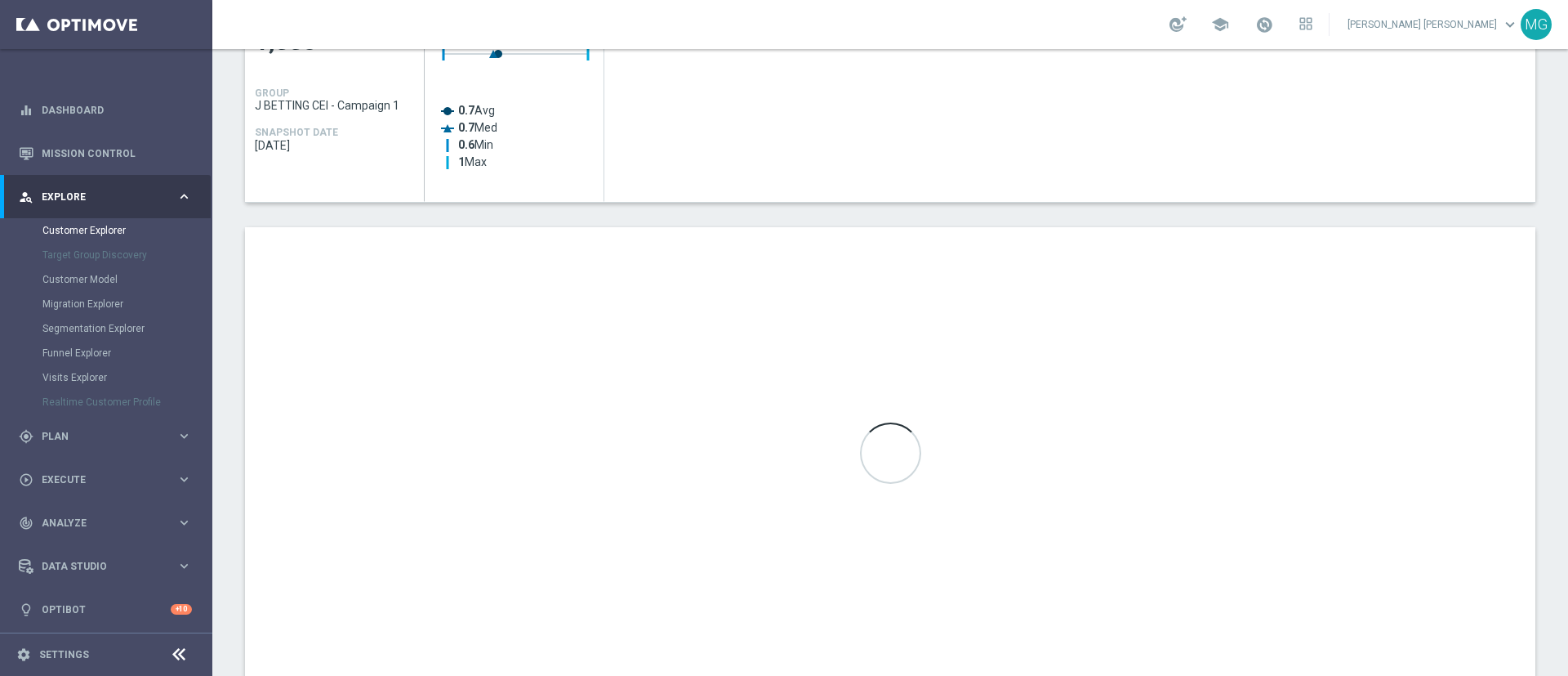
scroll to position [852, 0]
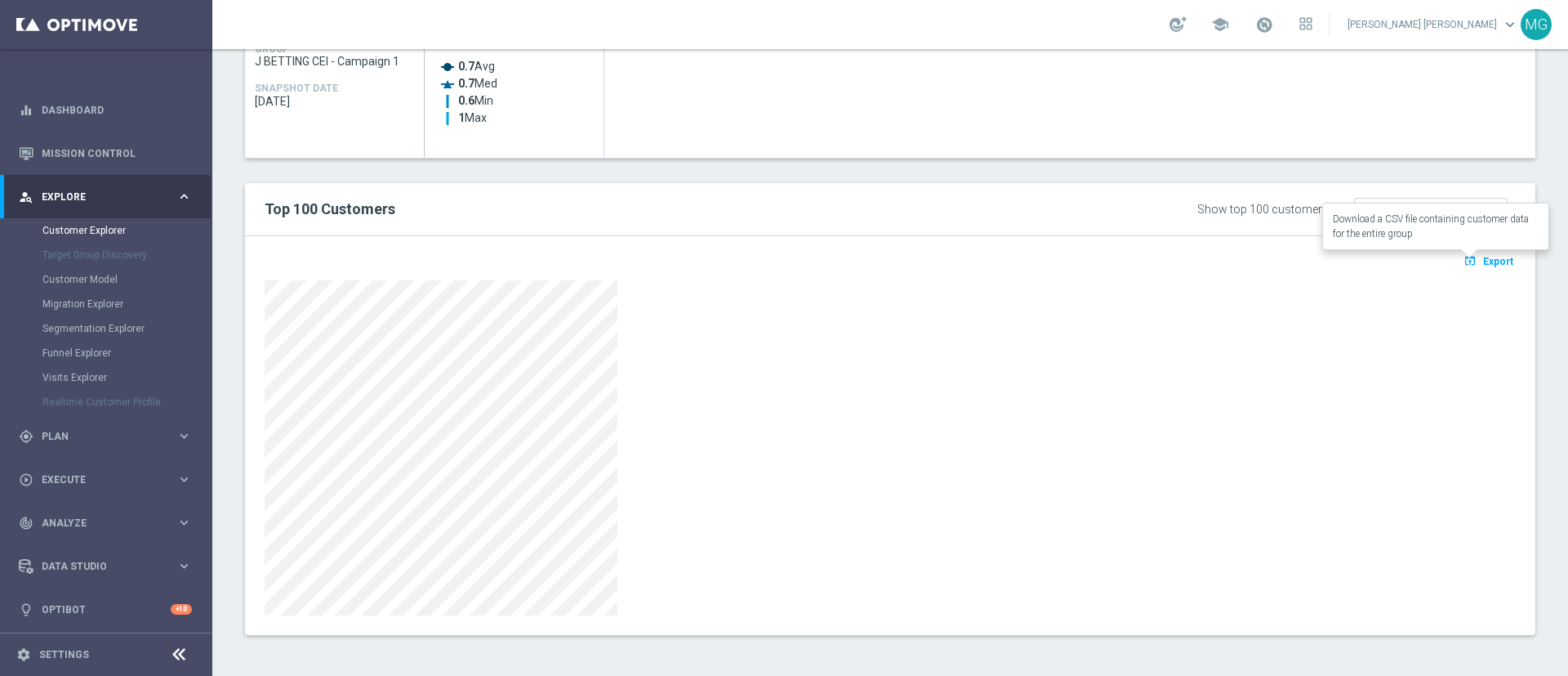
click at [1484, 259] on span "Export" at bounding box center [1498, 262] width 30 height 12
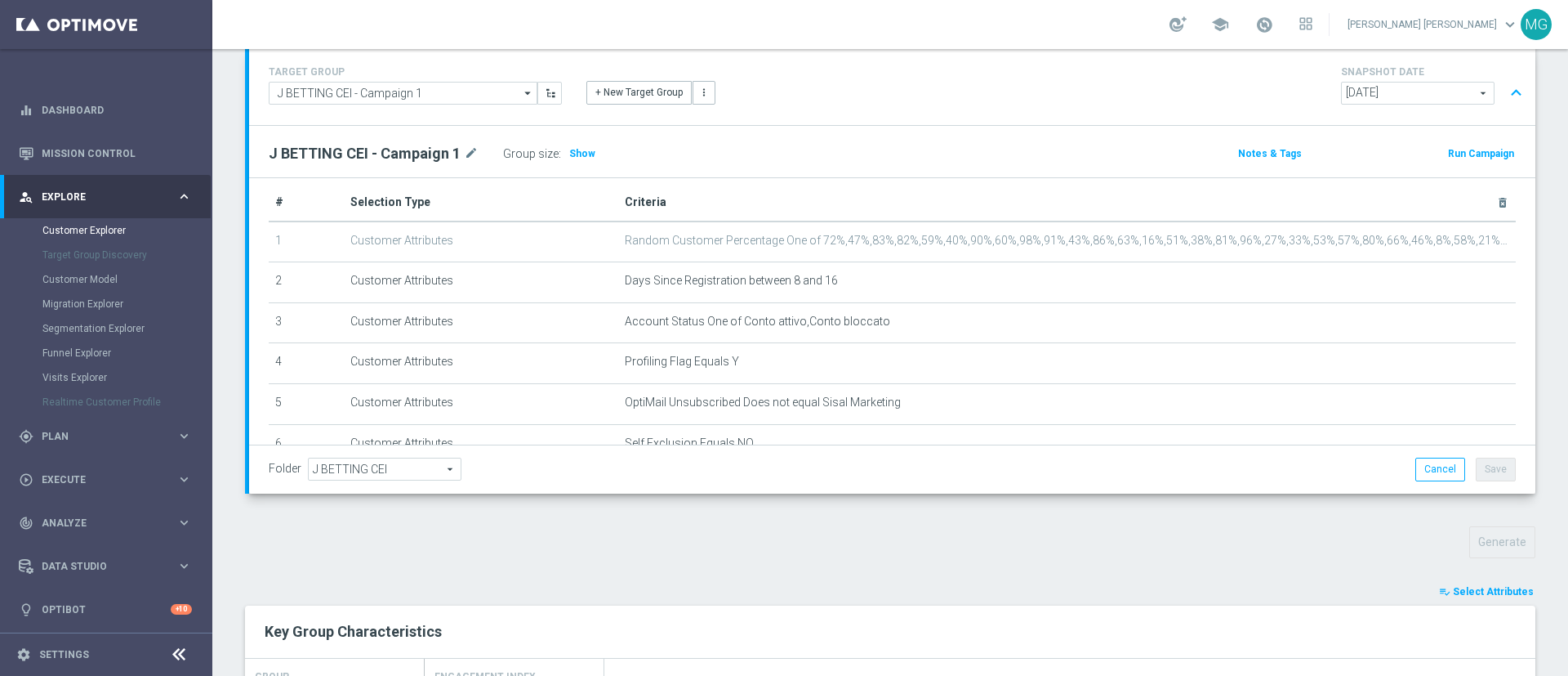
scroll to position [0, 0]
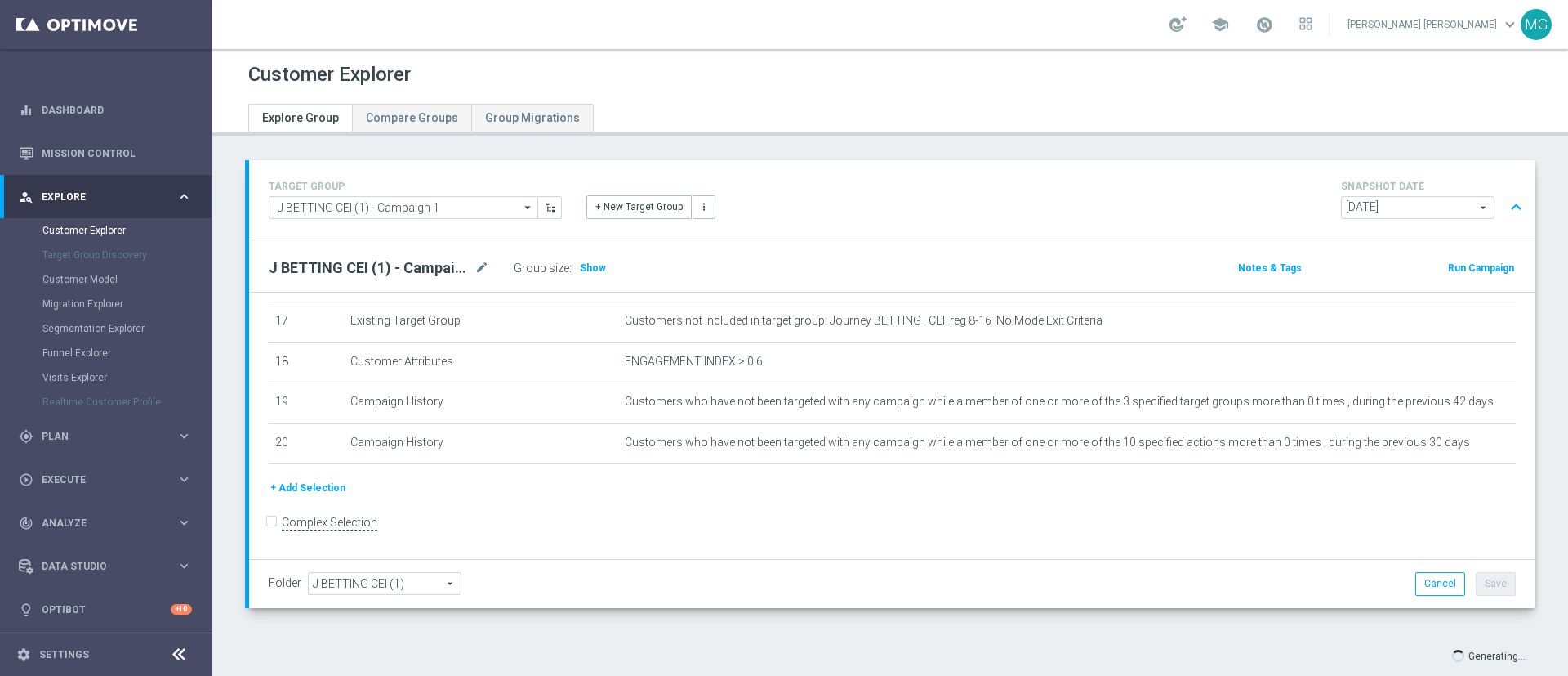
scroll to position [707, 0]
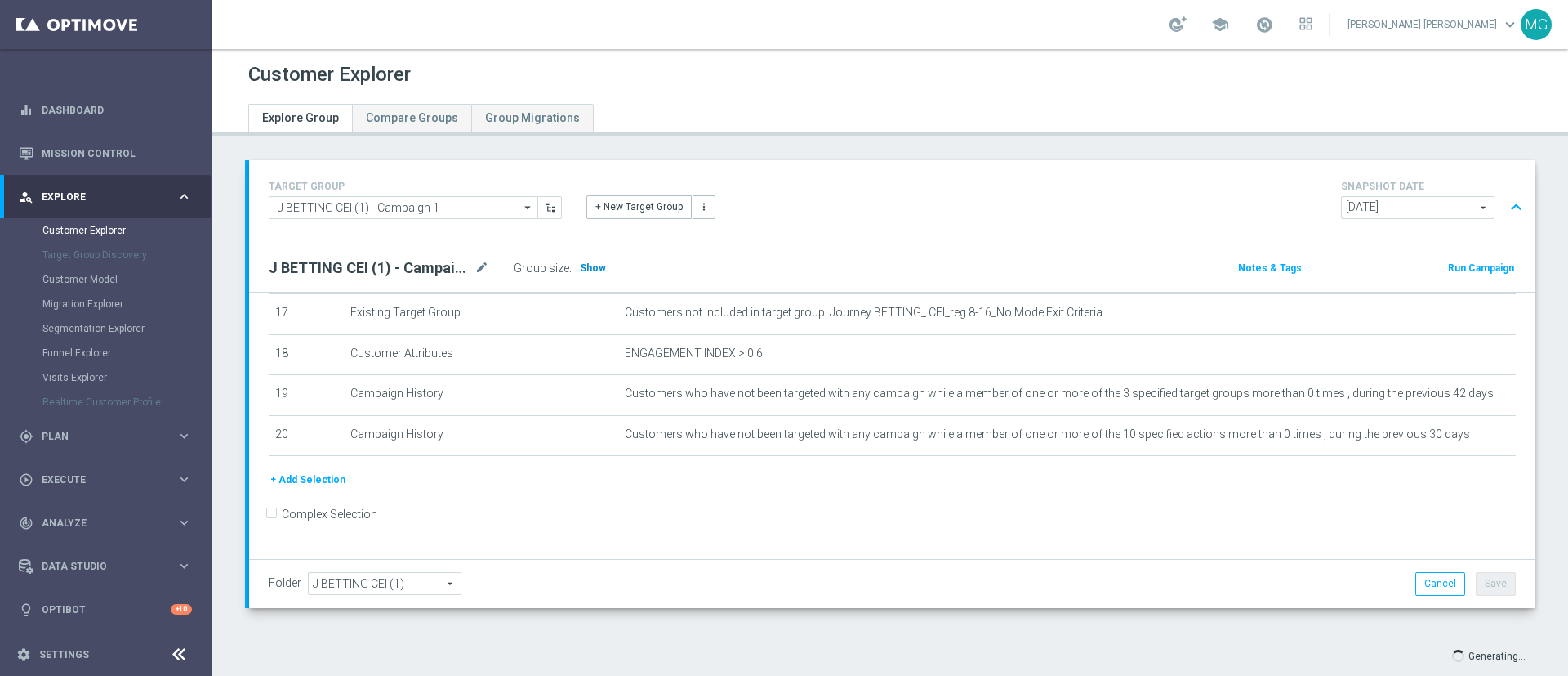
click at [589, 259] on h3 "Show" at bounding box center [593, 268] width 30 height 18
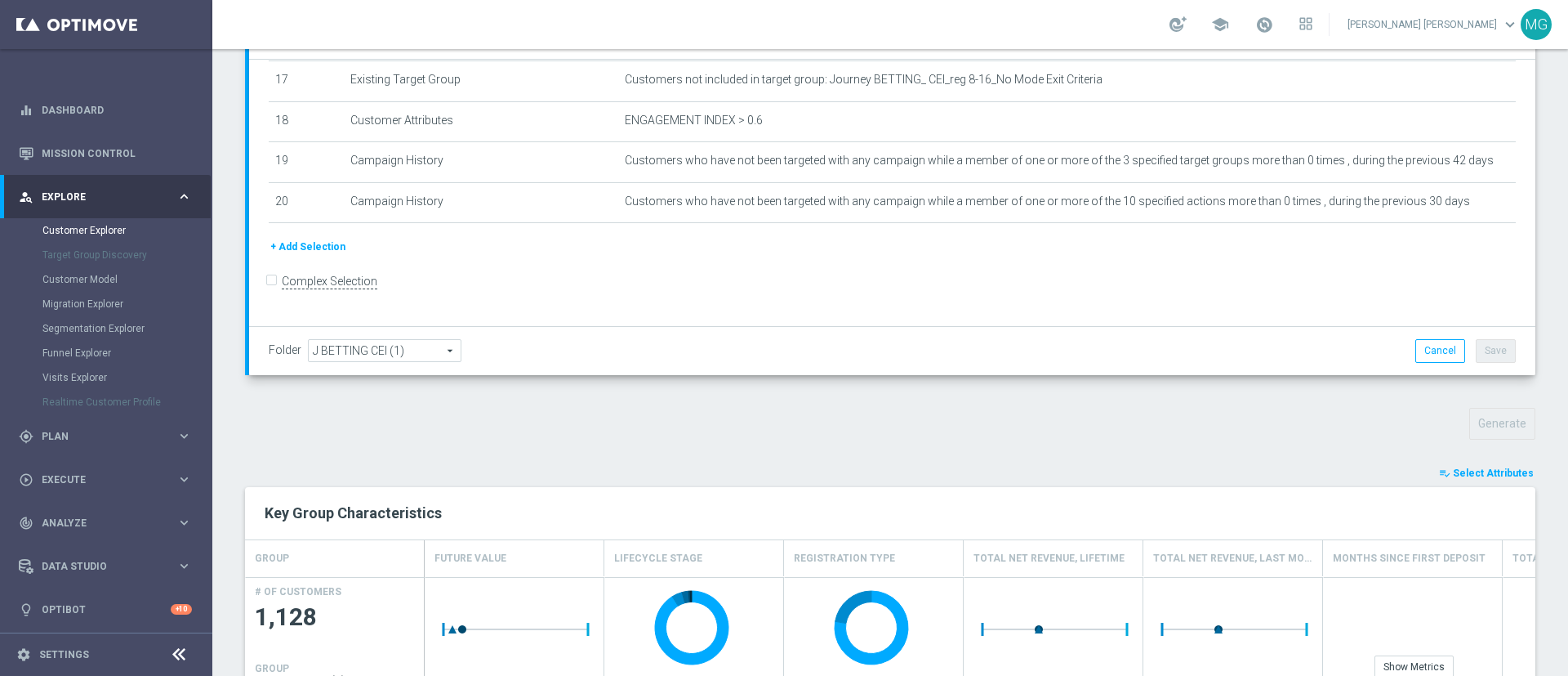
scroll to position [343, 0]
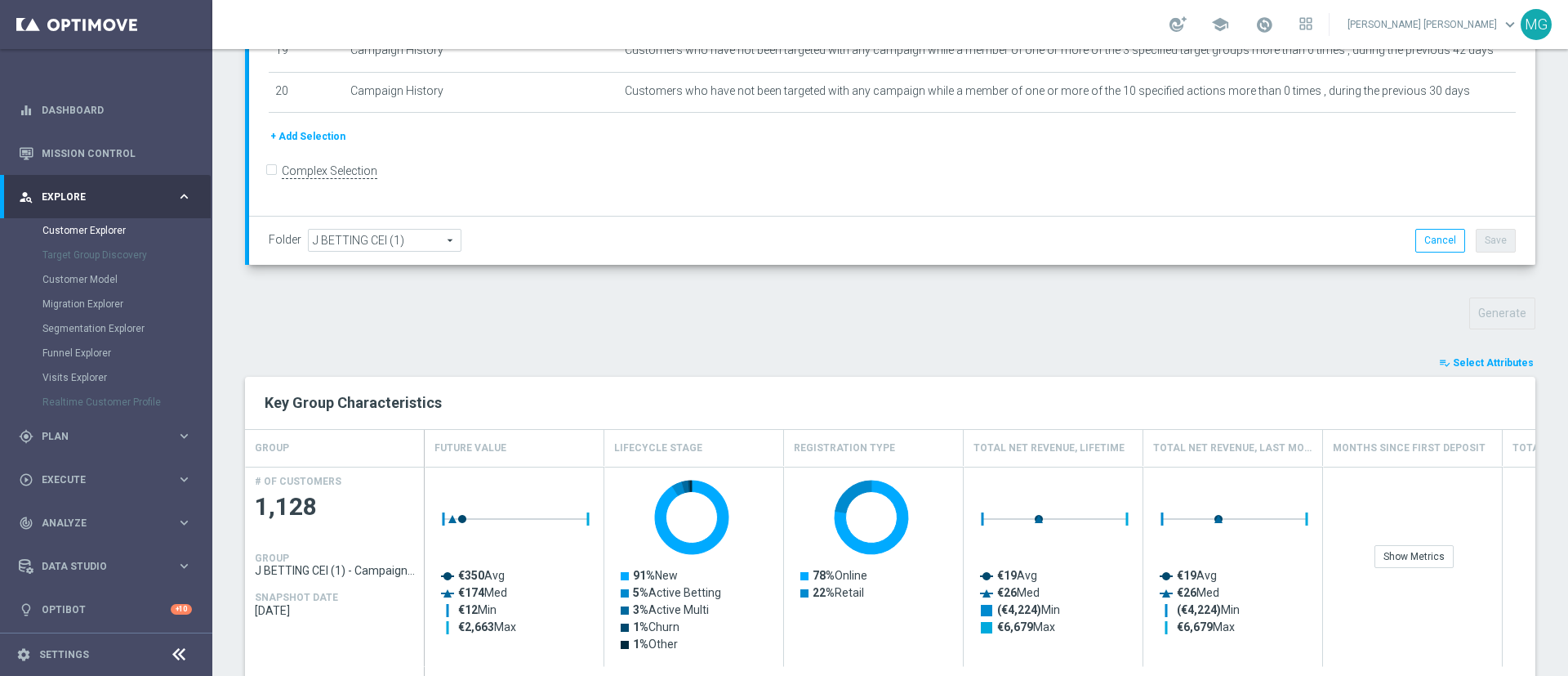
click at [1472, 357] on span "Select Attributes" at bounding box center [1493, 363] width 81 height 12
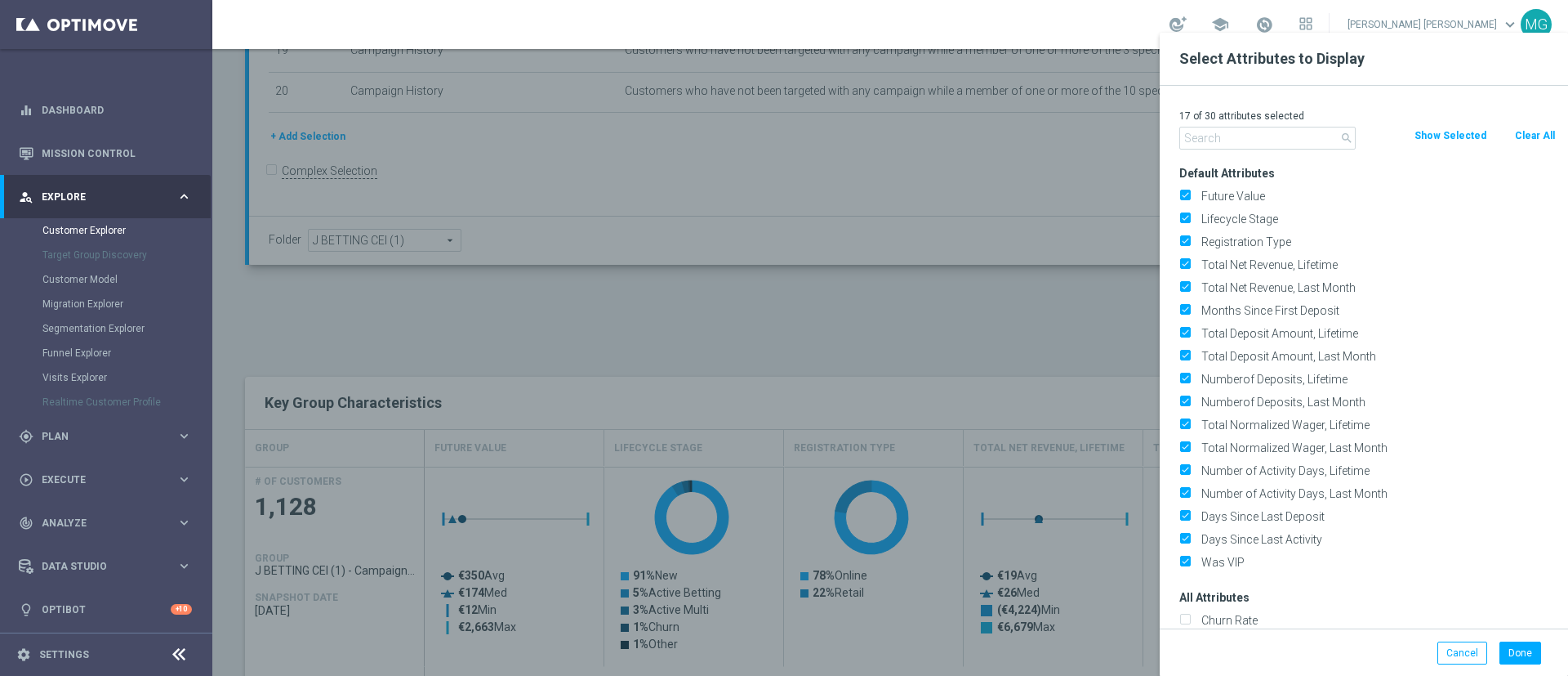
click at [1537, 134] on button "Clear All" at bounding box center [1536, 136] width 43 height 18
checkbox input "false"
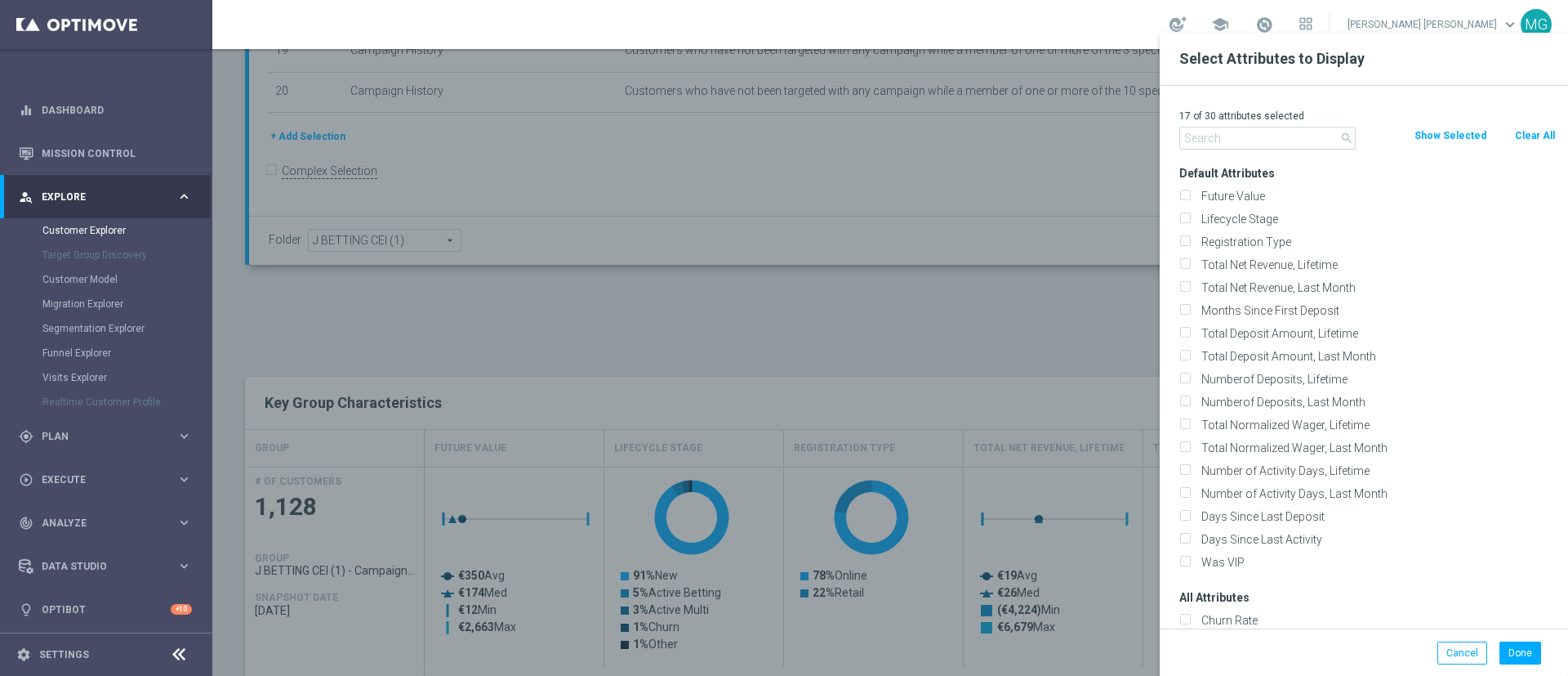
checkbox input "false"
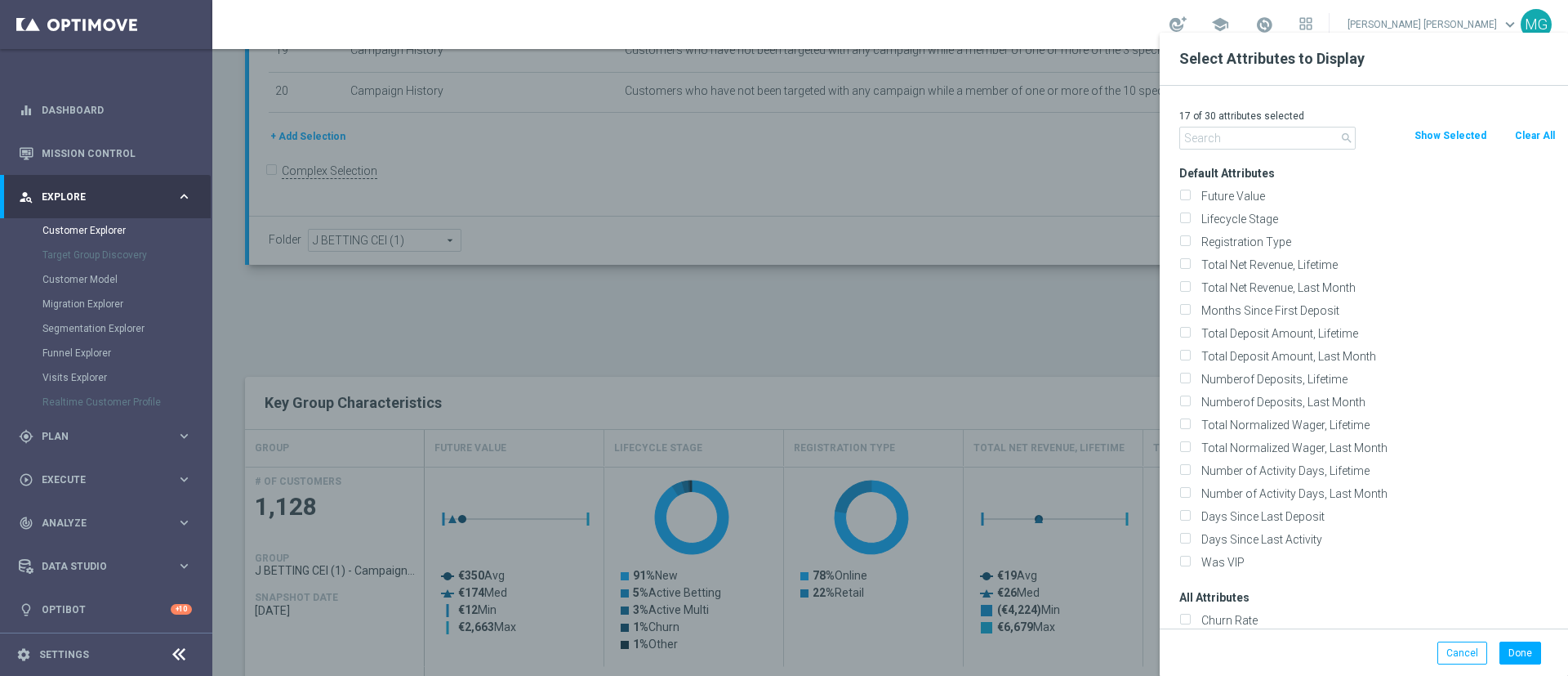
checkbox input "false"
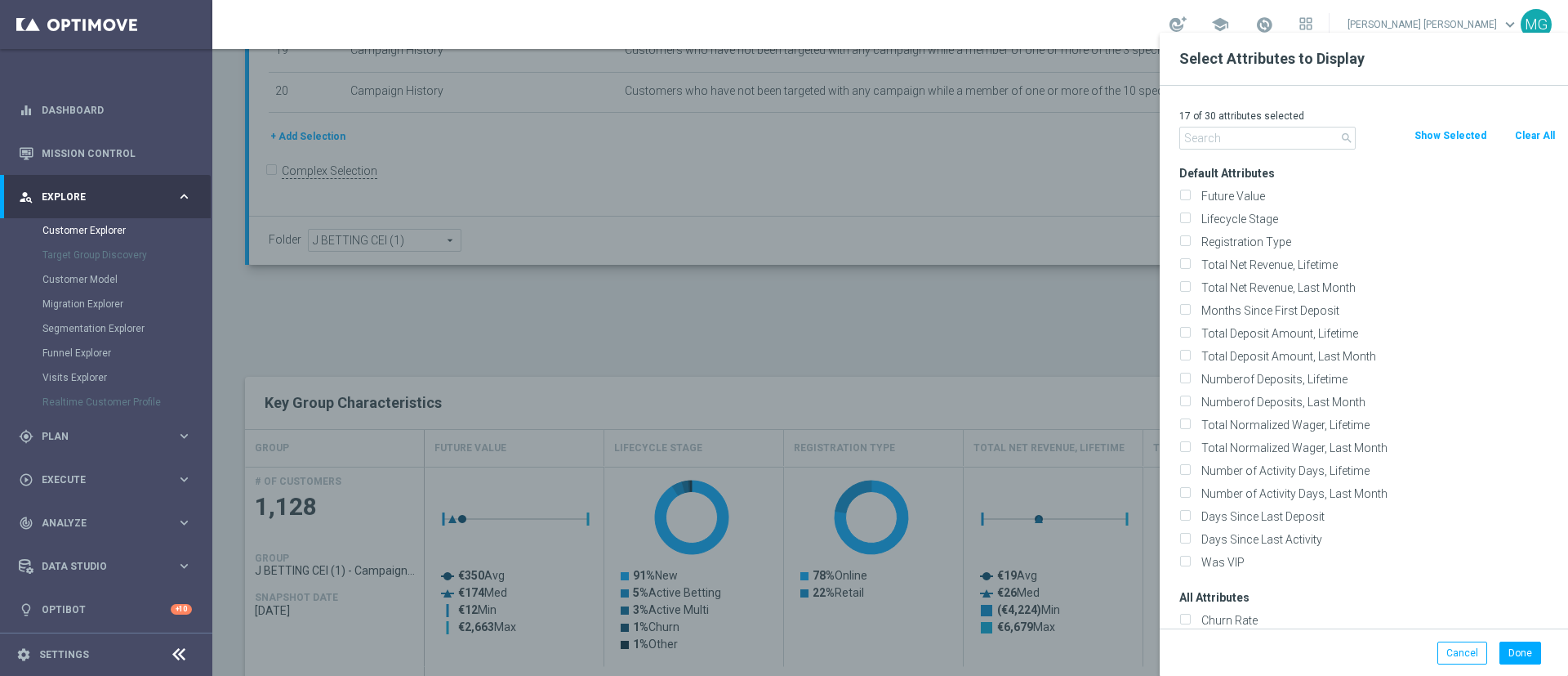
checkbox input "false"
click at [1231, 146] on input "text" at bounding box center [1267, 138] width 176 height 23
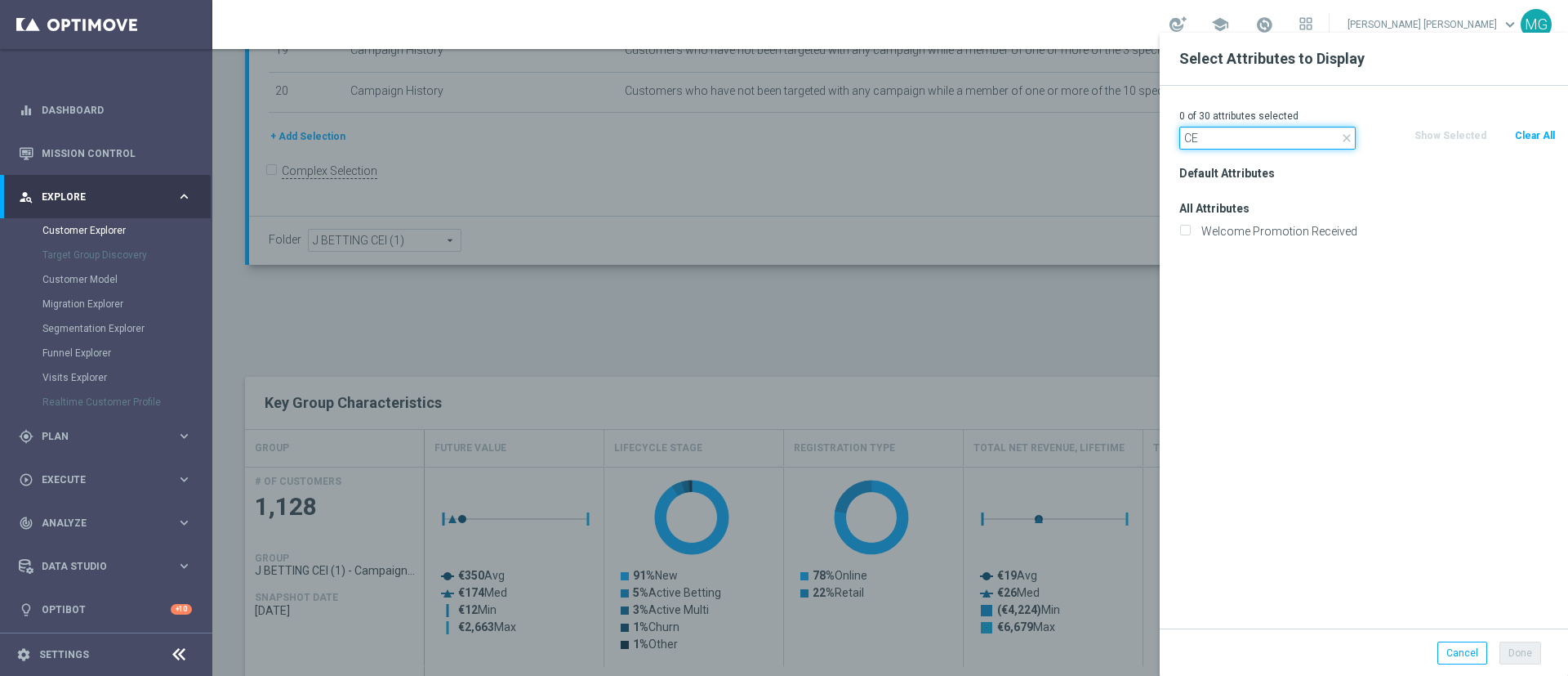
type input "C"
type input "Inde"
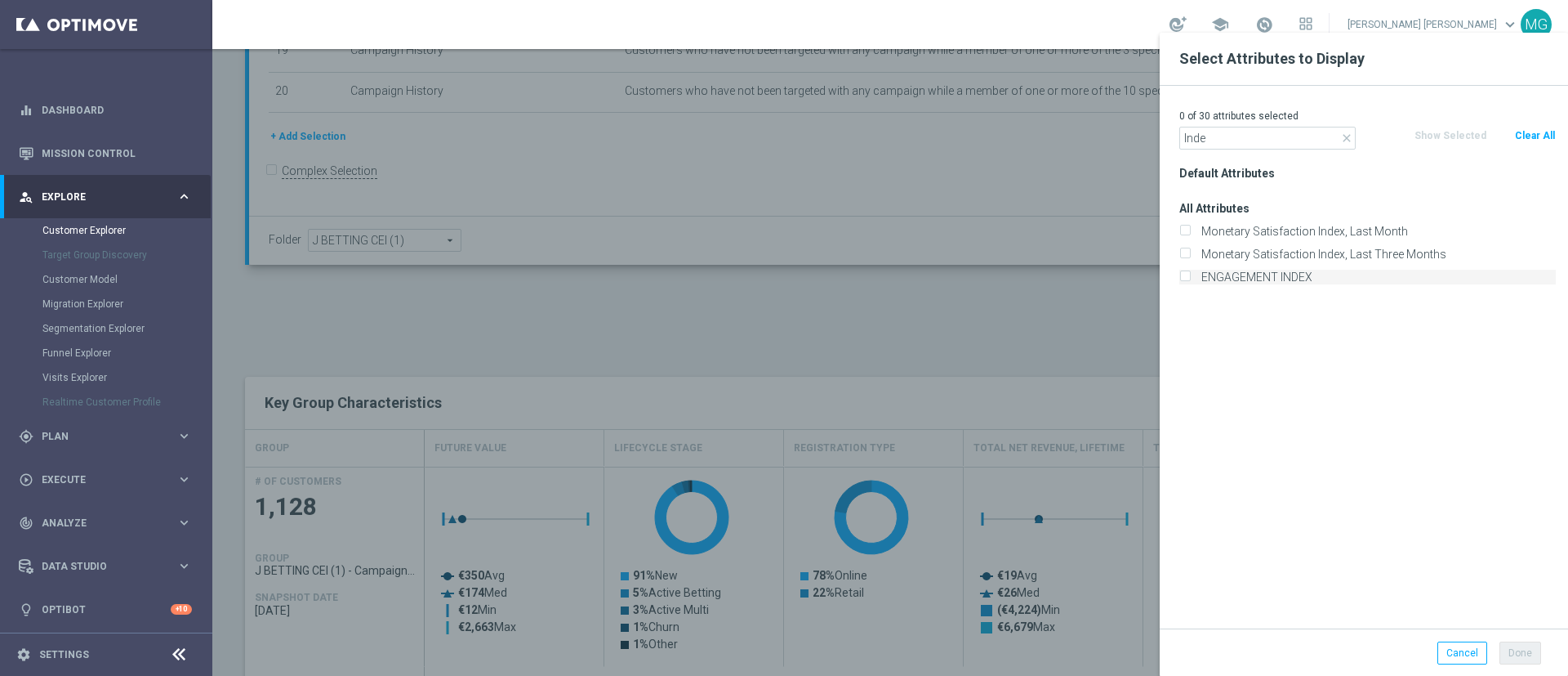
click at [1268, 279] on label "ENGAGEMENT INDEX" at bounding box center [1376, 277] width 360 height 15
click at [1190, 279] on input "ENGAGEMENT INDEX" at bounding box center [1184, 278] width 11 height 11
checkbox input "true"
click at [1524, 652] on button "Done" at bounding box center [1521, 652] width 41 height 23
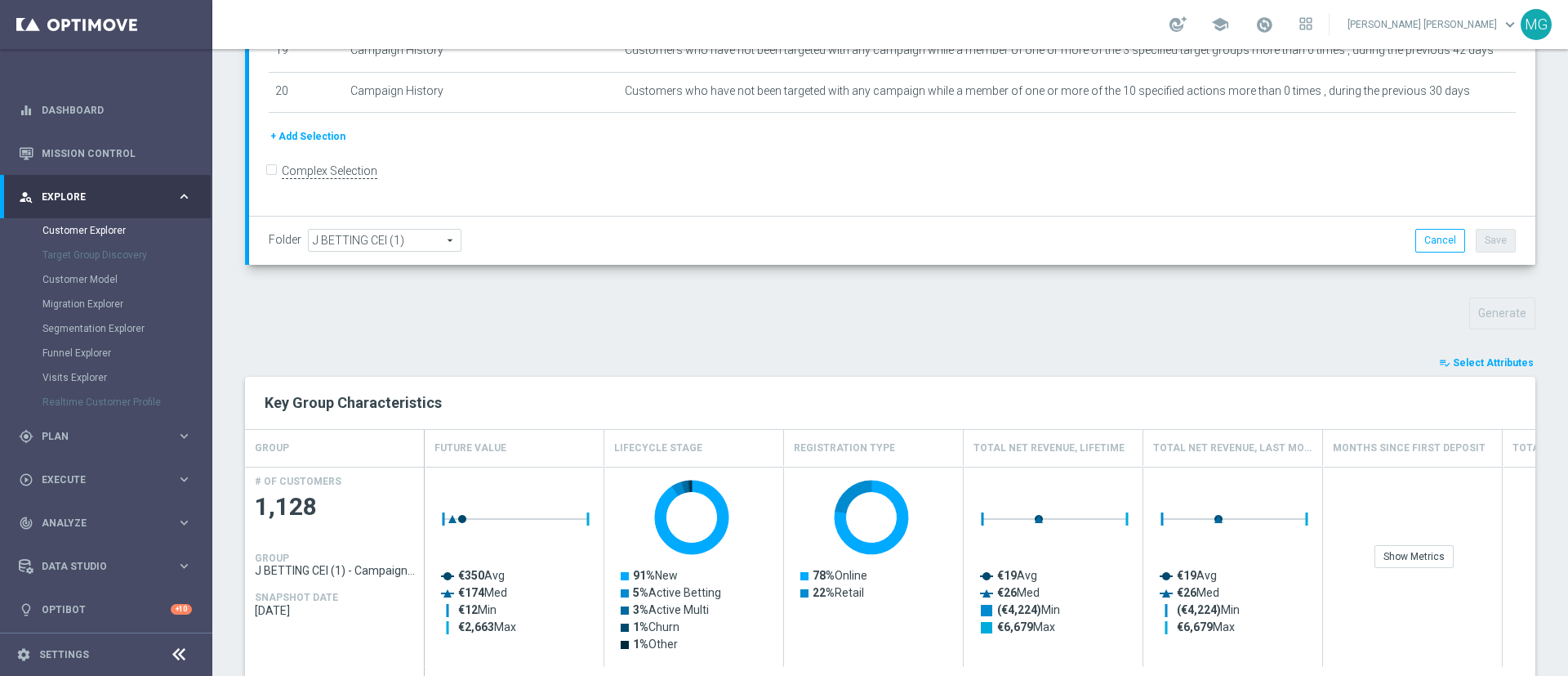
type input "Search"
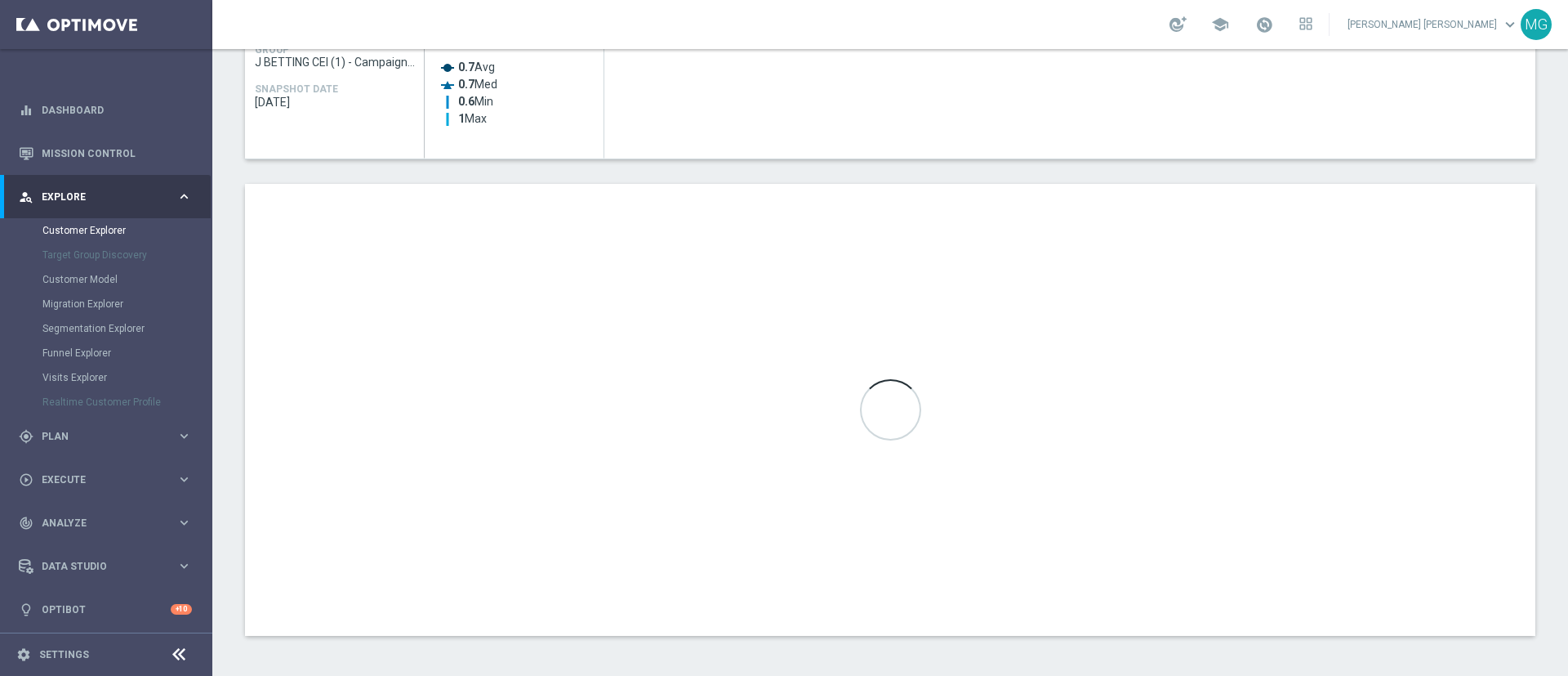
scroll to position [850, 0]
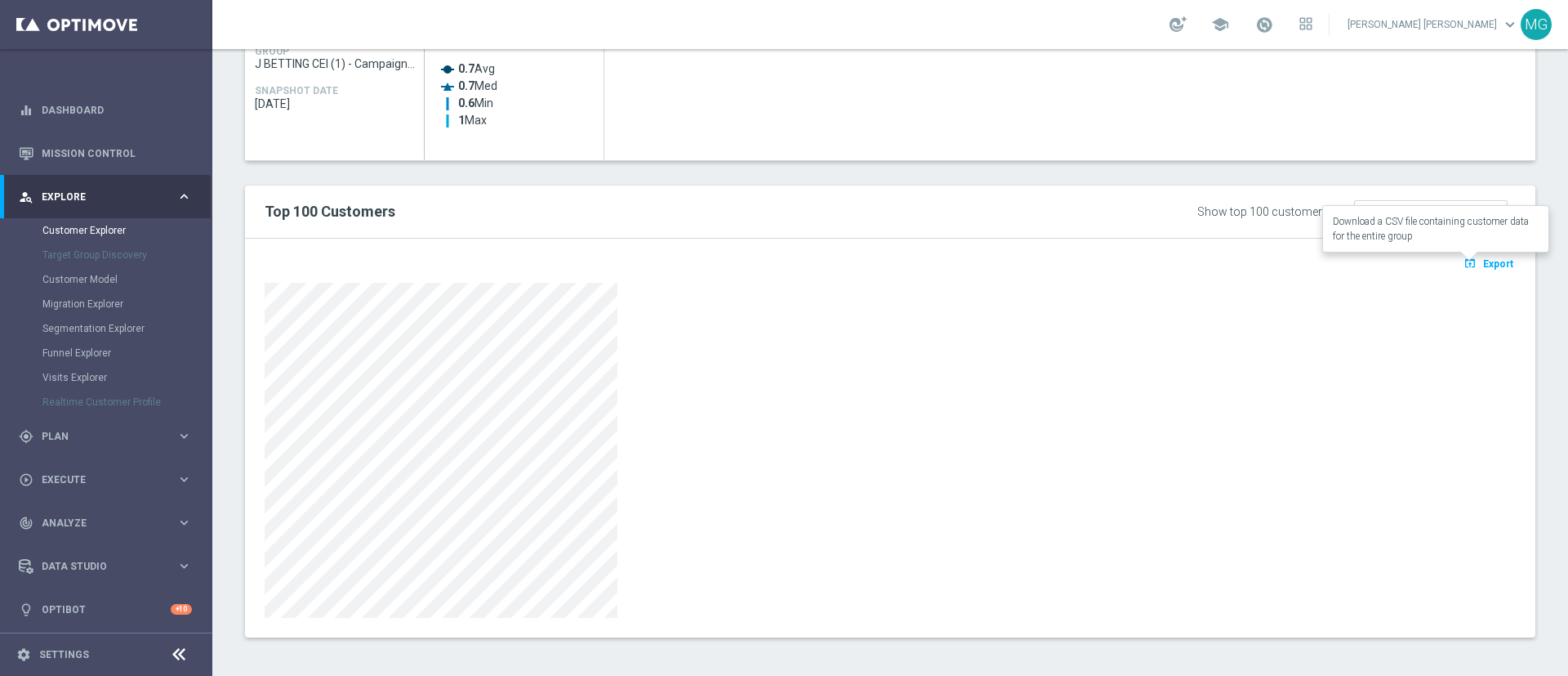
click at [1484, 264] on span "Export" at bounding box center [1498, 264] width 30 height 12
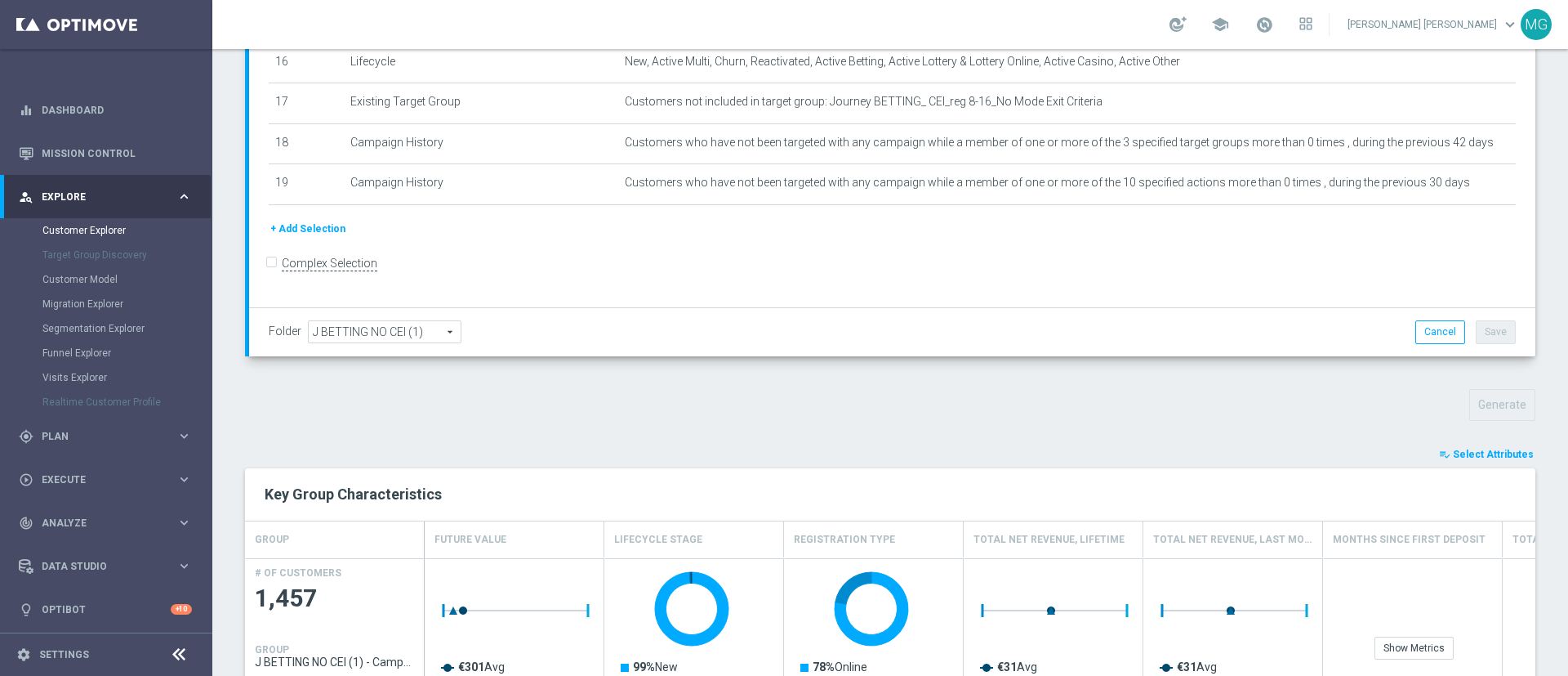
scroll to position [263, 0]
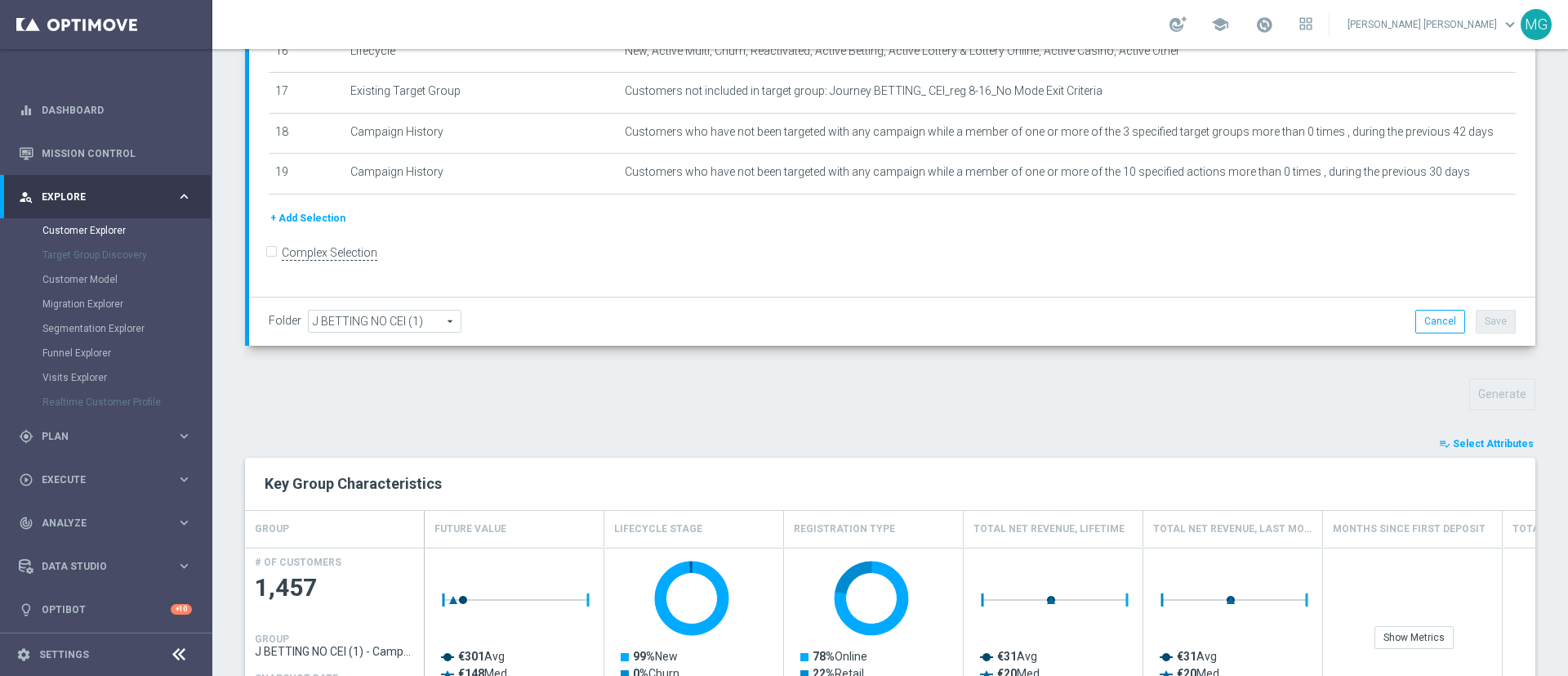
click at [1459, 443] on span "Select Attributes" at bounding box center [1493, 444] width 81 height 12
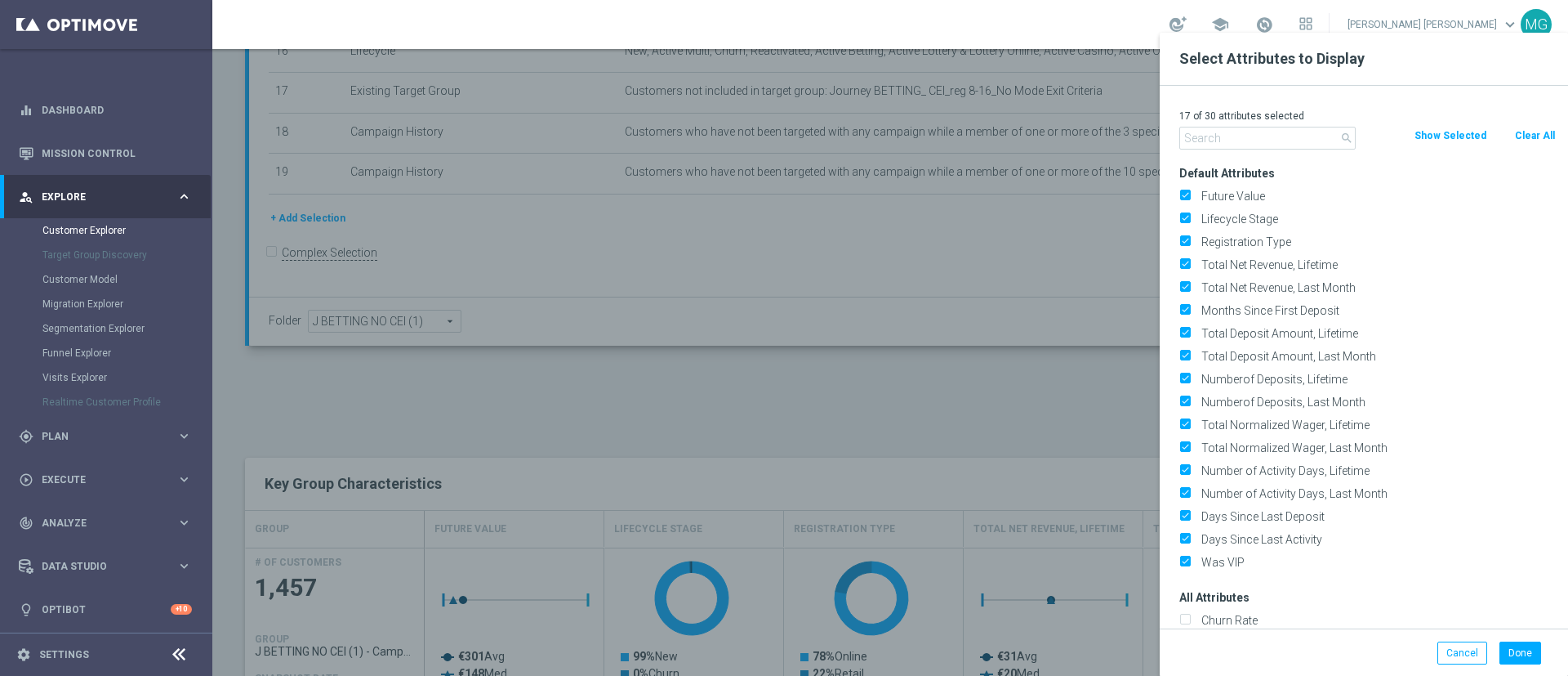
click at [1530, 142] on button "Clear All" at bounding box center [1536, 136] width 43 height 18
checkbox input "false"
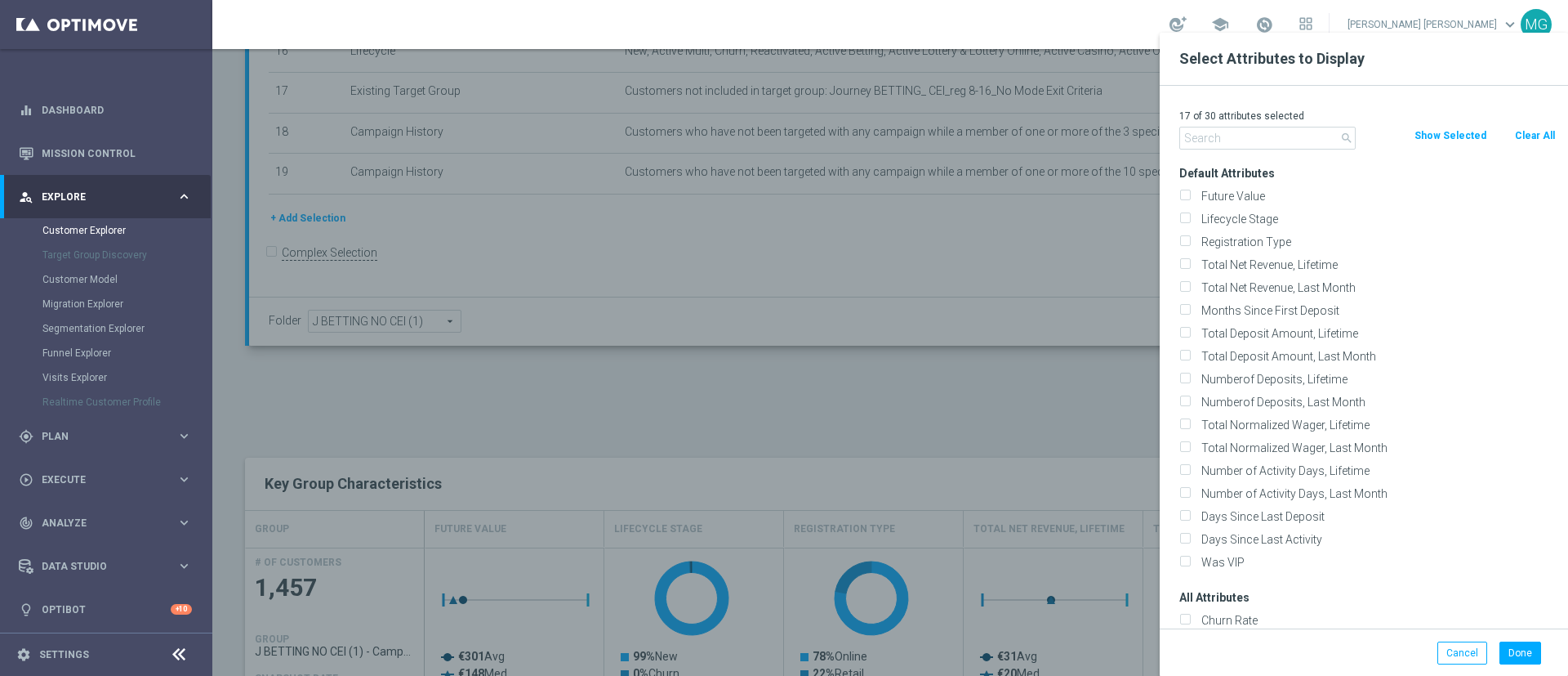
checkbox input "false"
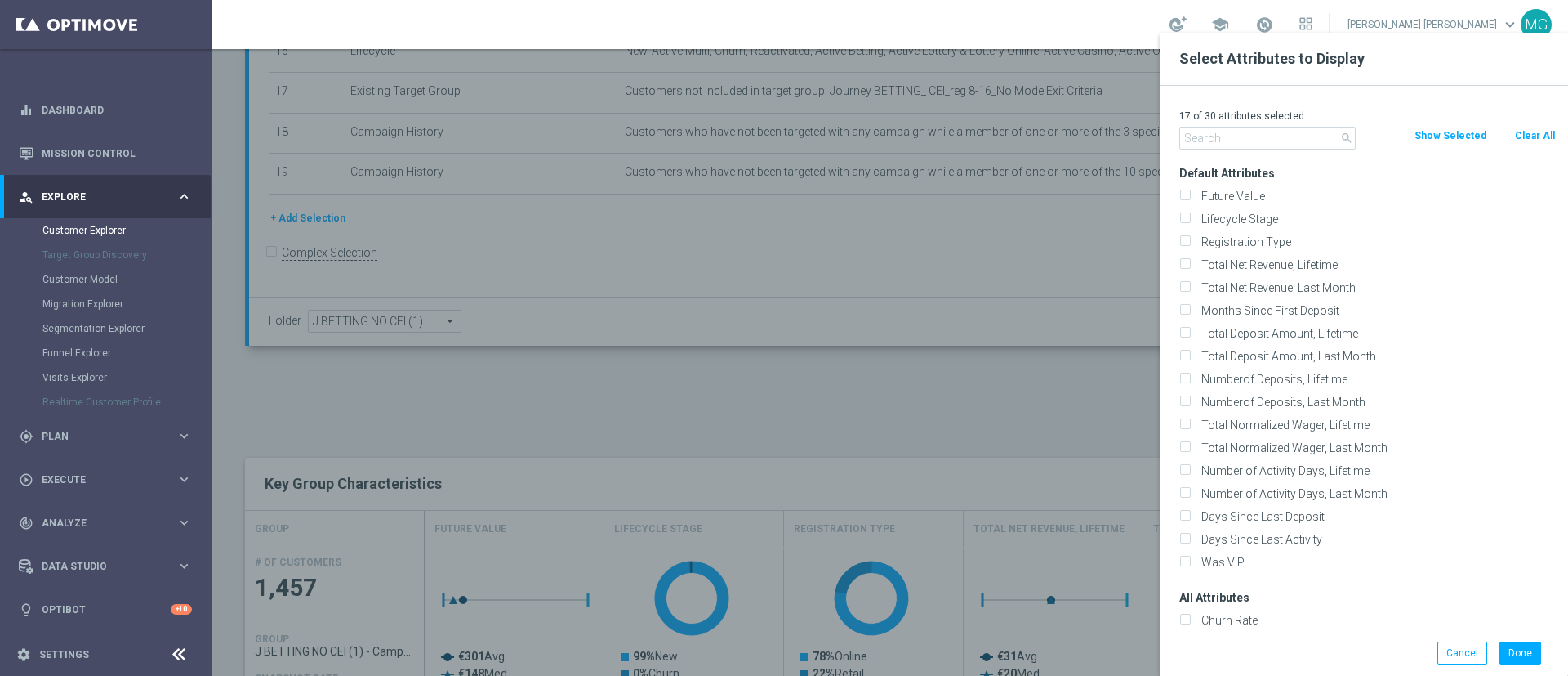
checkbox input "false"
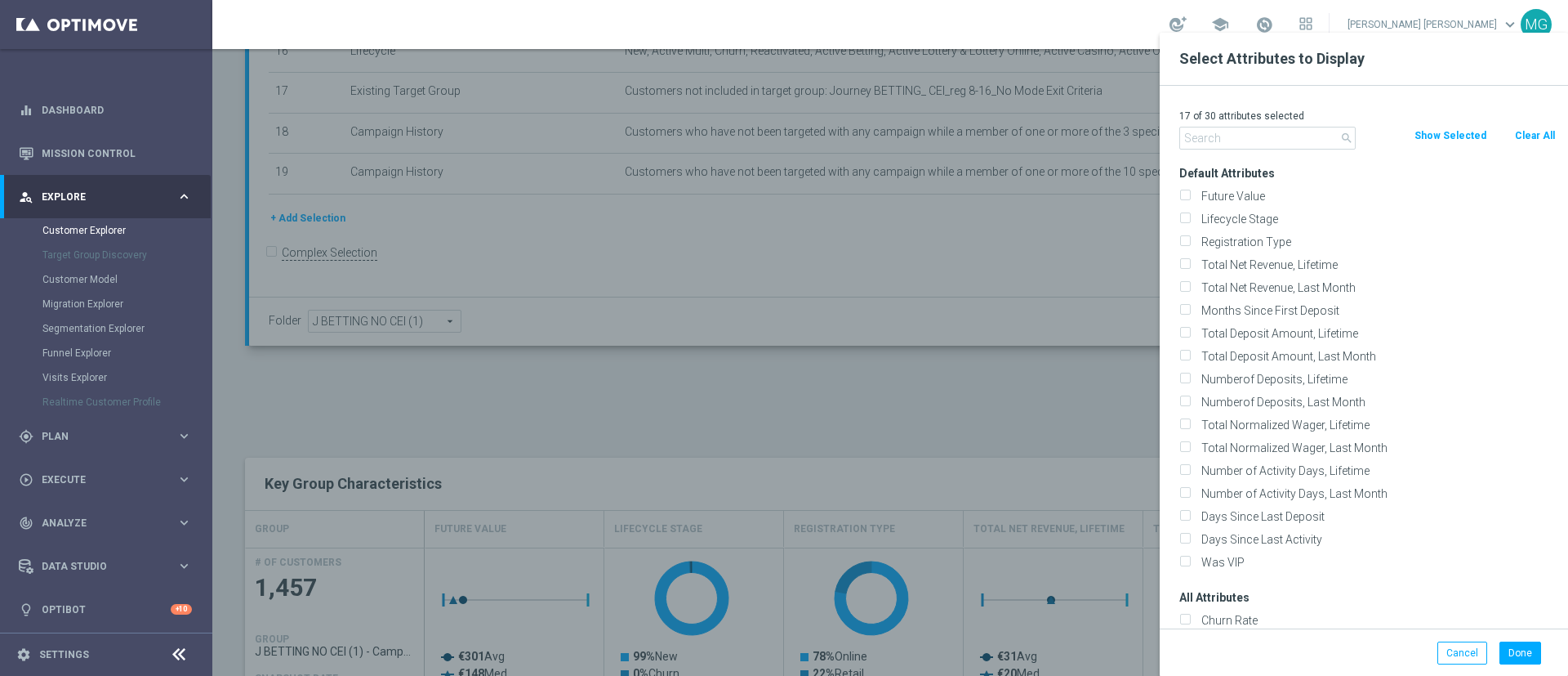
checkbox input "false"
click at [1250, 141] on input "text" at bounding box center [1267, 138] width 176 height 23
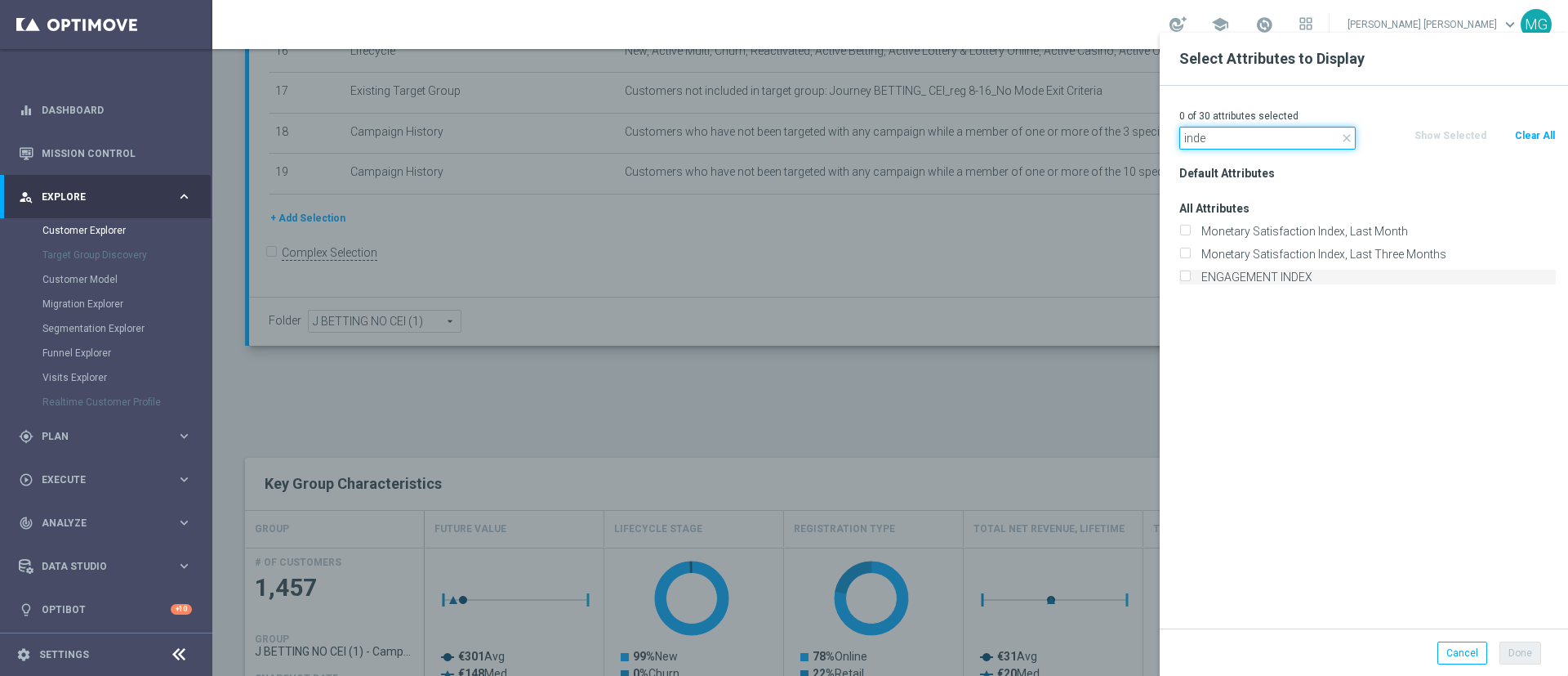
type input "inde"
click at [1254, 270] on label "ENGAGEMENT INDEX" at bounding box center [1376, 277] width 360 height 15
click at [1190, 274] on input "ENGAGEMENT INDEX" at bounding box center [1184, 278] width 11 height 11
checkbox input "true"
click at [1528, 664] on div "Done Cancel" at bounding box center [1363, 652] width 408 height 48
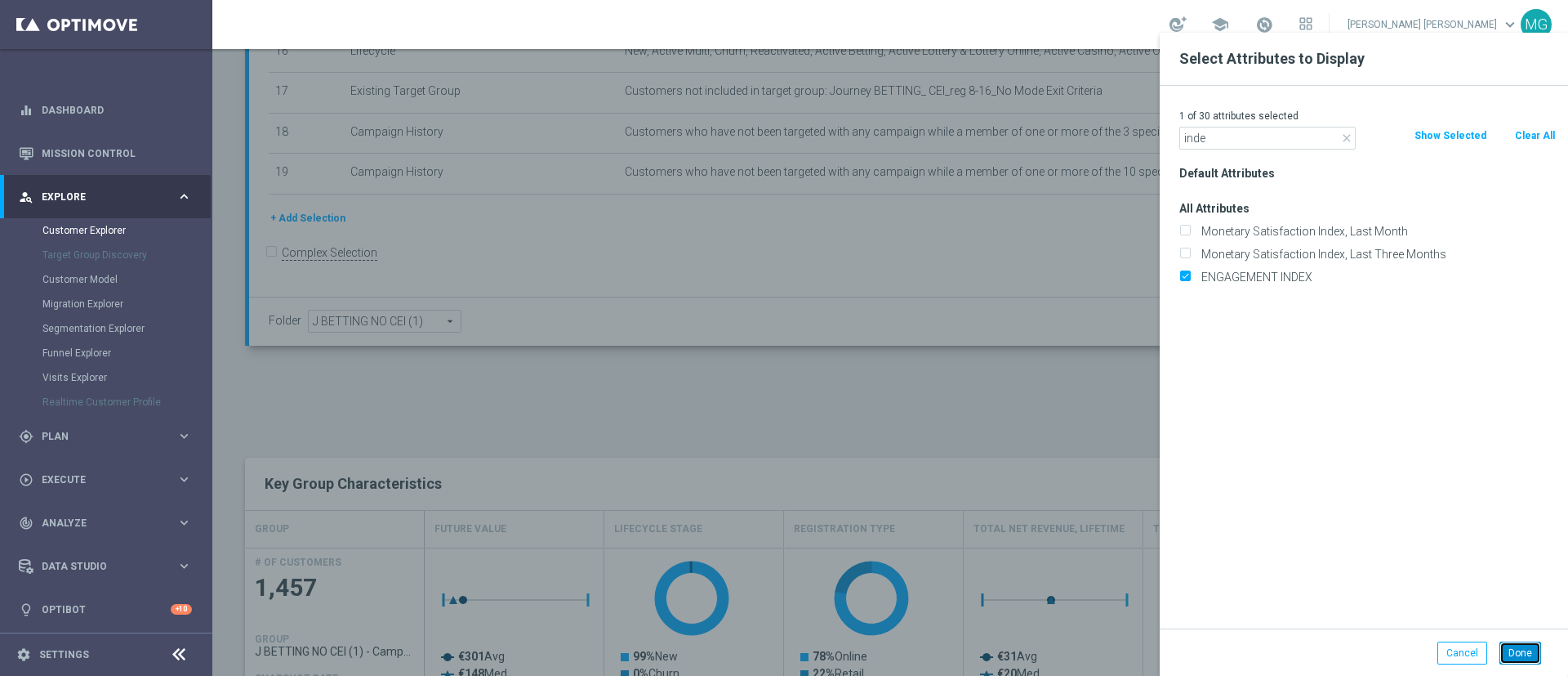
click at [1524, 648] on button "Done" at bounding box center [1521, 652] width 41 height 23
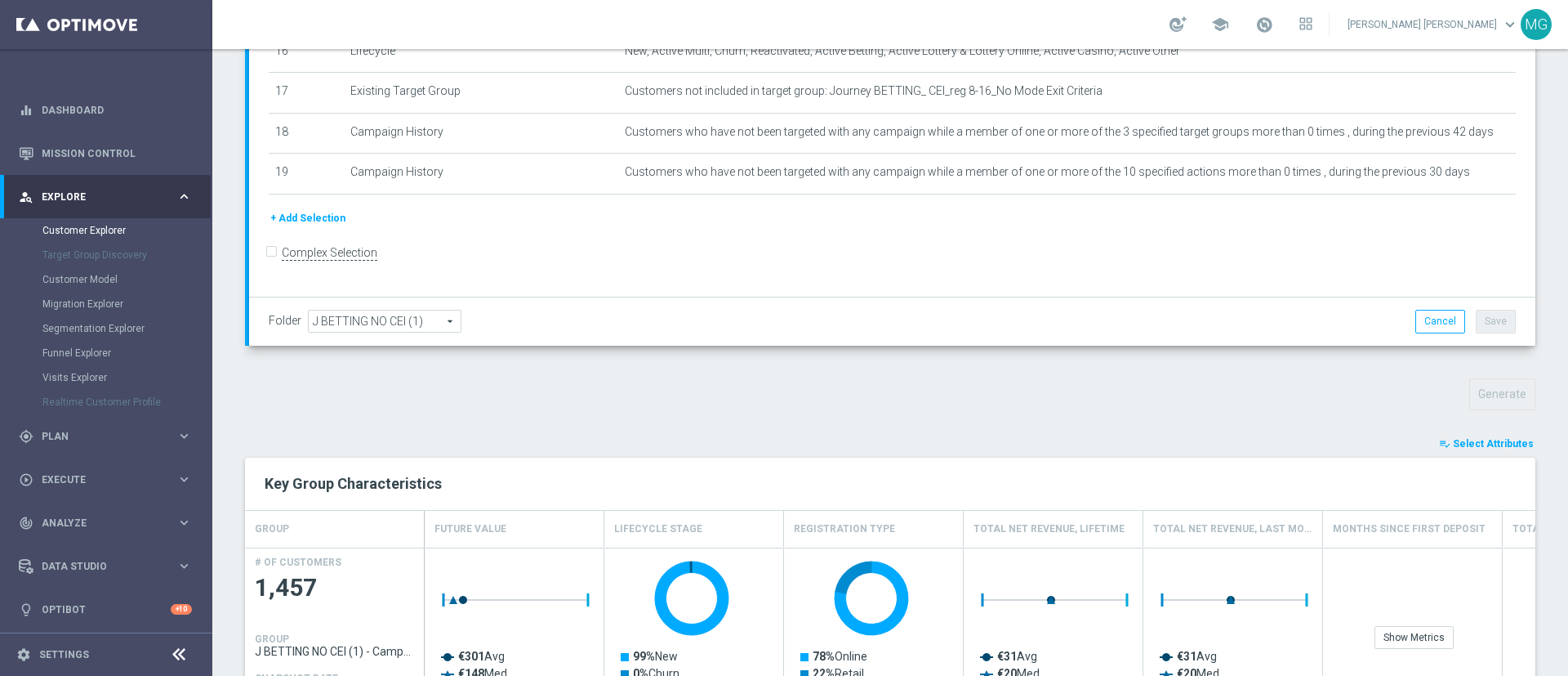
type input "Search"
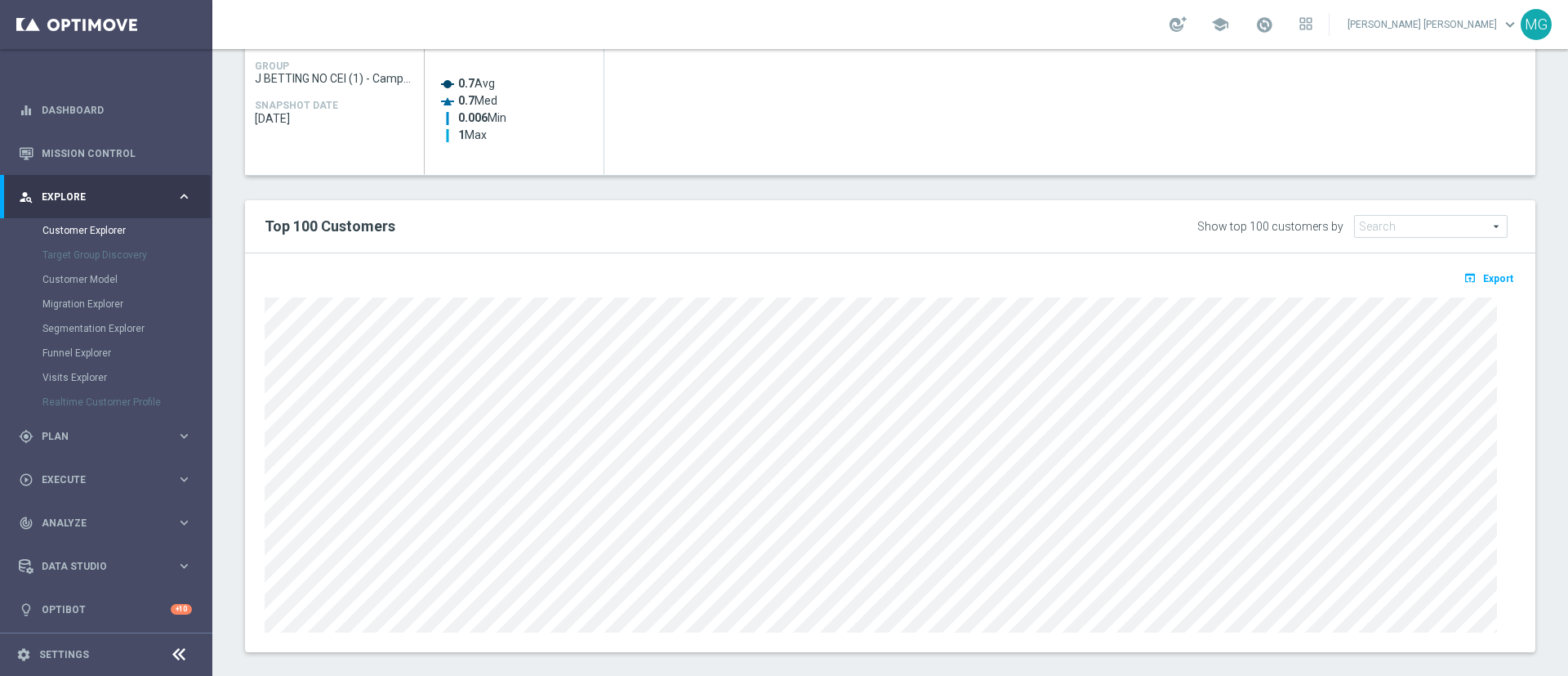
scroll to position [836, 0]
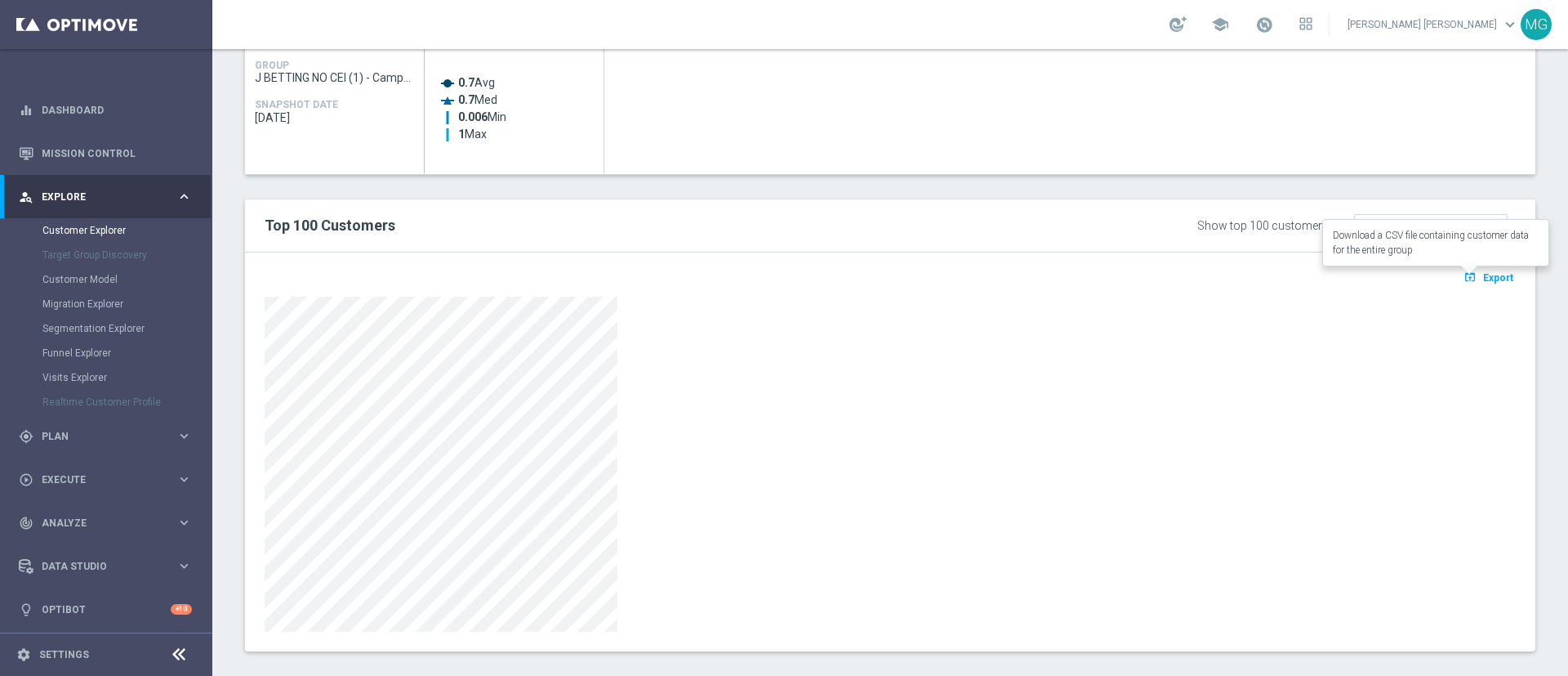
click at [1483, 273] on span "Export" at bounding box center [1498, 278] width 30 height 12
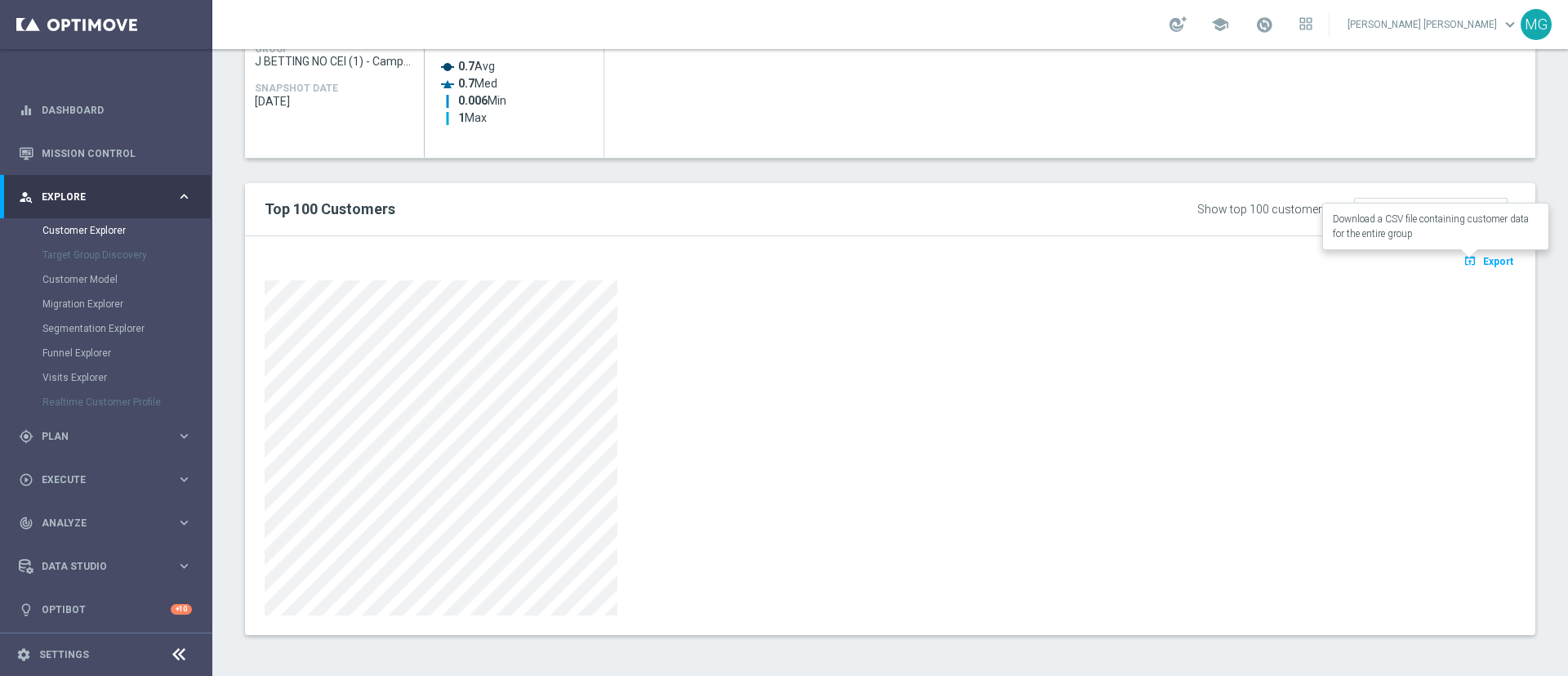
click at [1484, 258] on span "Export" at bounding box center [1498, 262] width 30 height 12
click at [897, 459] on div at bounding box center [890, 448] width 1251 height 335
click at [57, 444] on div "gps_fixed Plan keyboard_arrow_right" at bounding box center [105, 434] width 211 height 43
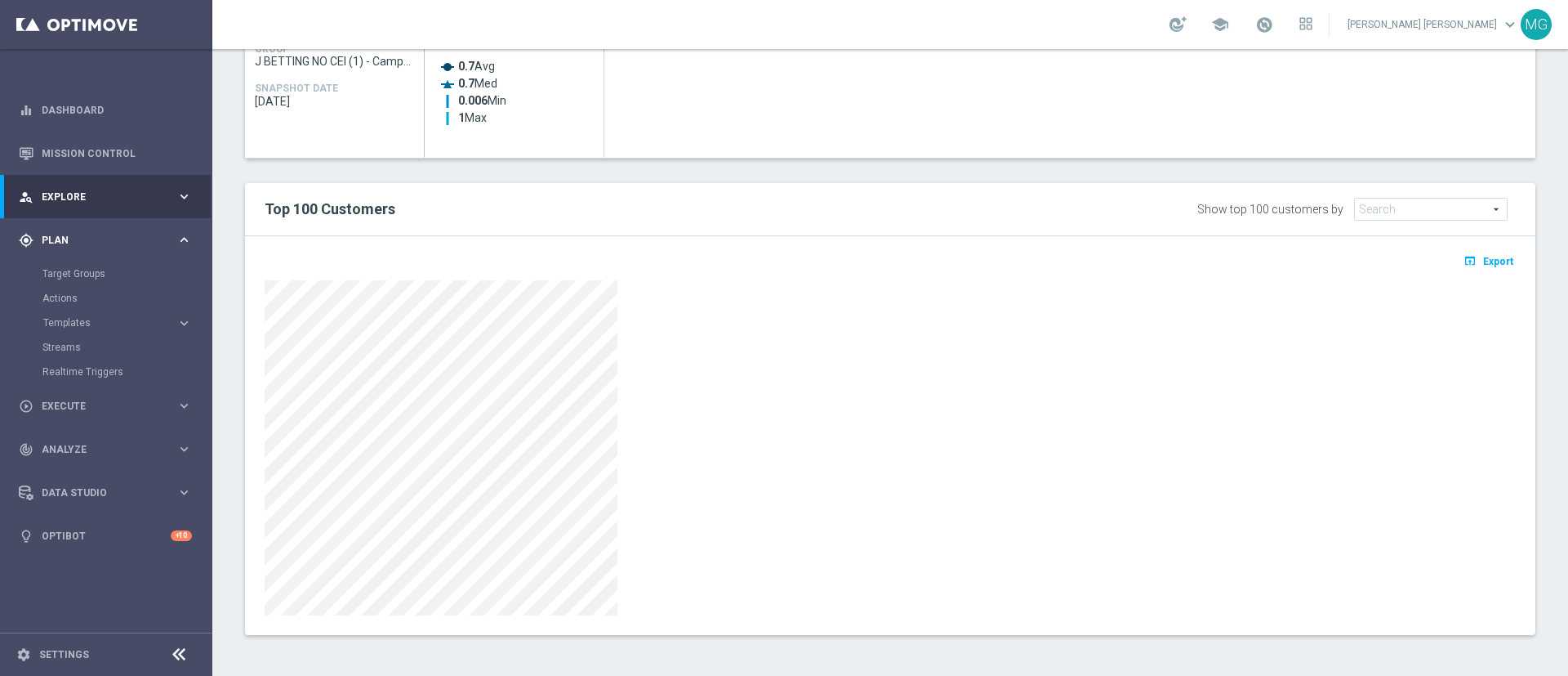
scroll to position [0, 0]
click at [63, 340] on link "Streams" at bounding box center [106, 346] width 128 height 13
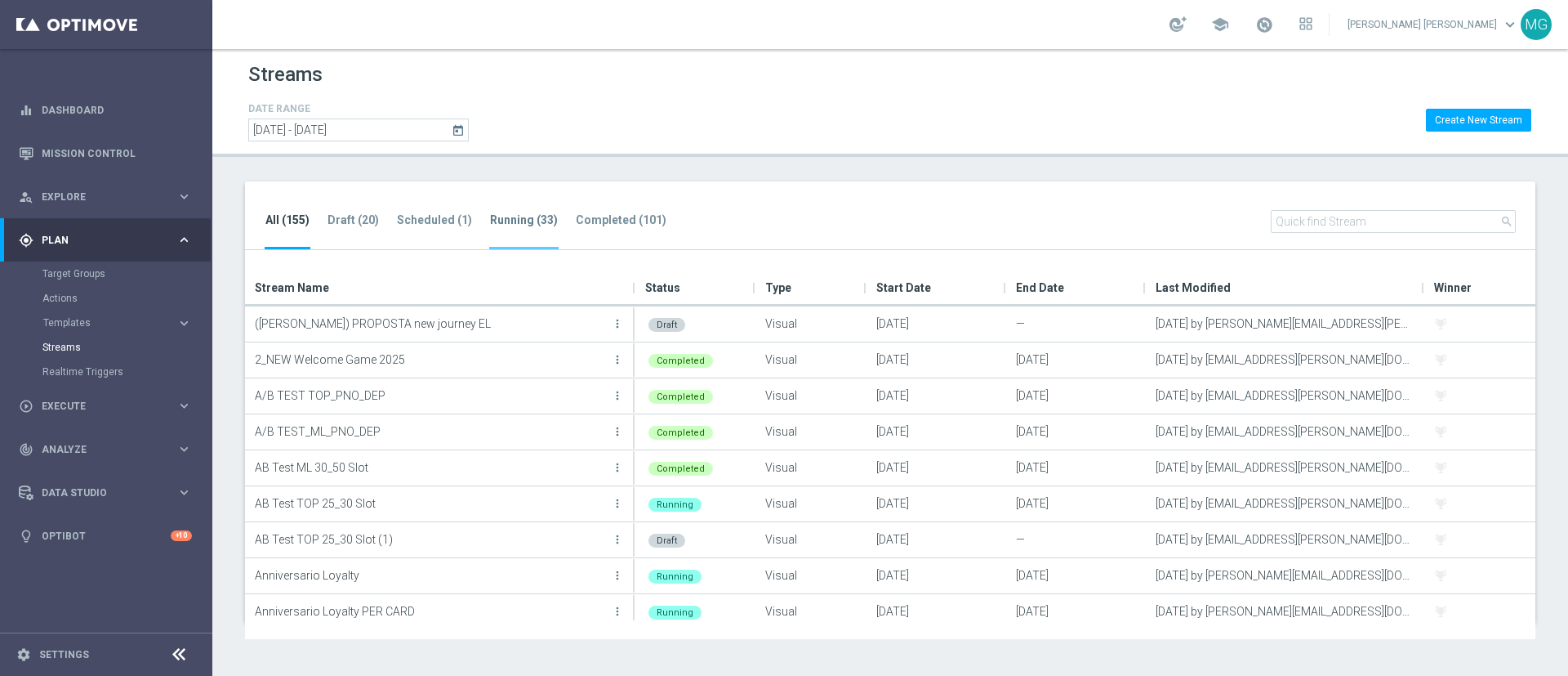
click at [529, 231] on li "Running (33)" at bounding box center [523, 229] width 70 height 38
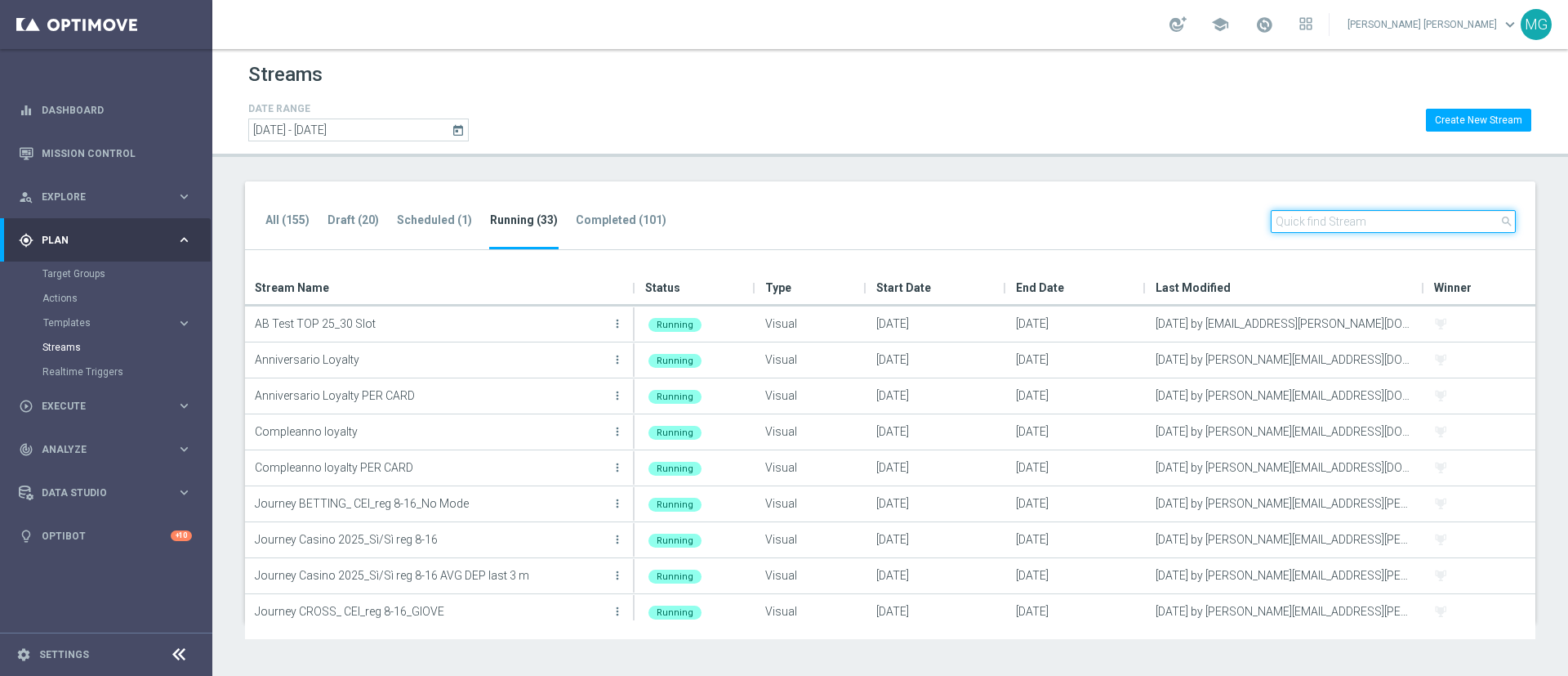
click at [1337, 222] on input "text" at bounding box center [1393, 220] width 245 height 23
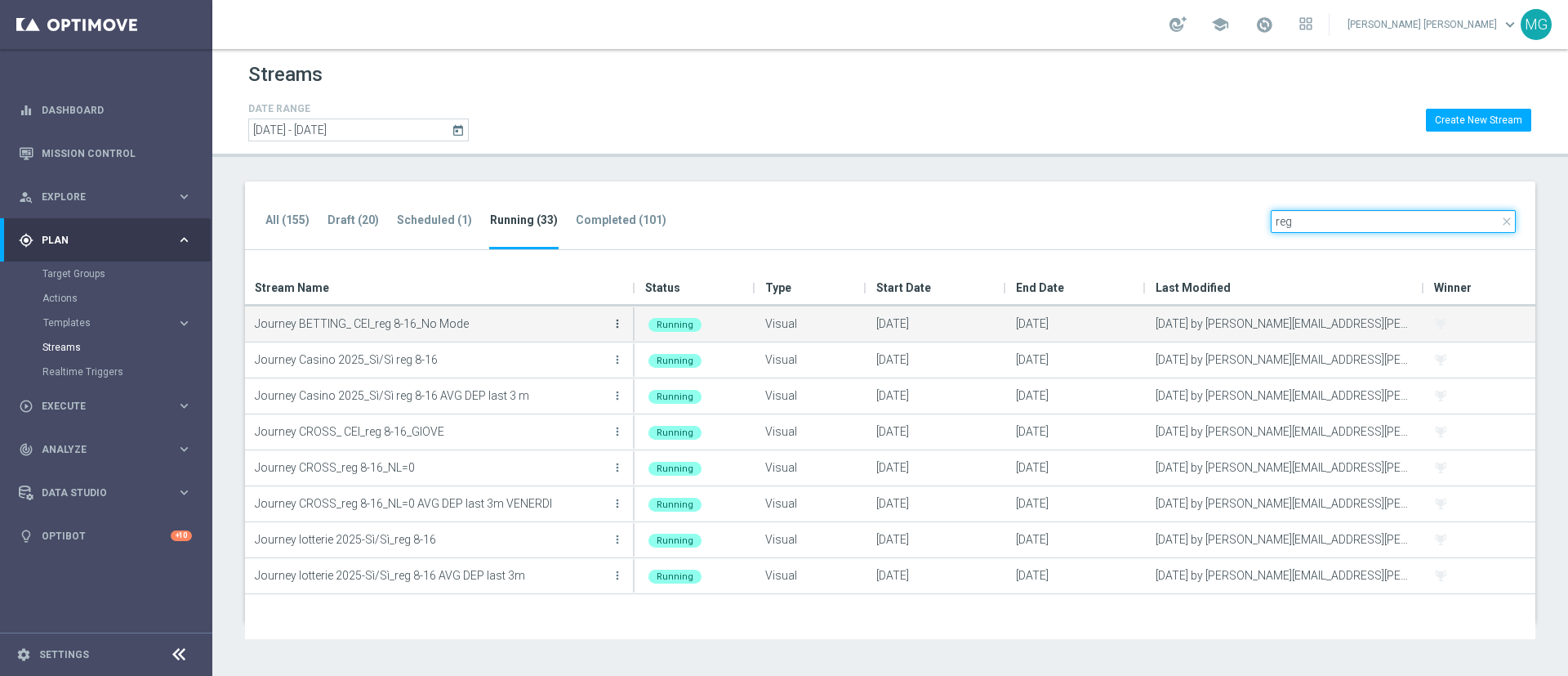
type input "reg"
click at [619, 325] on icon "more_vert" at bounding box center [617, 323] width 13 height 13
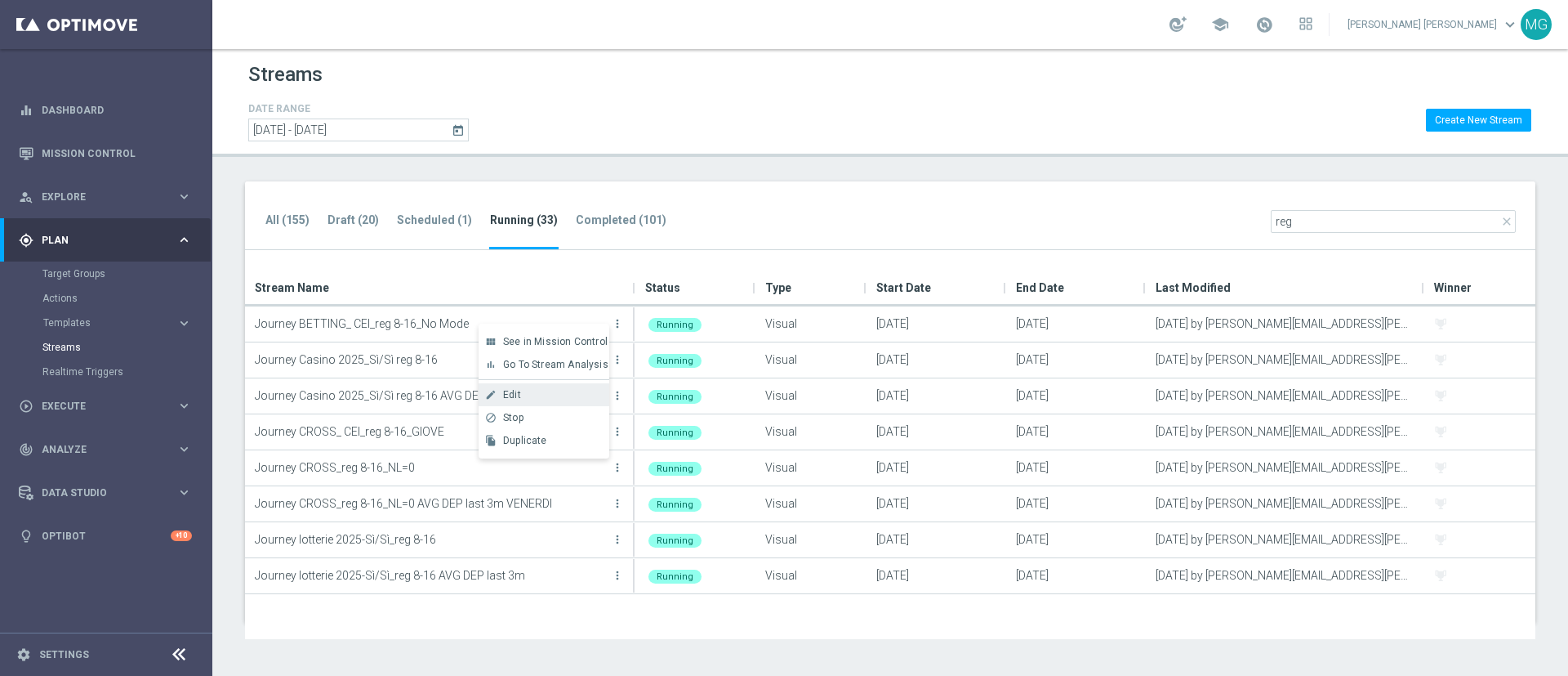
click at [547, 398] on div "Edit" at bounding box center [553, 395] width 98 height 12
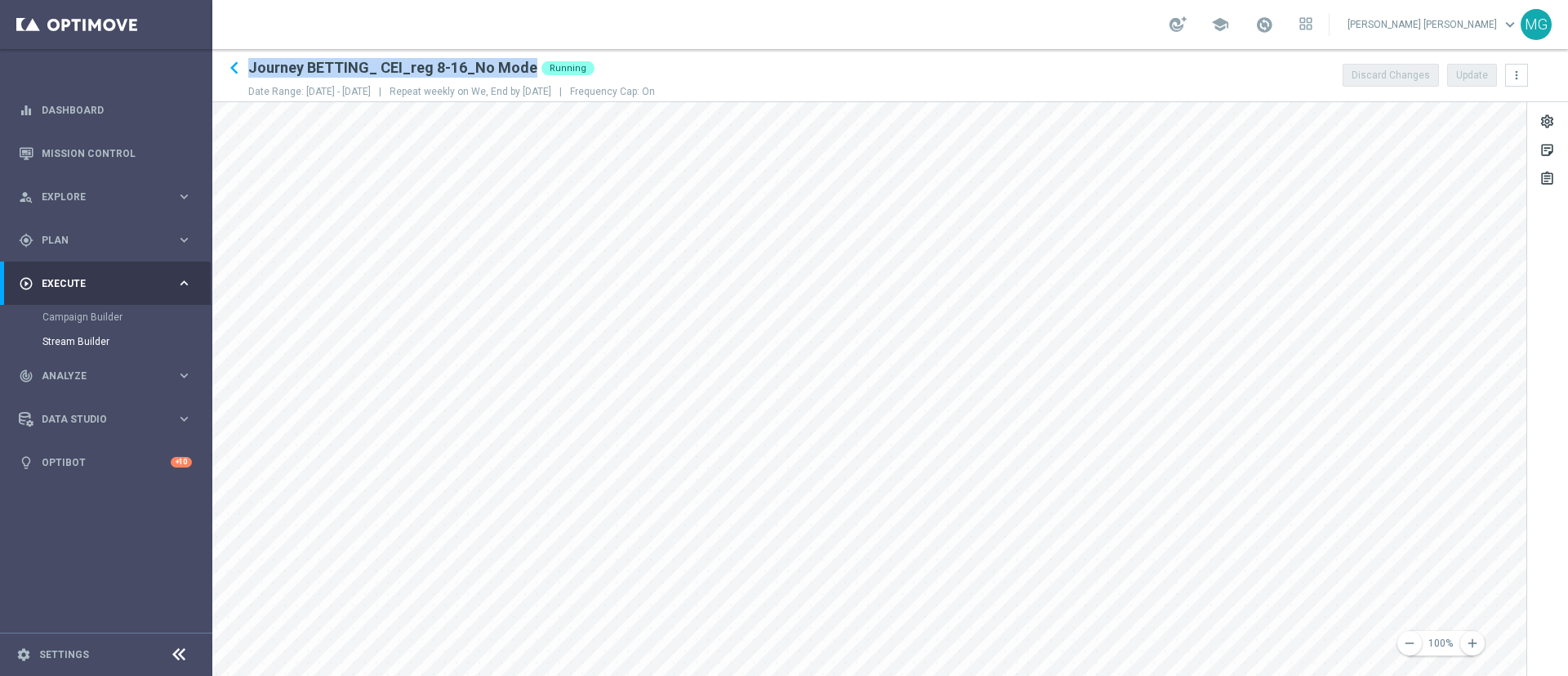
drag, startPoint x: 248, startPoint y: 66, endPoint x: 525, endPoint y: 72, distance: 277.1
click at [525, 72] on div "keyboard_arrow_left Journey BETTING_ CEI_reg 8-16_No Mode Running Date Range: 2…" at bounding box center [890, 75] width 1357 height 39
copy div "Journey BETTING_ CEI_reg 8-16_No Mode"
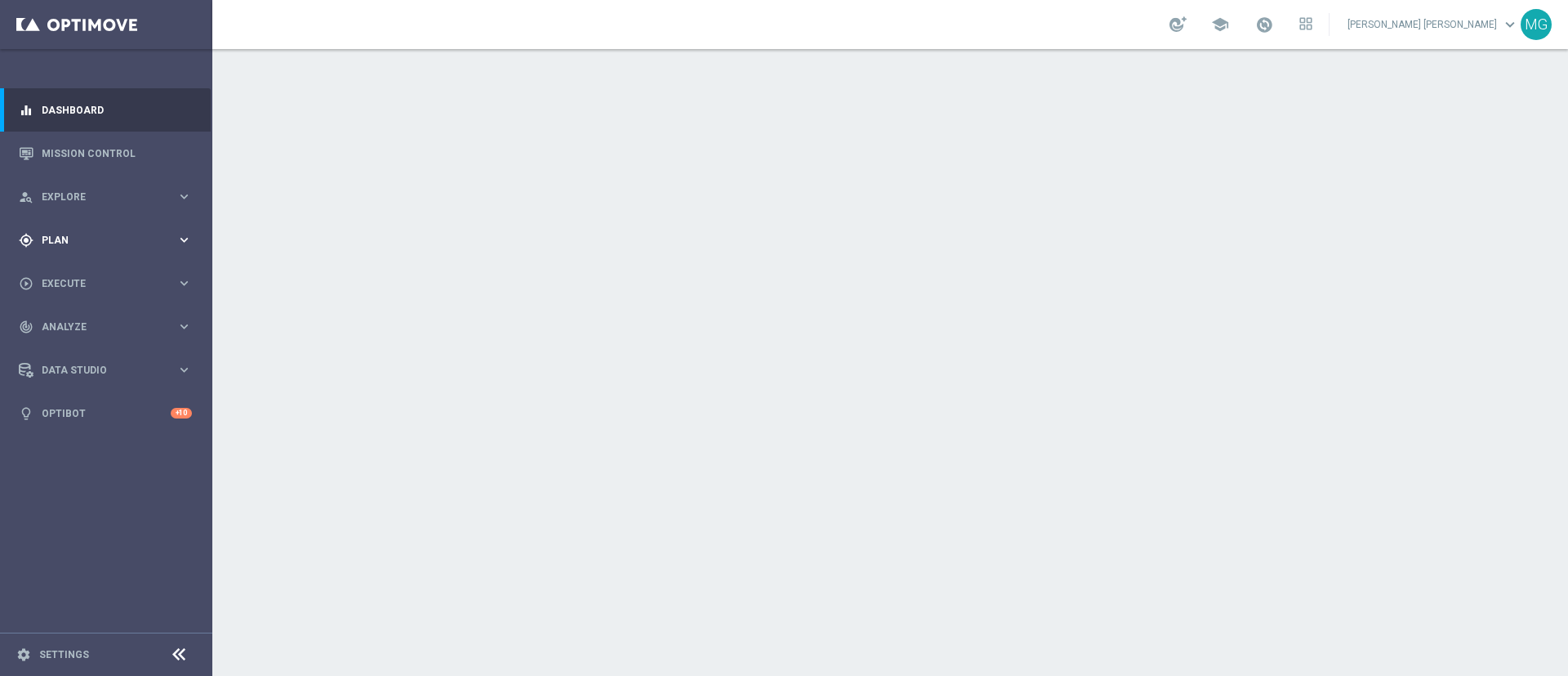
click at [92, 229] on div "gps_fixed Plan keyboard_arrow_right" at bounding box center [105, 240] width 211 height 43
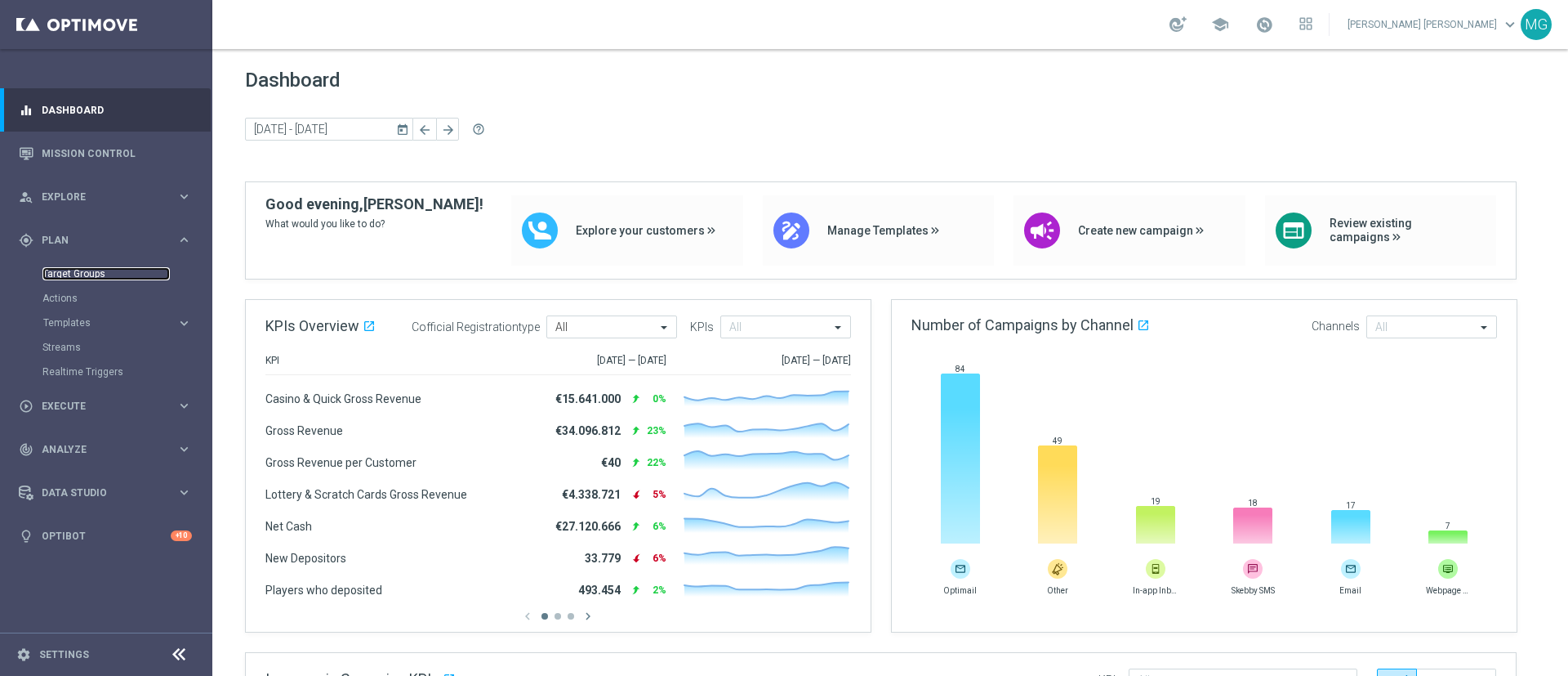
click at [84, 268] on link "Target Groups" at bounding box center [106, 274] width 128 height 13
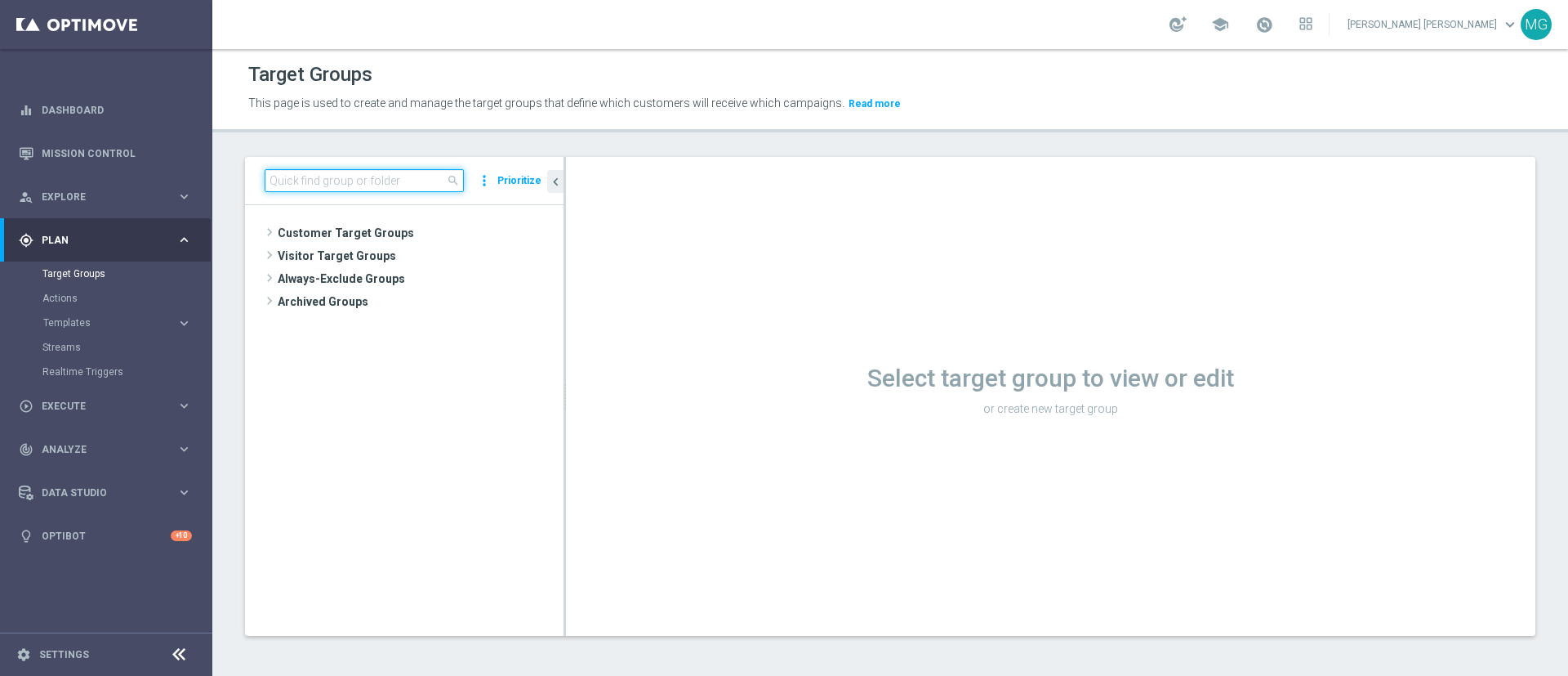
click at [335, 184] on input at bounding box center [364, 180] width 200 height 23
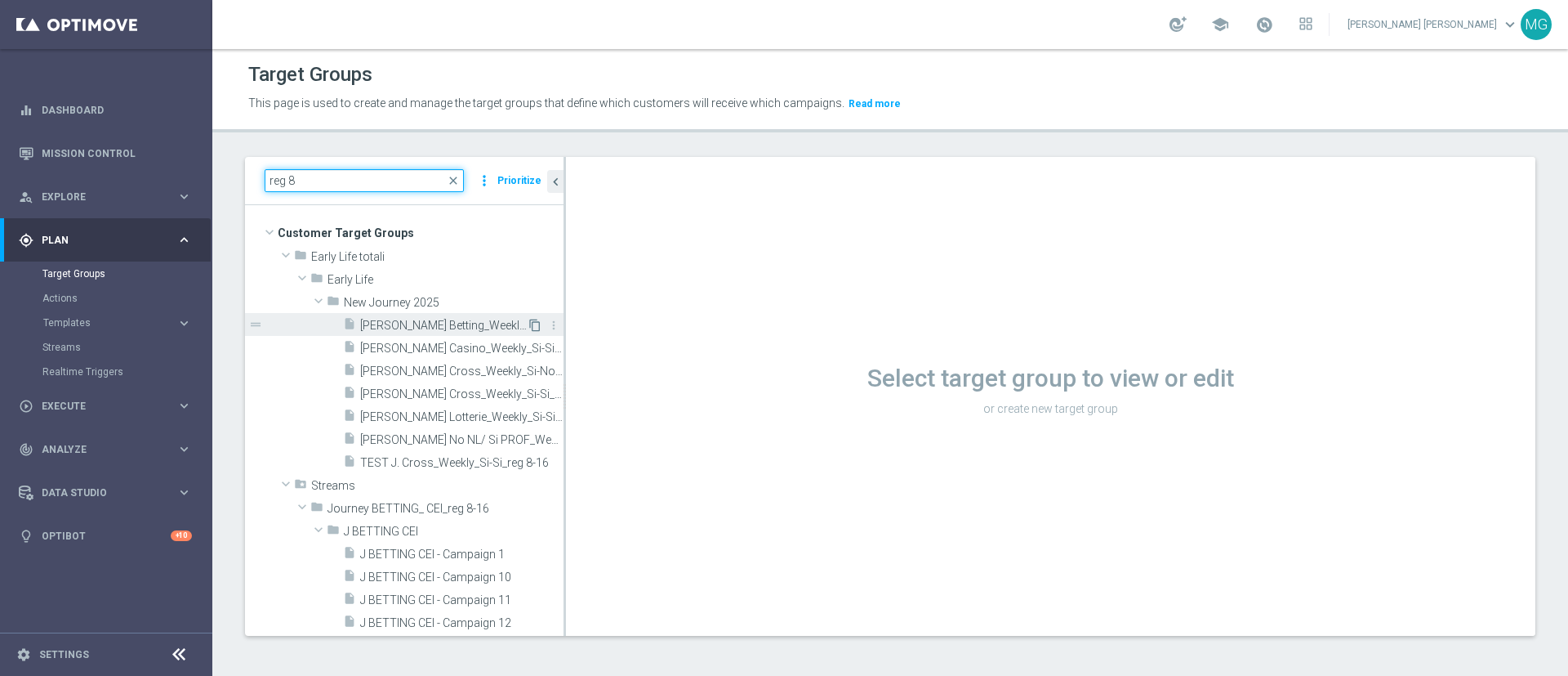
type input "reg 8"
click at [528, 322] on icon "content_copy" at bounding box center [534, 325] width 13 height 13
click at [468, 323] on span "[PERSON_NAME] Betting_Weekly_Si-Si reg 8-16" at bounding box center [443, 326] width 166 height 14
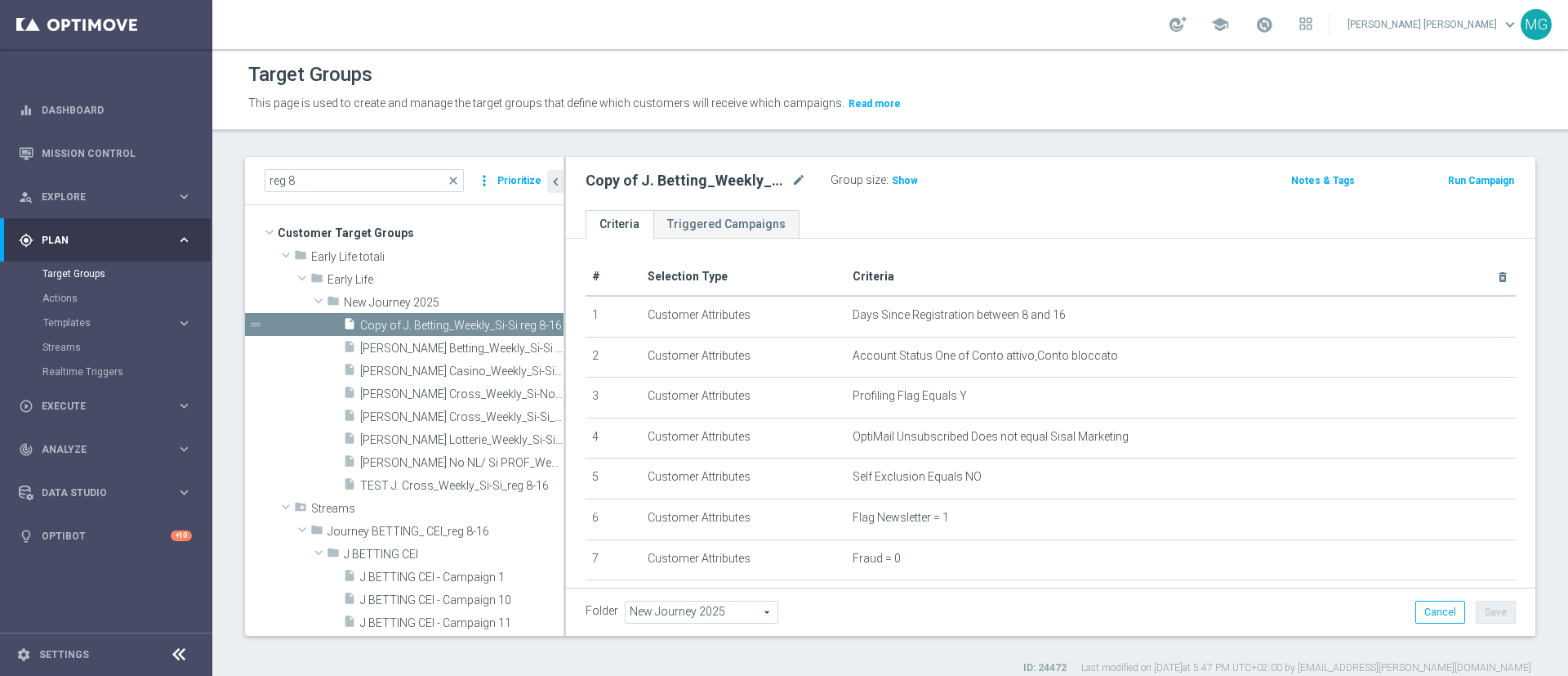
click at [0, 0] on icon "content_copy" at bounding box center [0, 0] width 0 height 0
click at [547, 322] on icon "more_vert" at bounding box center [553, 325] width 13 height 13
click at [573, 364] on span "Delete" at bounding box center [579, 370] width 35 height 12
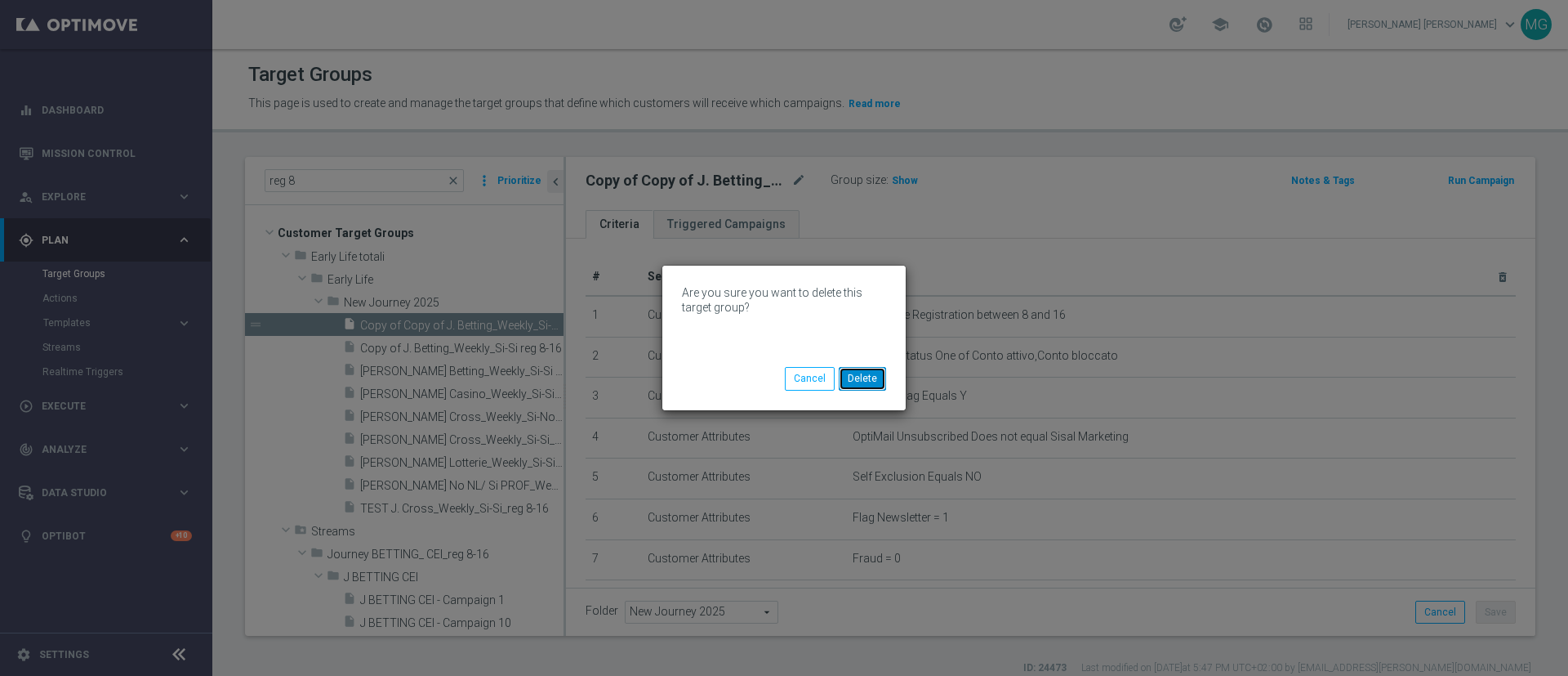
click at [862, 381] on button "Delete" at bounding box center [863, 378] width 47 height 23
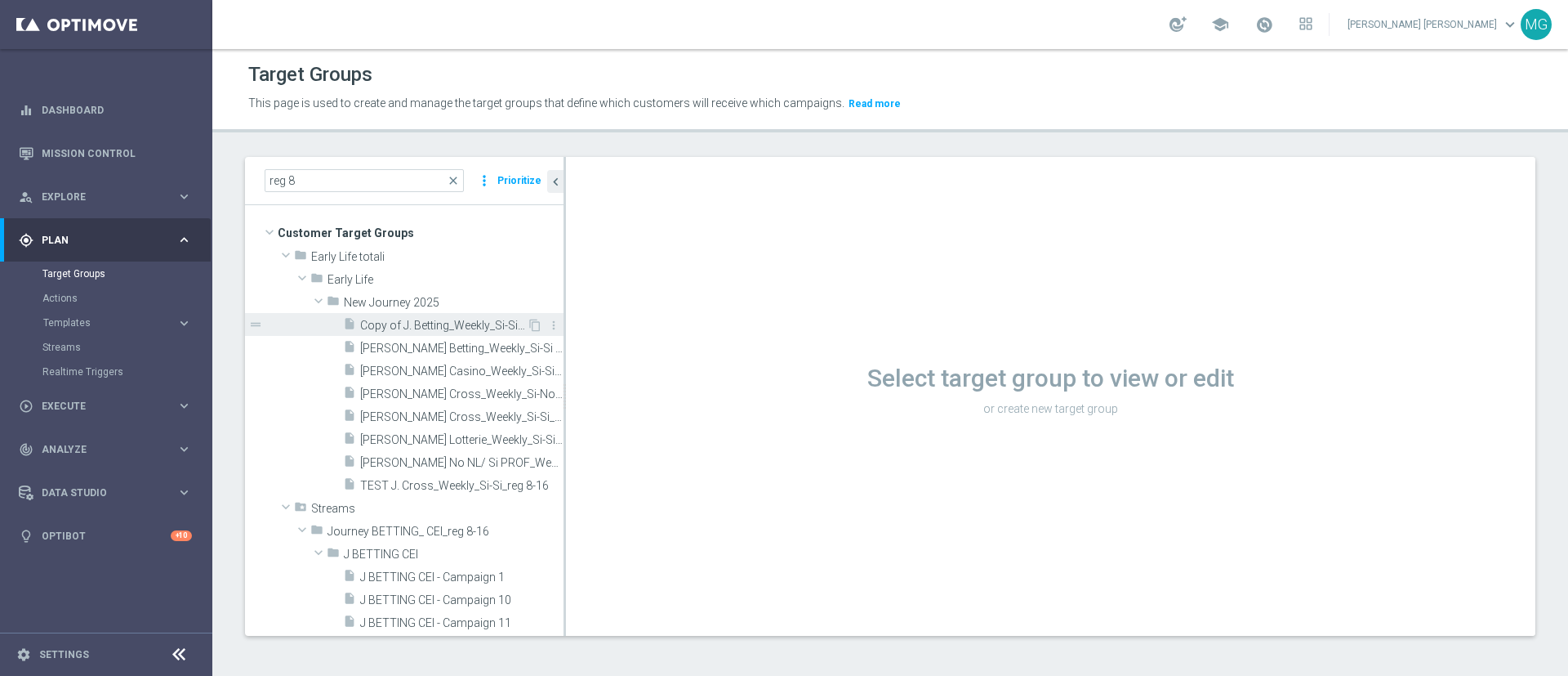
click at [441, 326] on span "Copy of J. Betting_Weekly_Si-Si reg 8-16" at bounding box center [443, 326] width 166 height 14
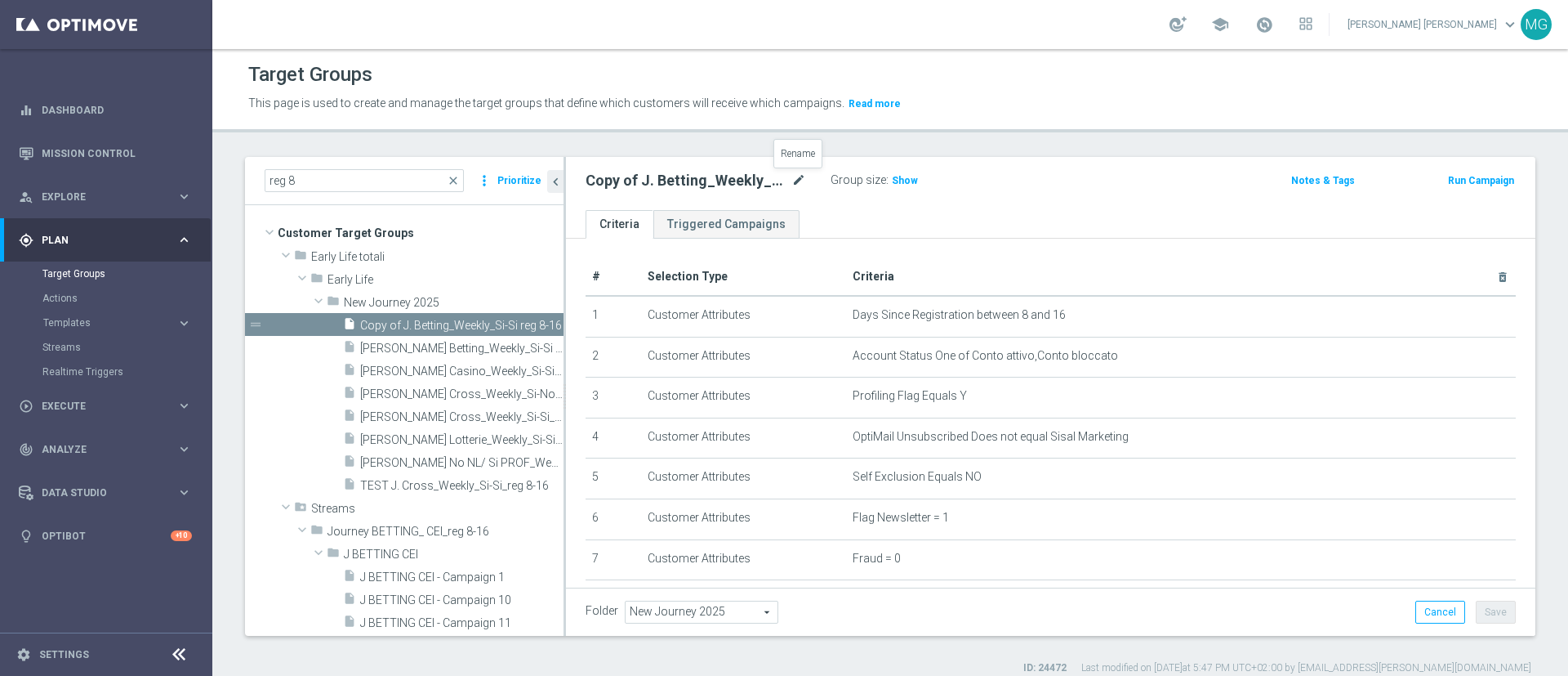
click at [794, 177] on icon "mode_edit" at bounding box center [799, 181] width 15 height 20
click at [618, 178] on input "Copy of J. Betting_Weekly_Si-Si reg 8-16" at bounding box center [695, 182] width 220 height 23
type input "CEI J. Betting_Weekly_Si-Si reg 8-16"
click at [915, 210] on ul "Criteria Triggered Campaigns" at bounding box center [1051, 223] width 970 height 29
click at [897, 178] on span "Show" at bounding box center [905, 181] width 27 height 12
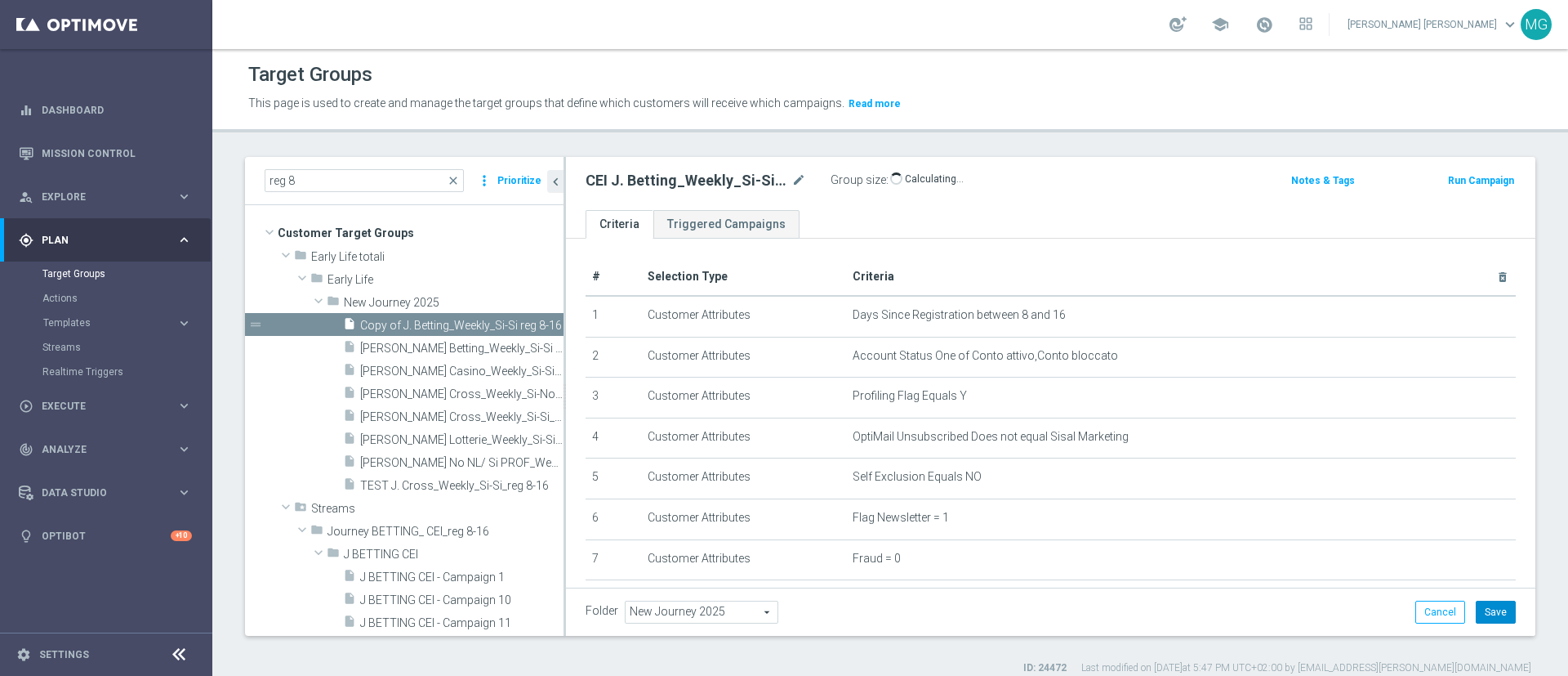
click at [1478, 618] on button "Save" at bounding box center [1496, 611] width 40 height 23
click at [906, 177] on span "3,519" at bounding box center [907, 183] width 29 height 16
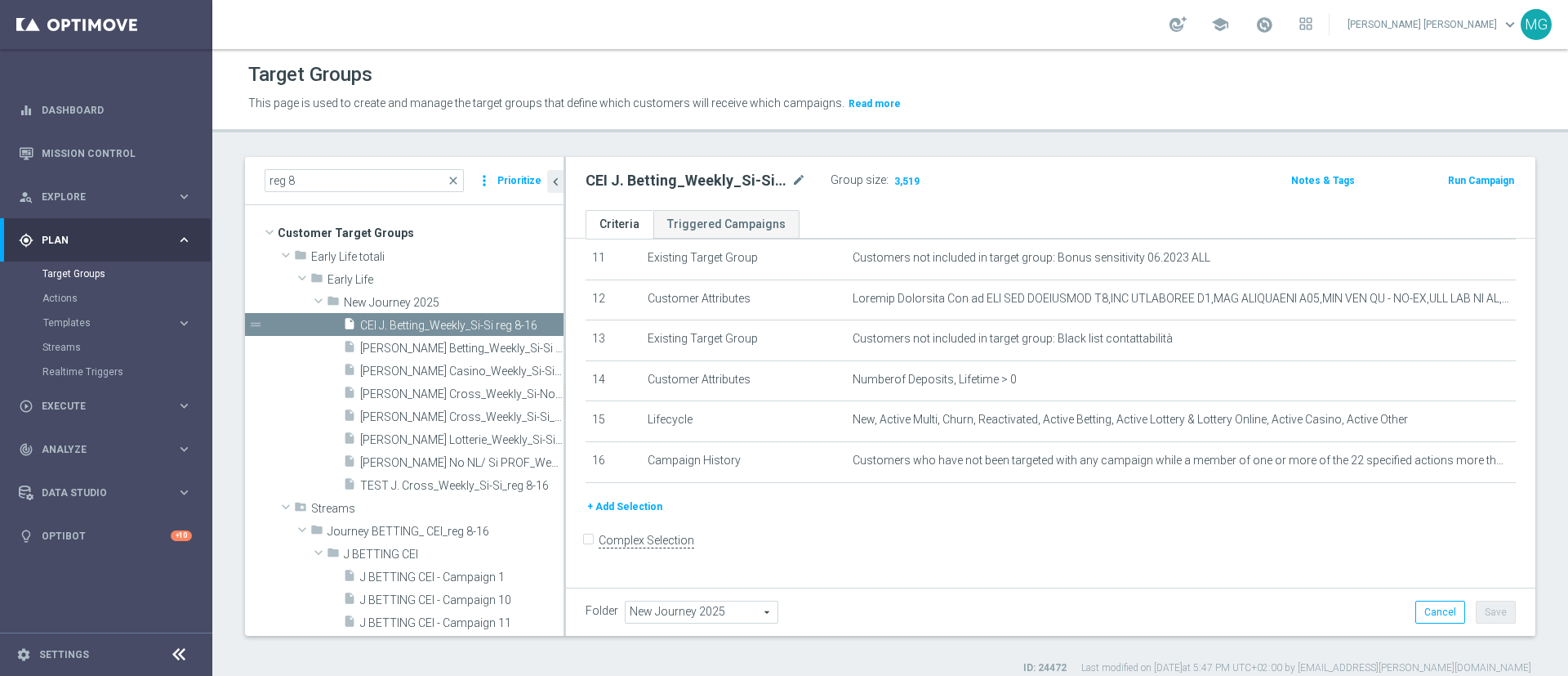
scroll to position [15, 0]
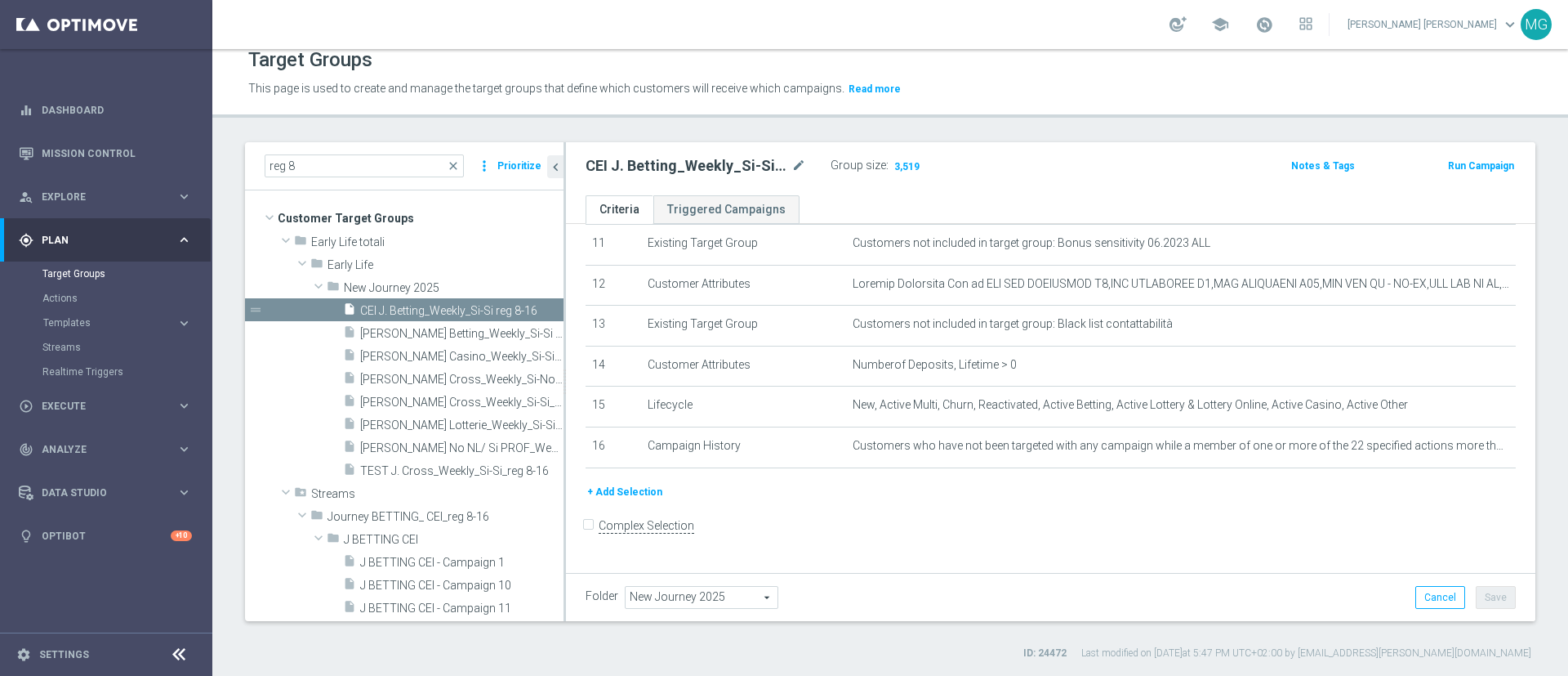
click at [606, 501] on button "+ Add Selection" at bounding box center [625, 492] width 79 height 18
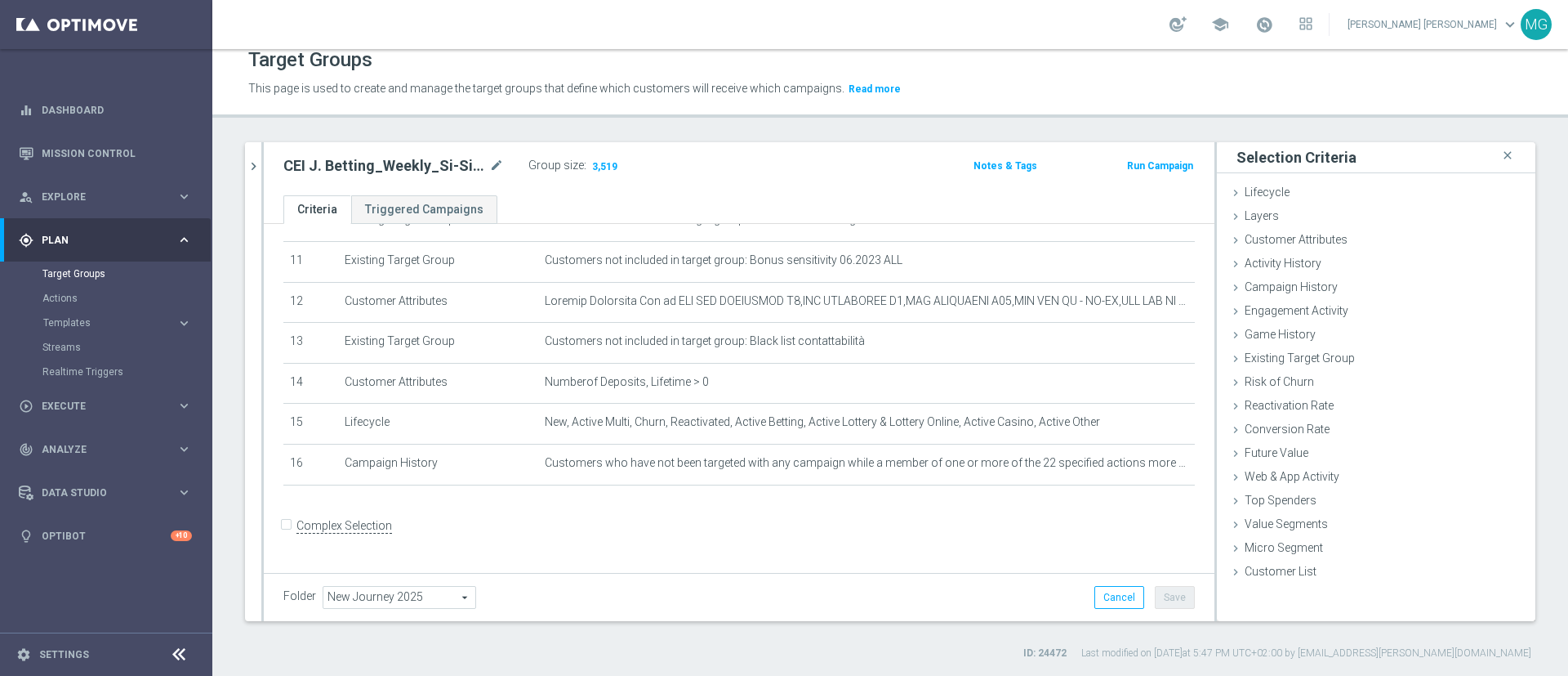
scroll to position [445, 0]
click at [1284, 242] on span "Customer Attributes" at bounding box center [1297, 239] width 103 height 13
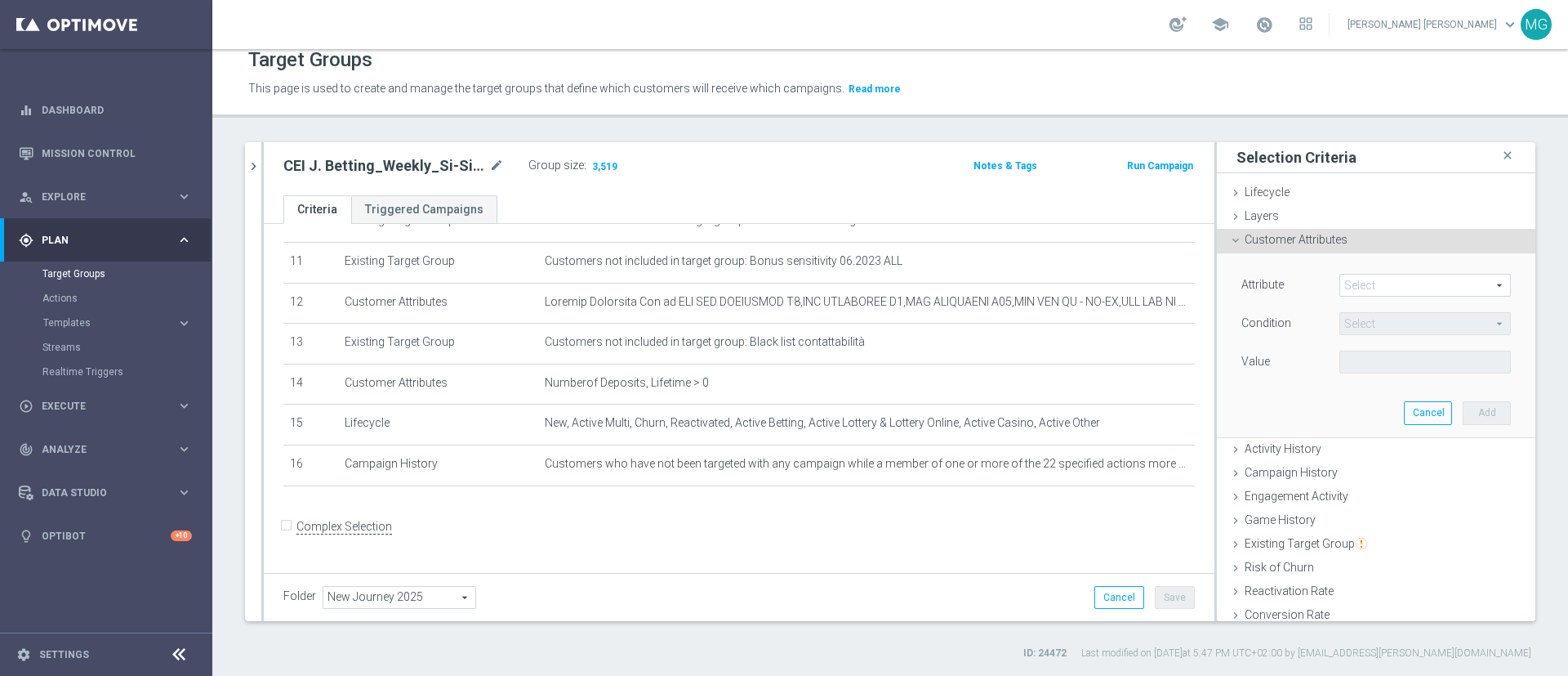
click at [1363, 288] on span at bounding box center [1425, 285] width 170 height 22
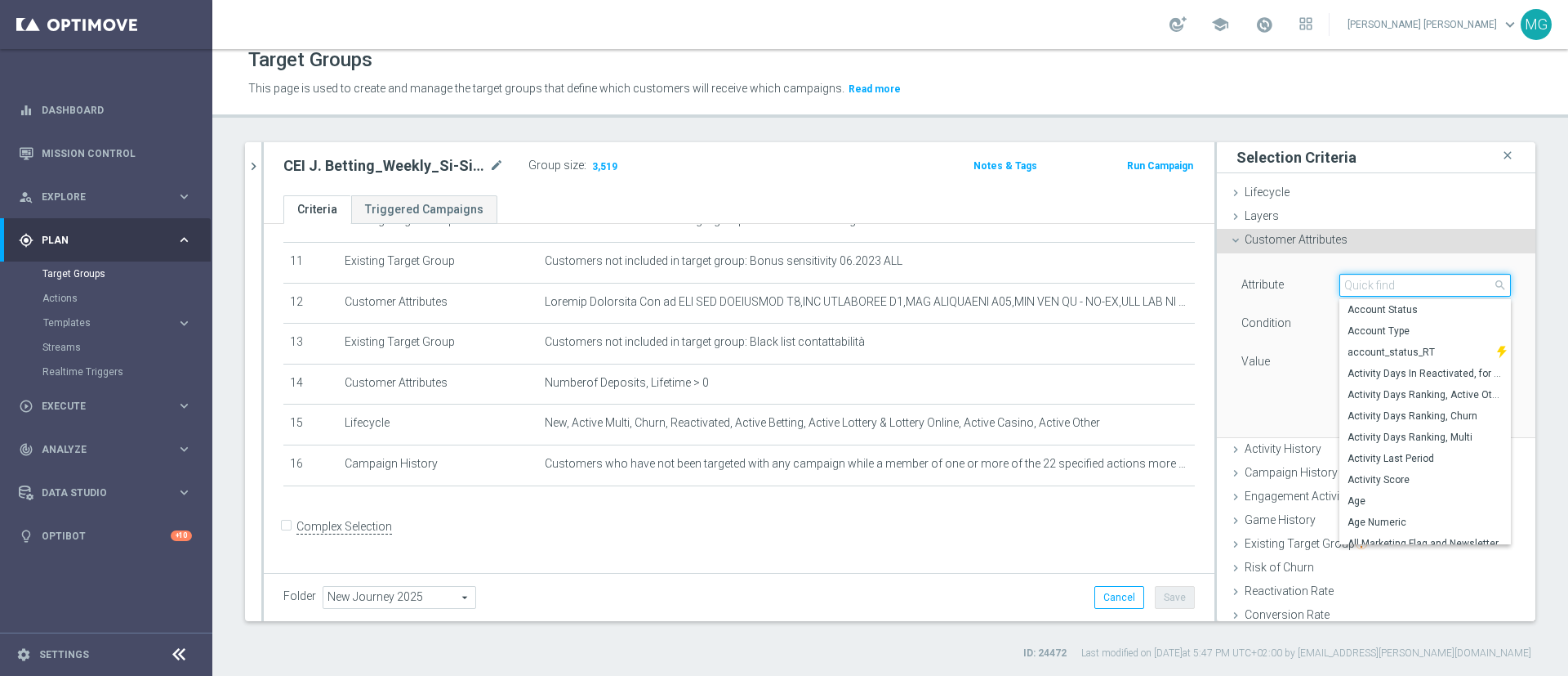
click at [1363, 288] on input "search" at bounding box center [1425, 284] width 171 height 23
type input "eng"
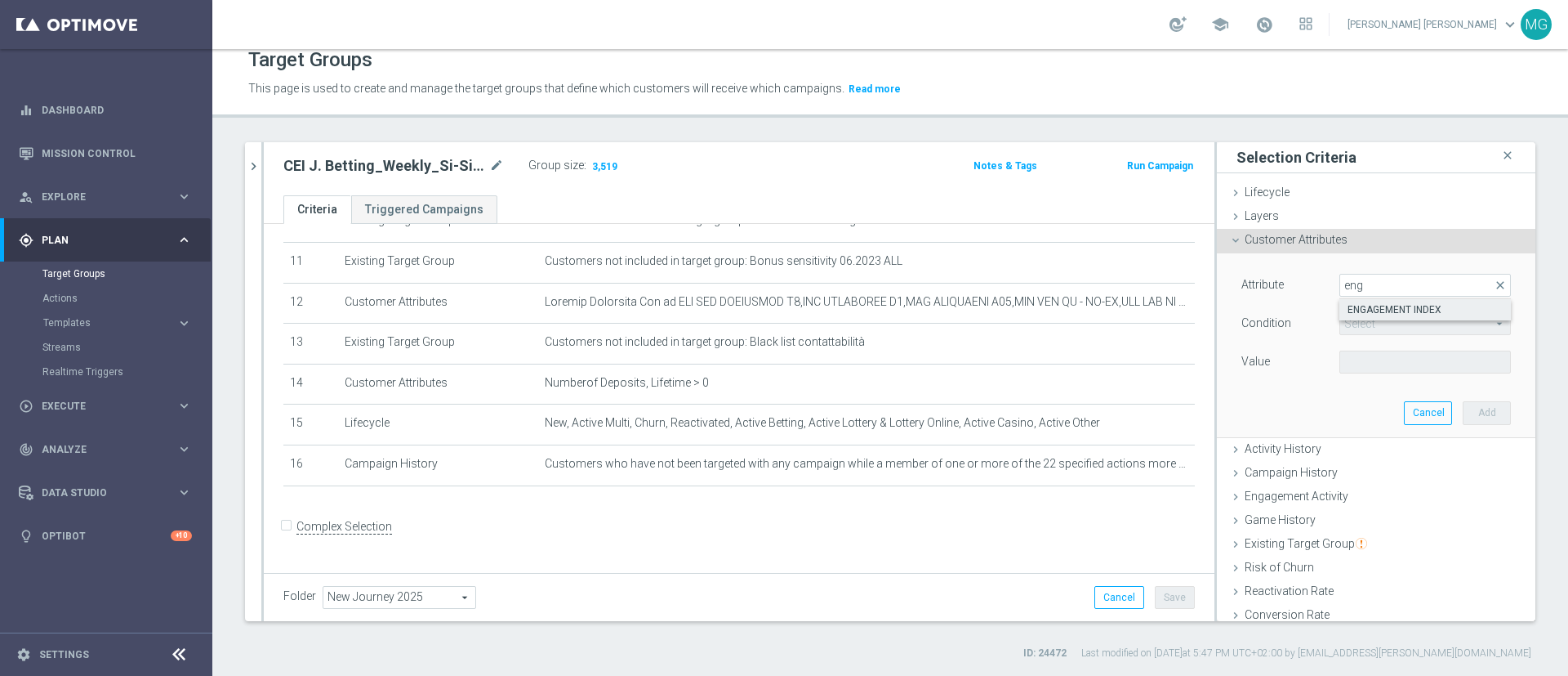
click at [1362, 305] on span "ENGAGEMENT INDEX" at bounding box center [1425, 309] width 155 height 13
type input "ENGAGEMENT INDEX"
type input "="
click at [1340, 369] on input "number" at bounding box center [1376, 361] width 74 height 23
type input "0"
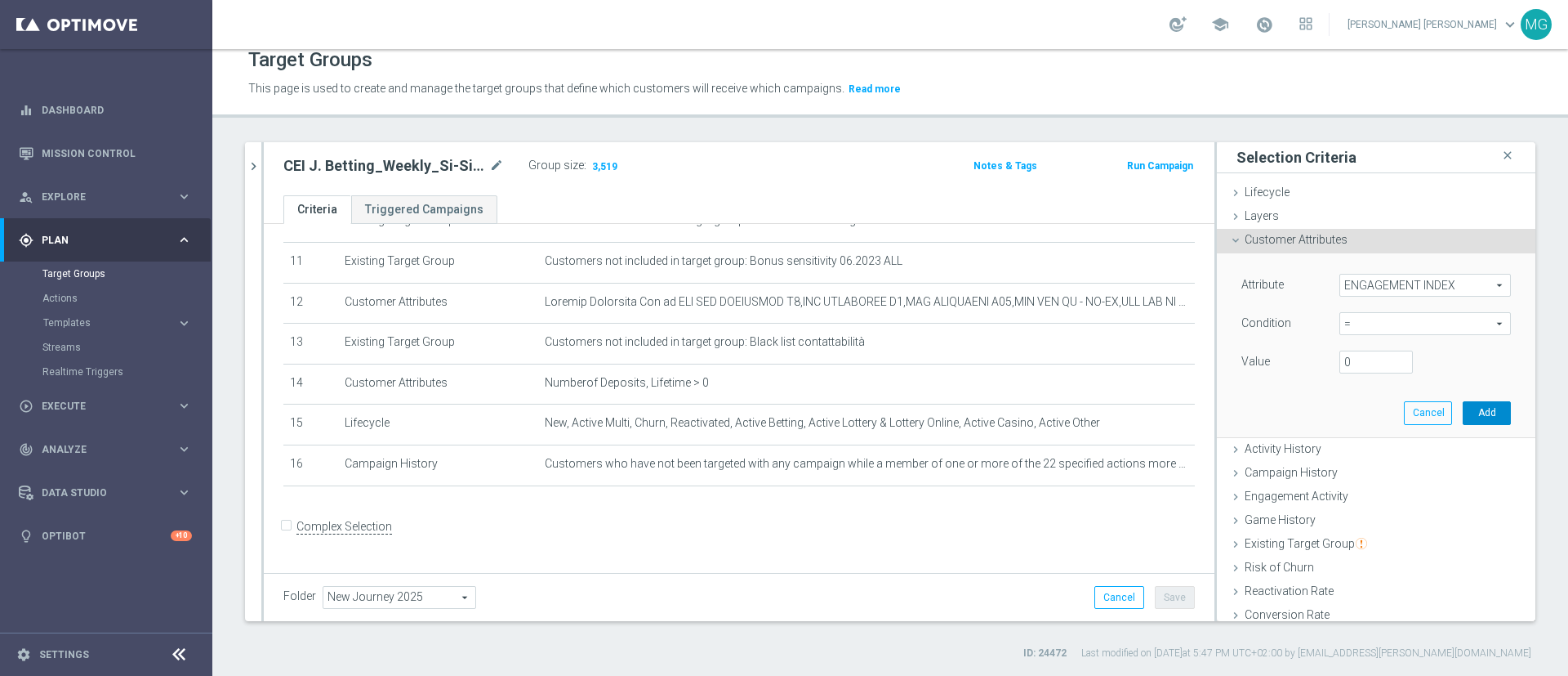
click at [1466, 413] on button "Add" at bounding box center [1486, 412] width 48 height 23
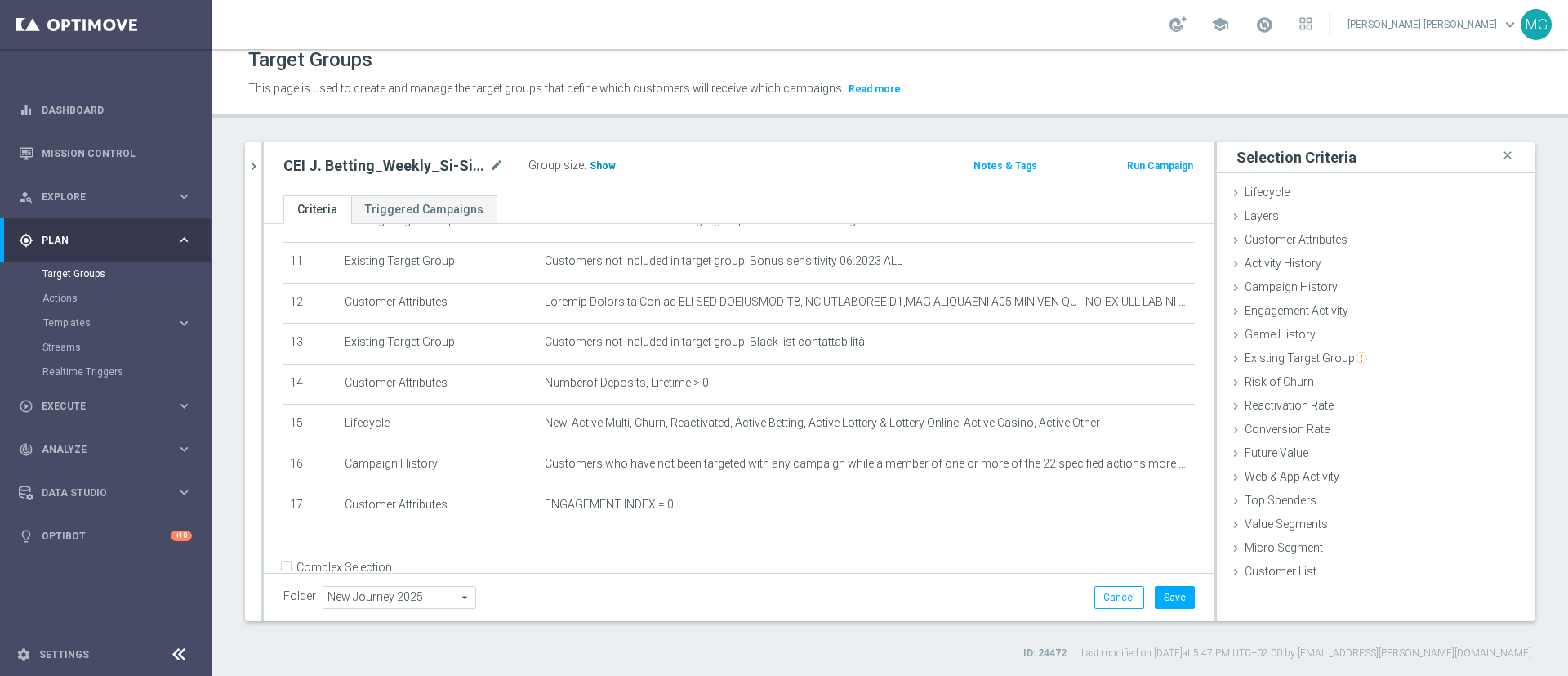
click at [608, 167] on span "Show" at bounding box center [603, 166] width 27 height 12
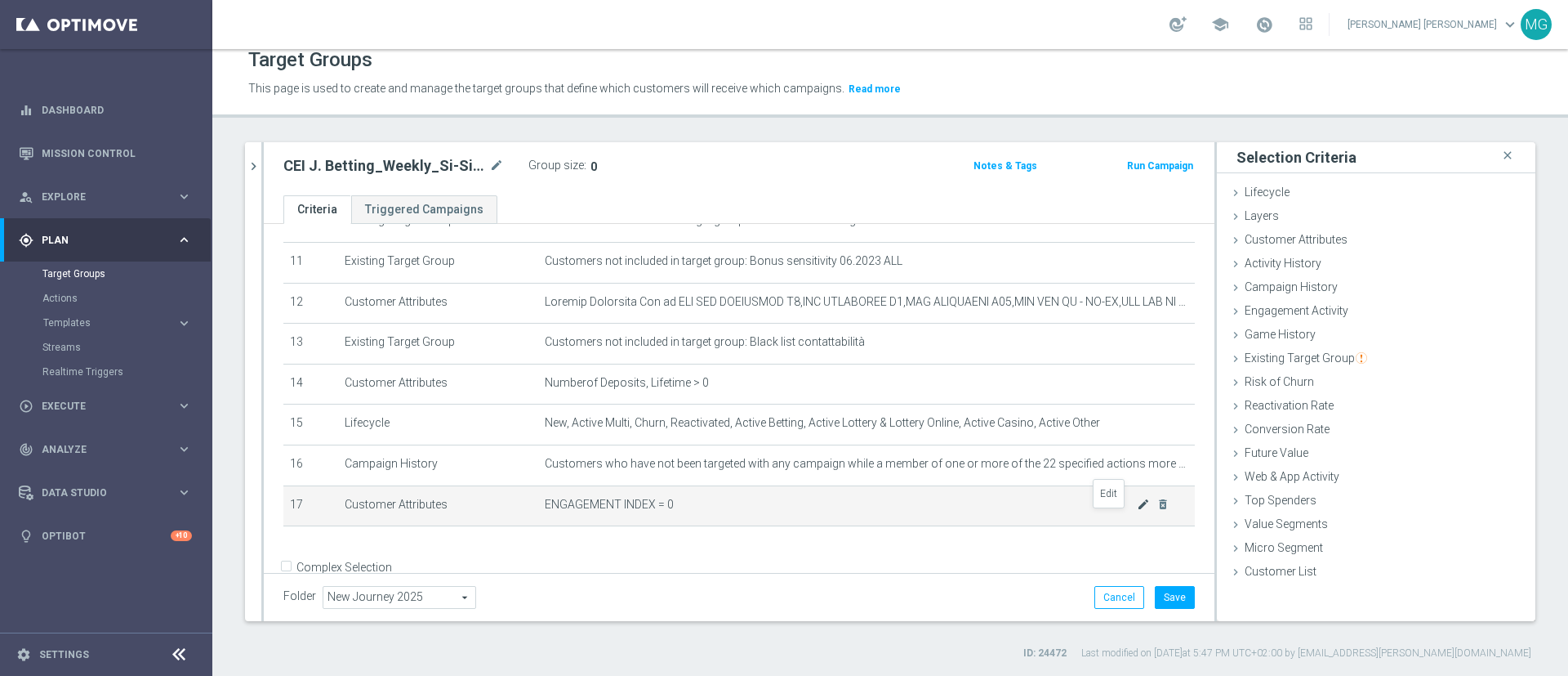
click at [1137, 511] on icon "mode_edit" at bounding box center [1143, 504] width 13 height 13
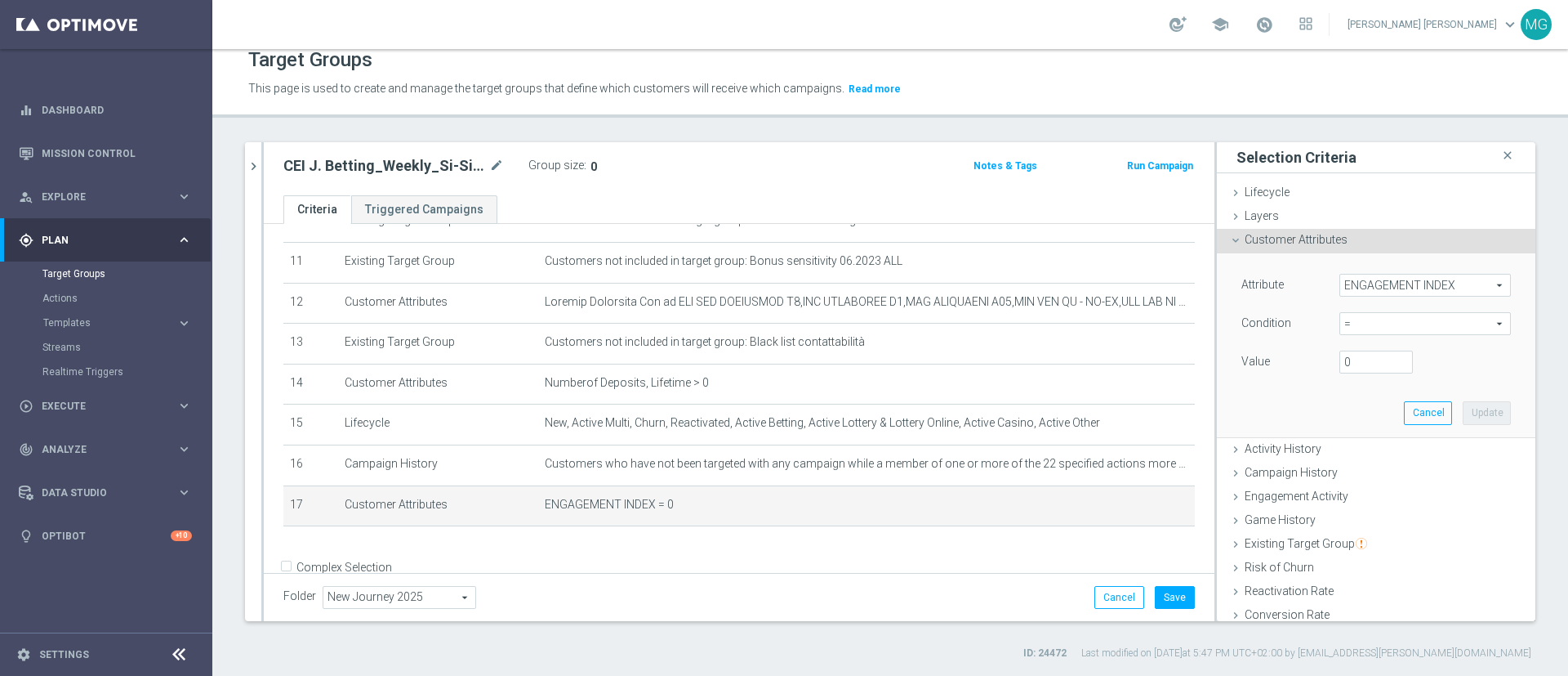
click at [1362, 317] on span "=" at bounding box center [1425, 324] width 170 height 22
click at [1356, 368] on span "<=" at bounding box center [1425, 369] width 155 height 13
type input "<="
click at [1341, 361] on input "number" at bounding box center [1376, 361] width 74 height 23
type input "0"
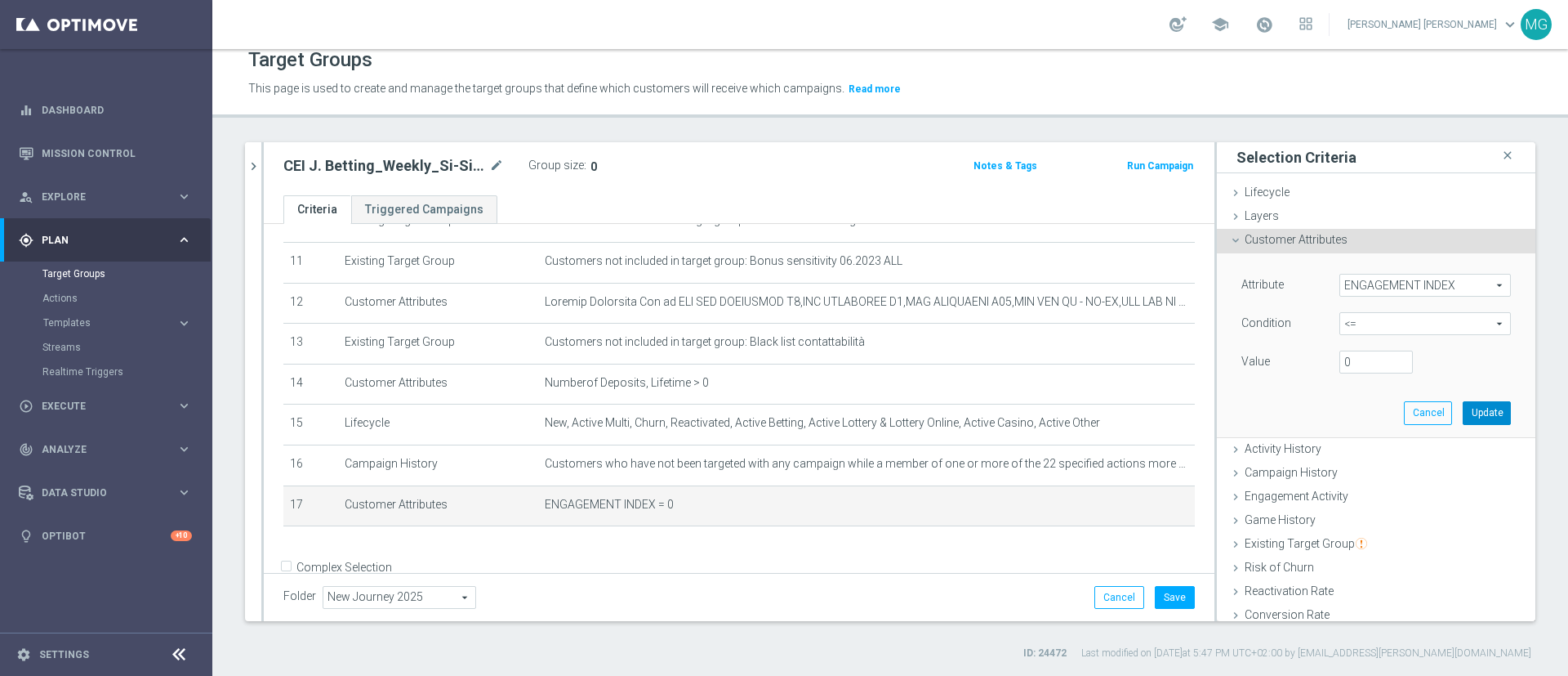
click at [1463, 407] on button "Update" at bounding box center [1486, 412] width 48 height 23
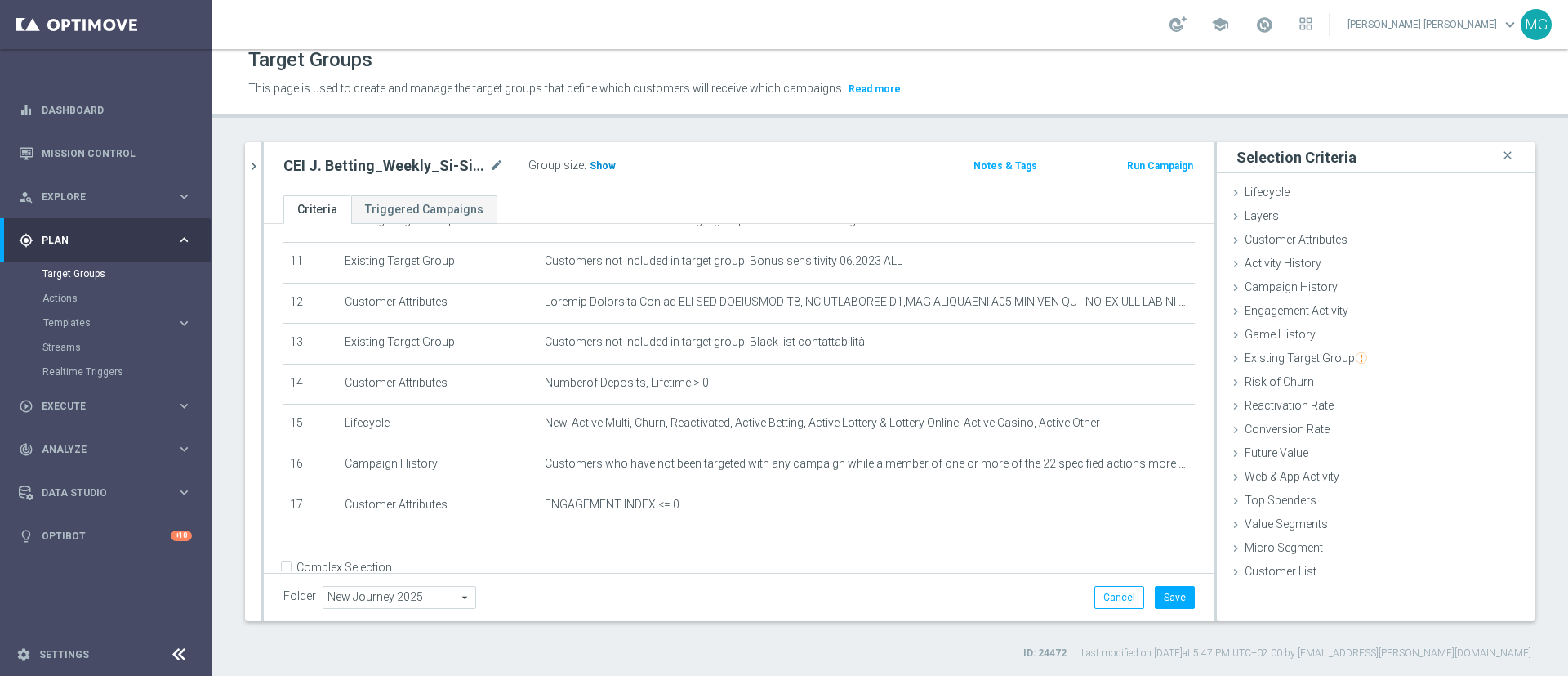
click at [596, 165] on span "Show" at bounding box center [603, 166] width 27 height 12
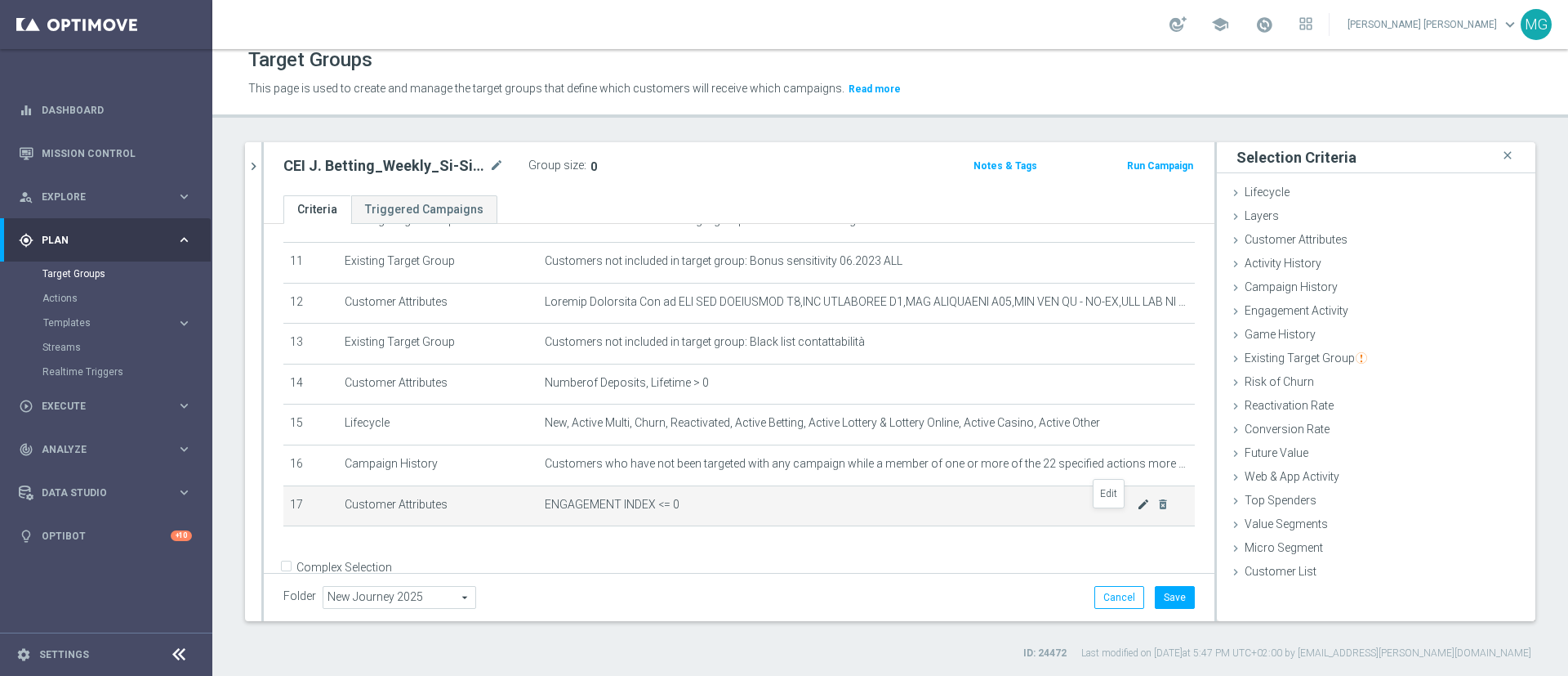
click at [1137, 511] on icon "mode_edit" at bounding box center [1143, 504] width 13 height 13
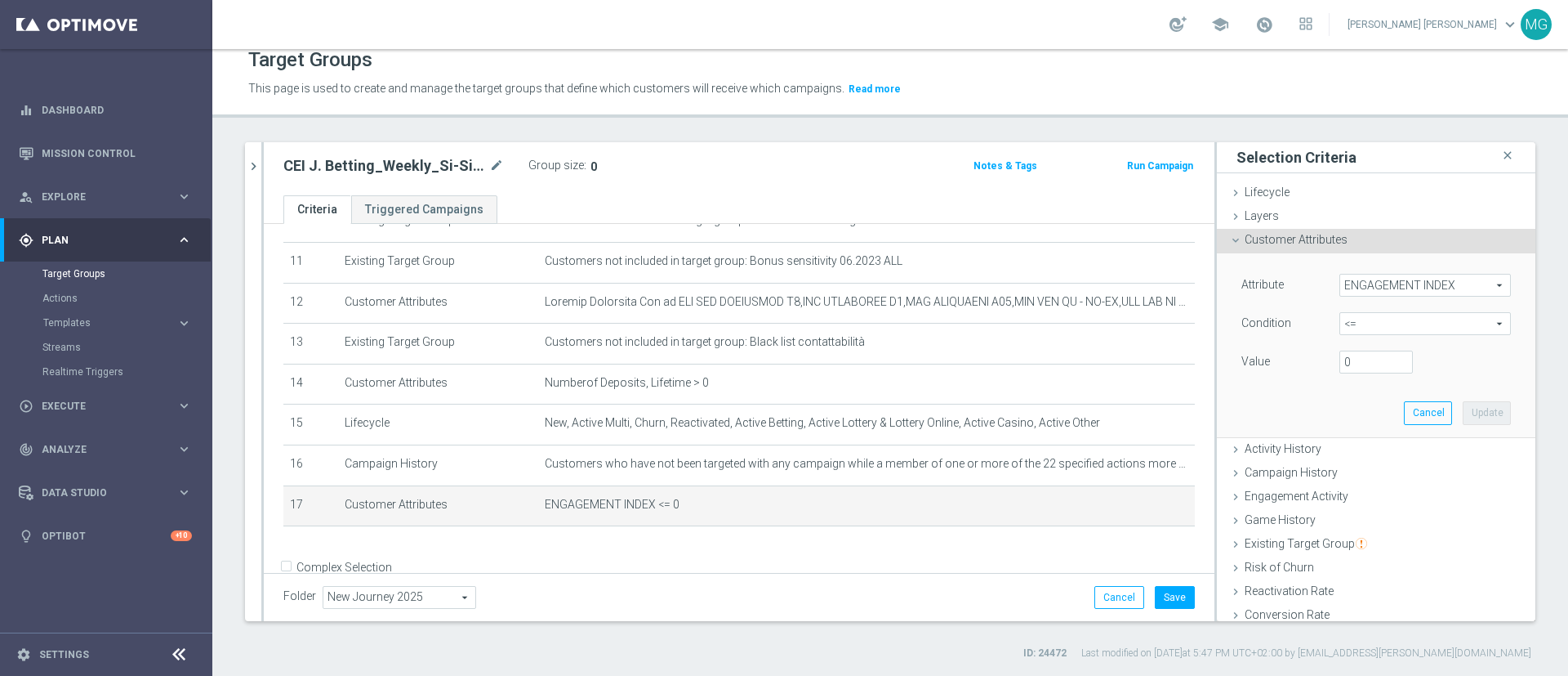
click at [1328, 374] on div "Value 0" at bounding box center [1376, 363] width 294 height 27
click at [1340, 359] on input "0" at bounding box center [1376, 361] width 74 height 23
type input "0"
type input "0.6"
click at [1463, 416] on button "Update" at bounding box center [1486, 412] width 48 height 23
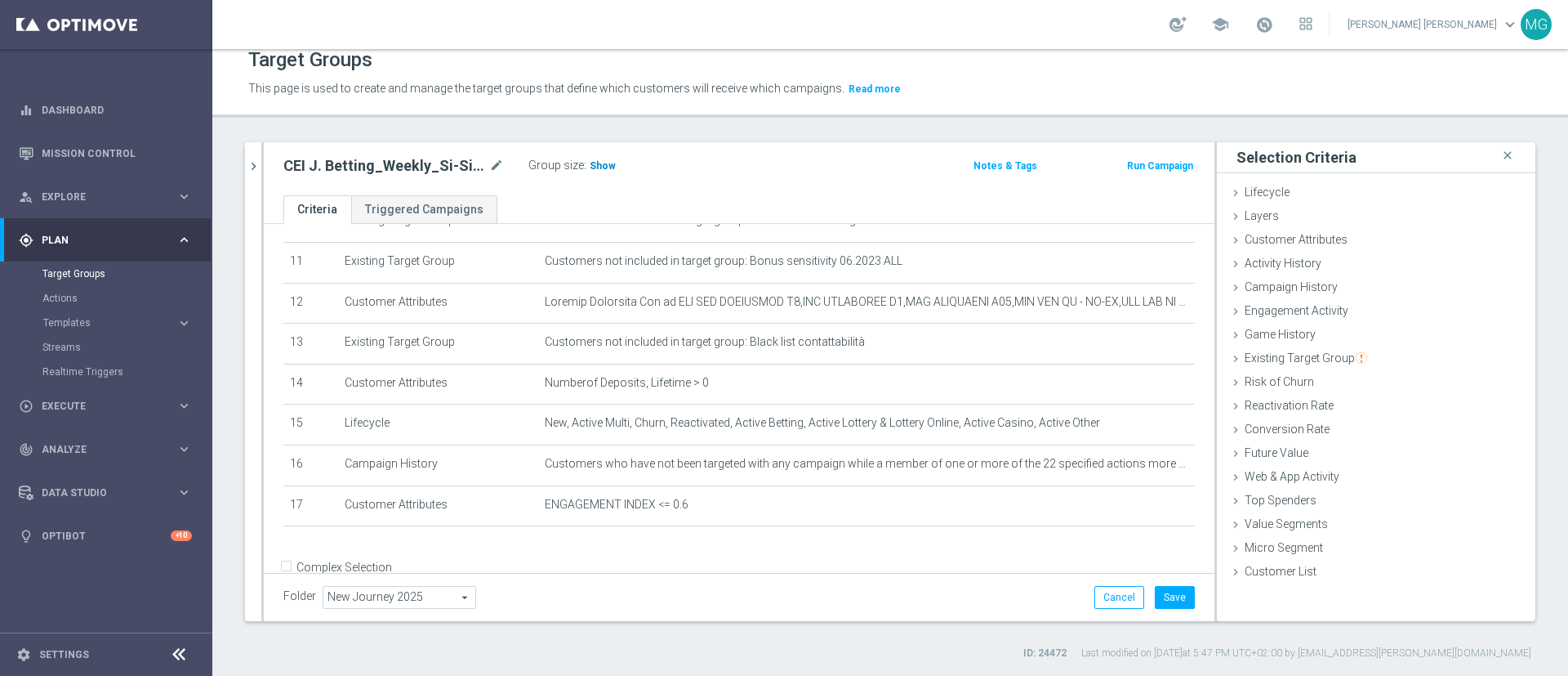
click at [606, 161] on span "Show" at bounding box center [603, 166] width 27 height 12
click at [251, 173] on icon "chevron_right" at bounding box center [254, 166] width 16 height 16
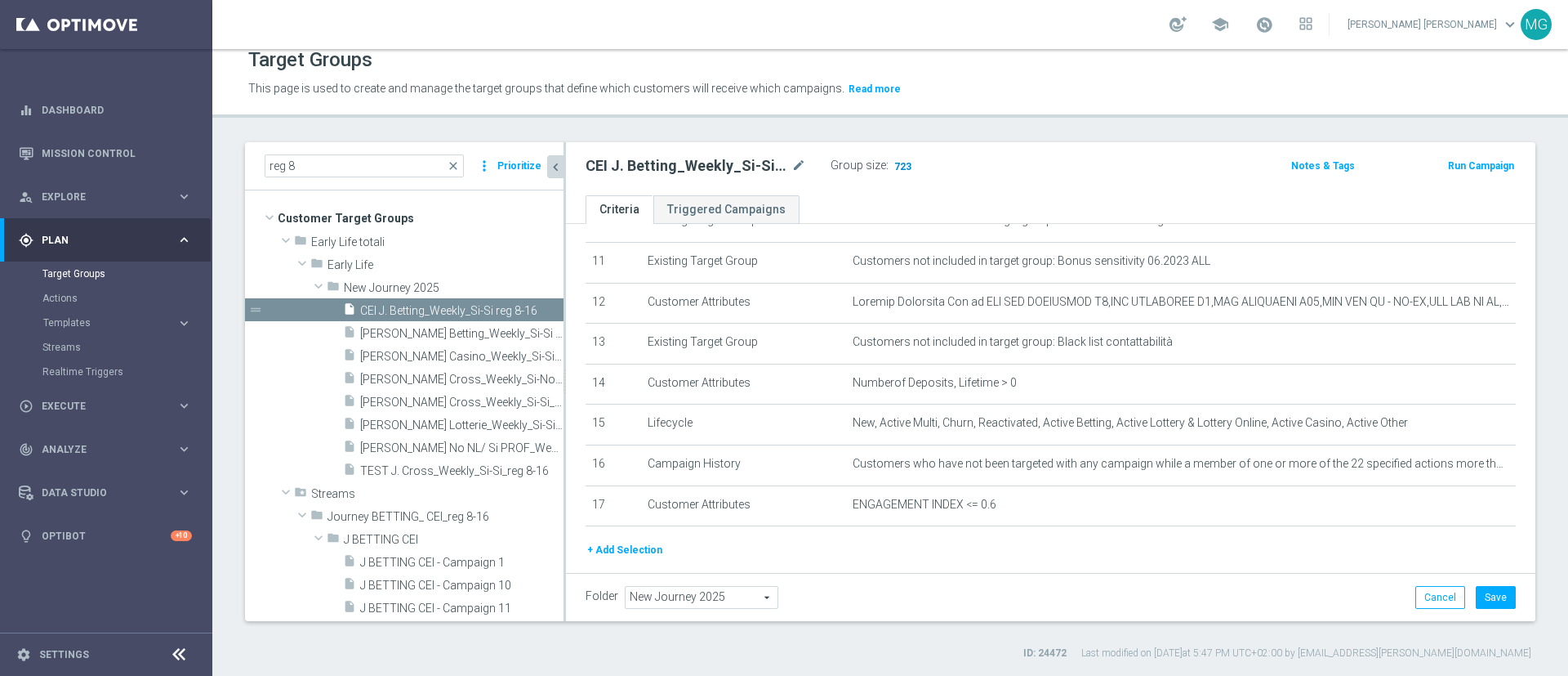
click at [903, 163] on span "723" at bounding box center [903, 168] width 21 height 16
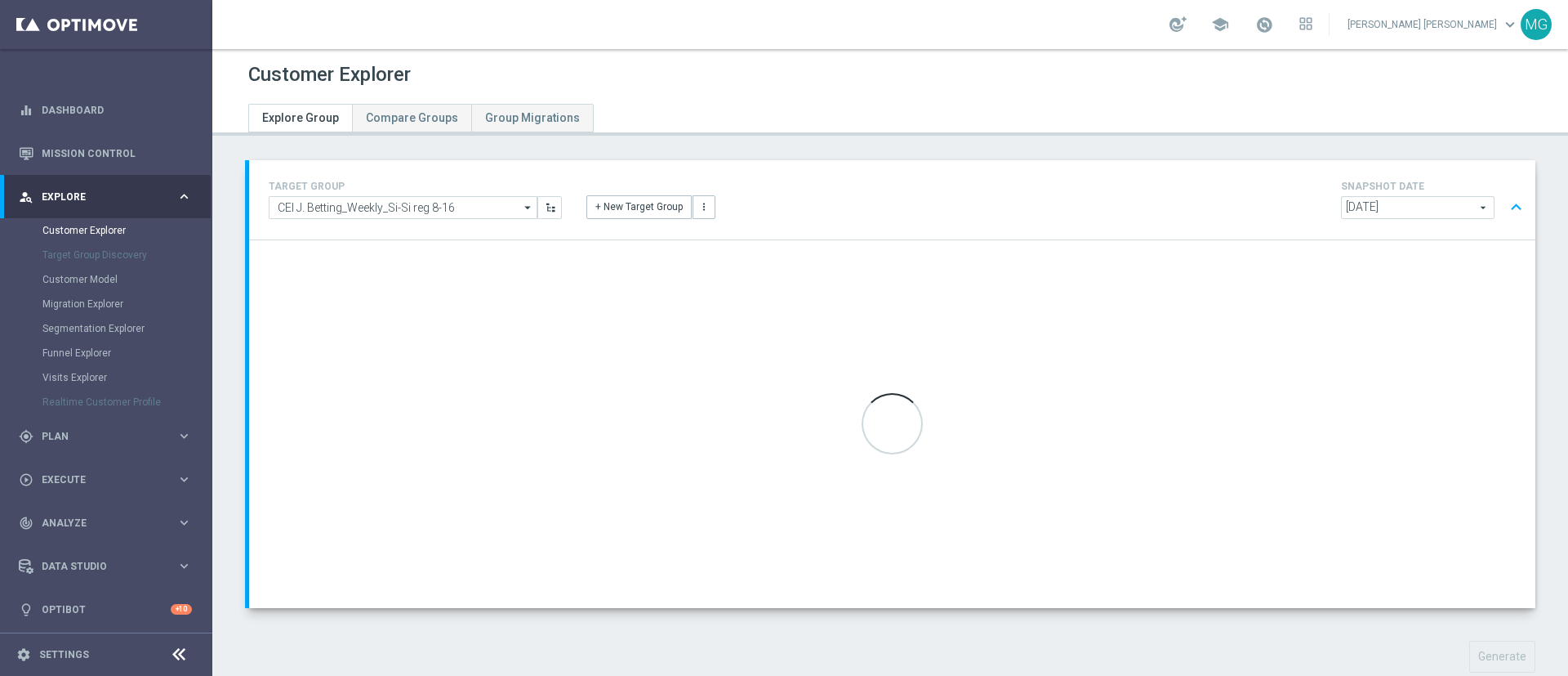
scroll to position [37, 0]
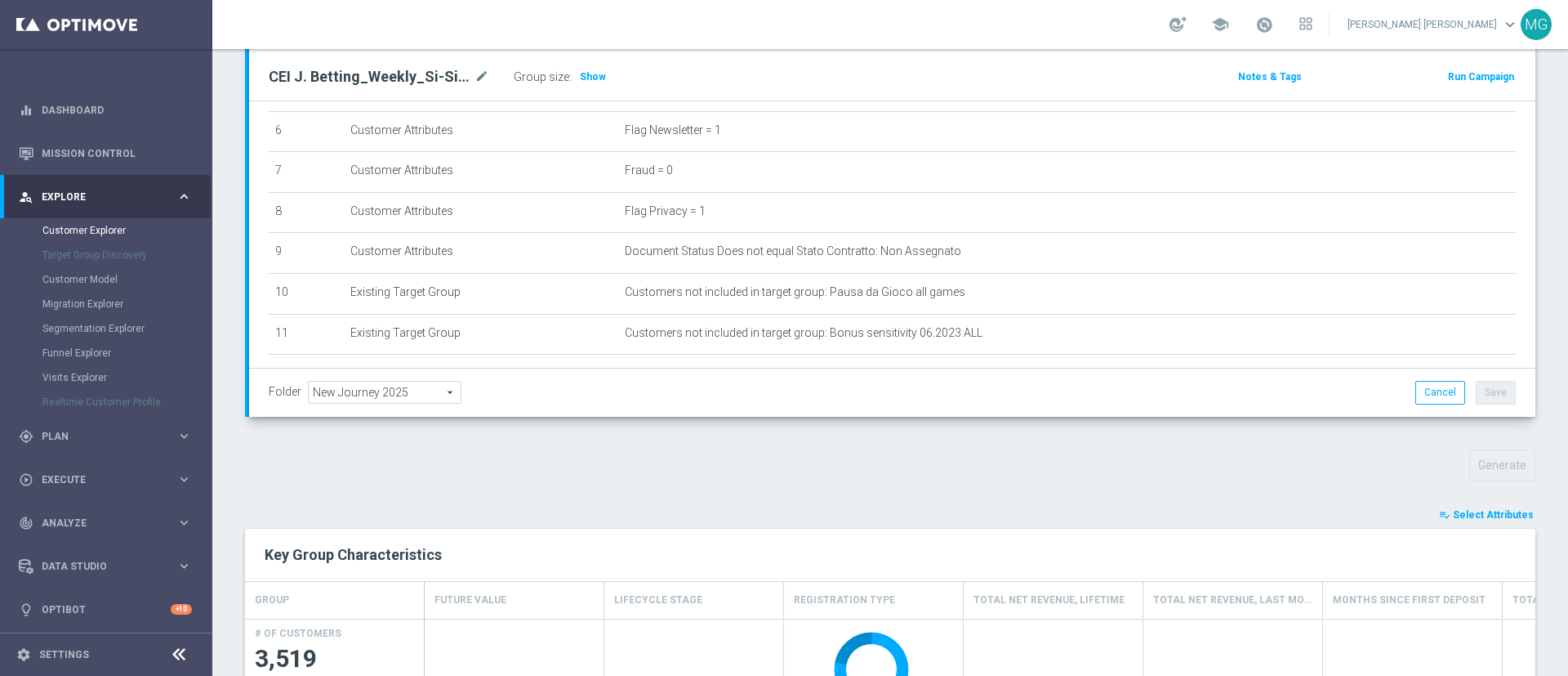
scroll to position [191, 0]
click at [1484, 516] on span "Select Attributes" at bounding box center [1493, 515] width 81 height 12
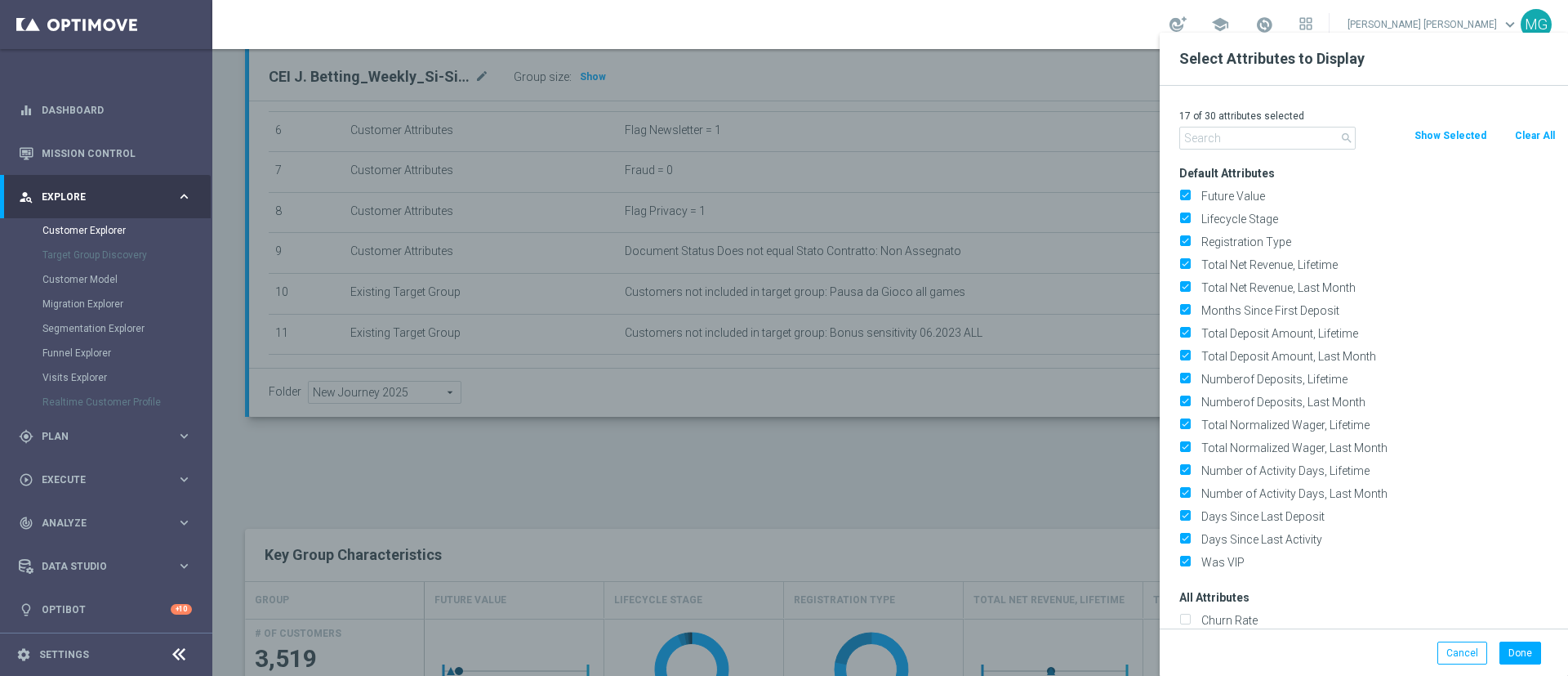
click at [1537, 139] on button "Clear All" at bounding box center [1536, 136] width 43 height 18
checkbox input "false"
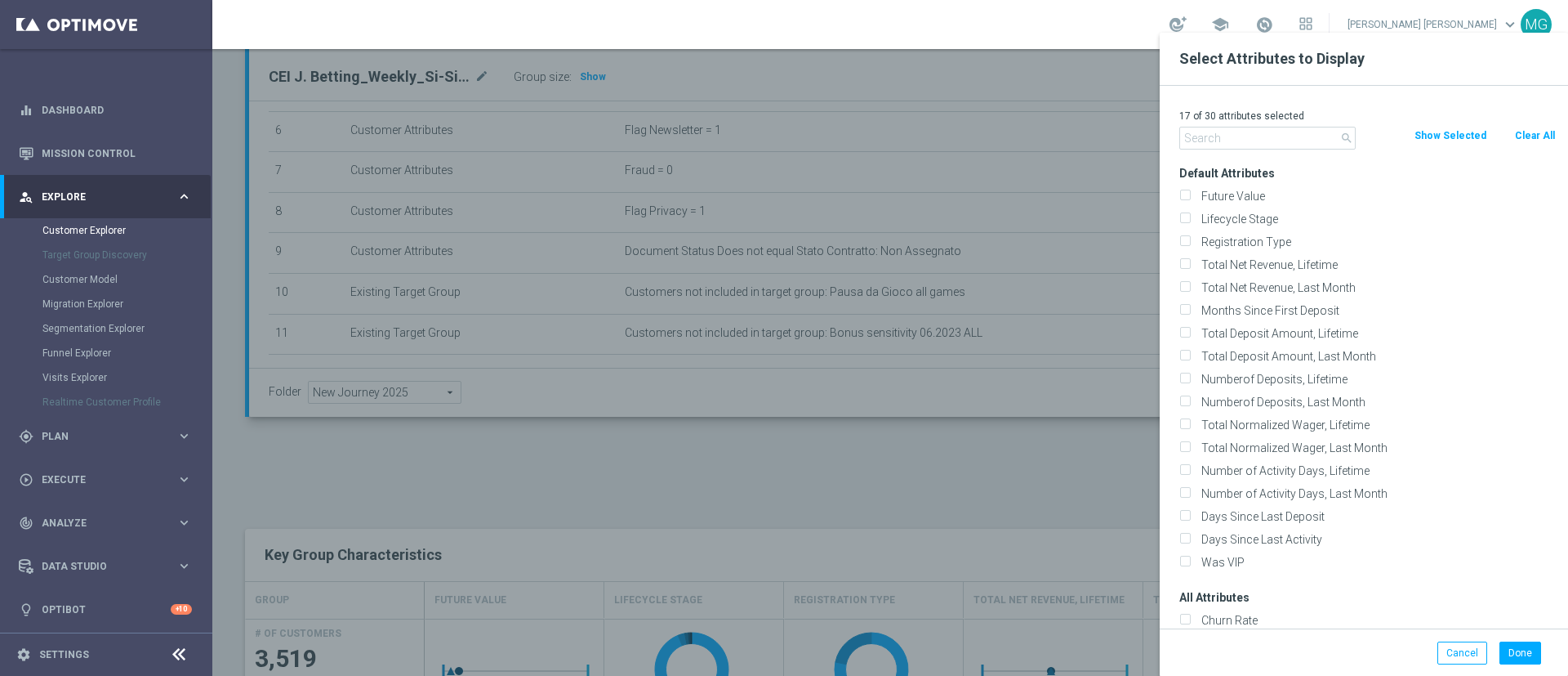
checkbox input "false"
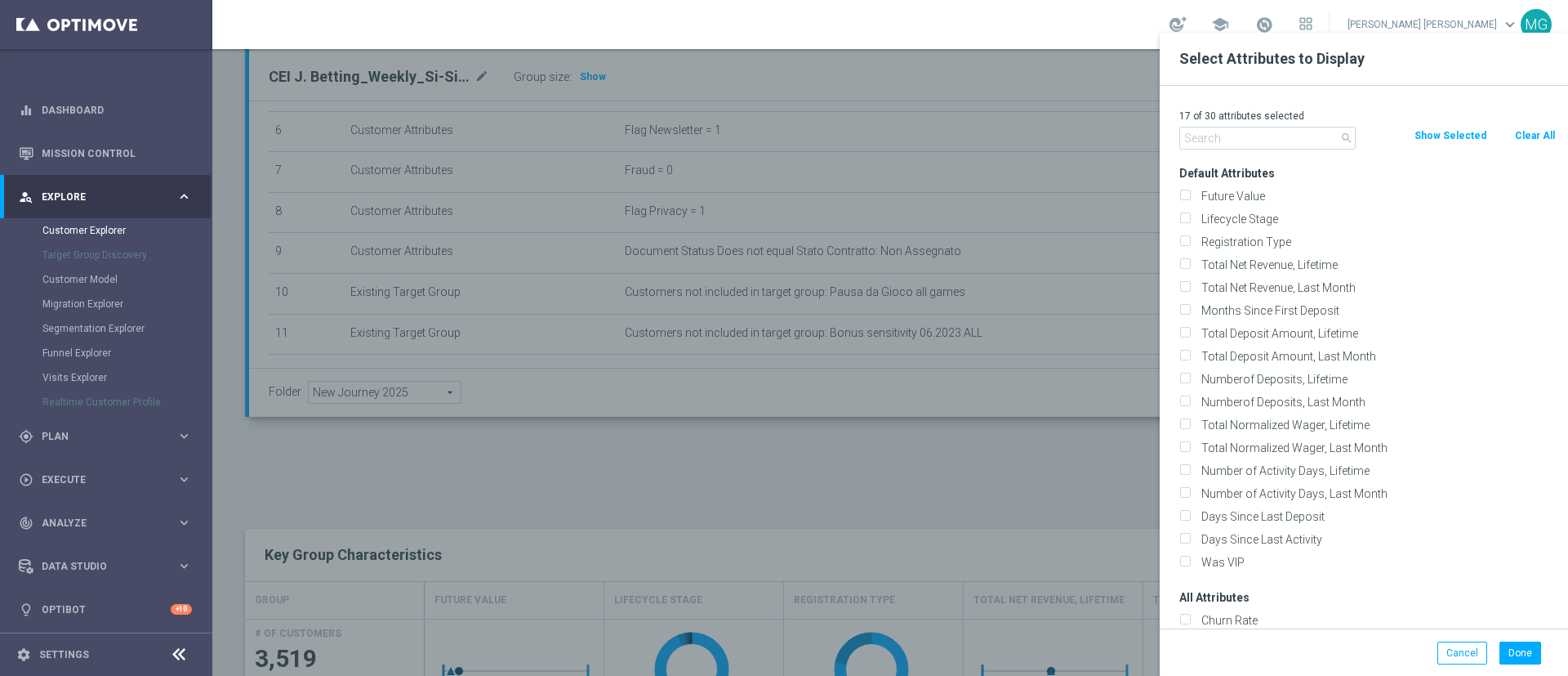
checkbox input "false"
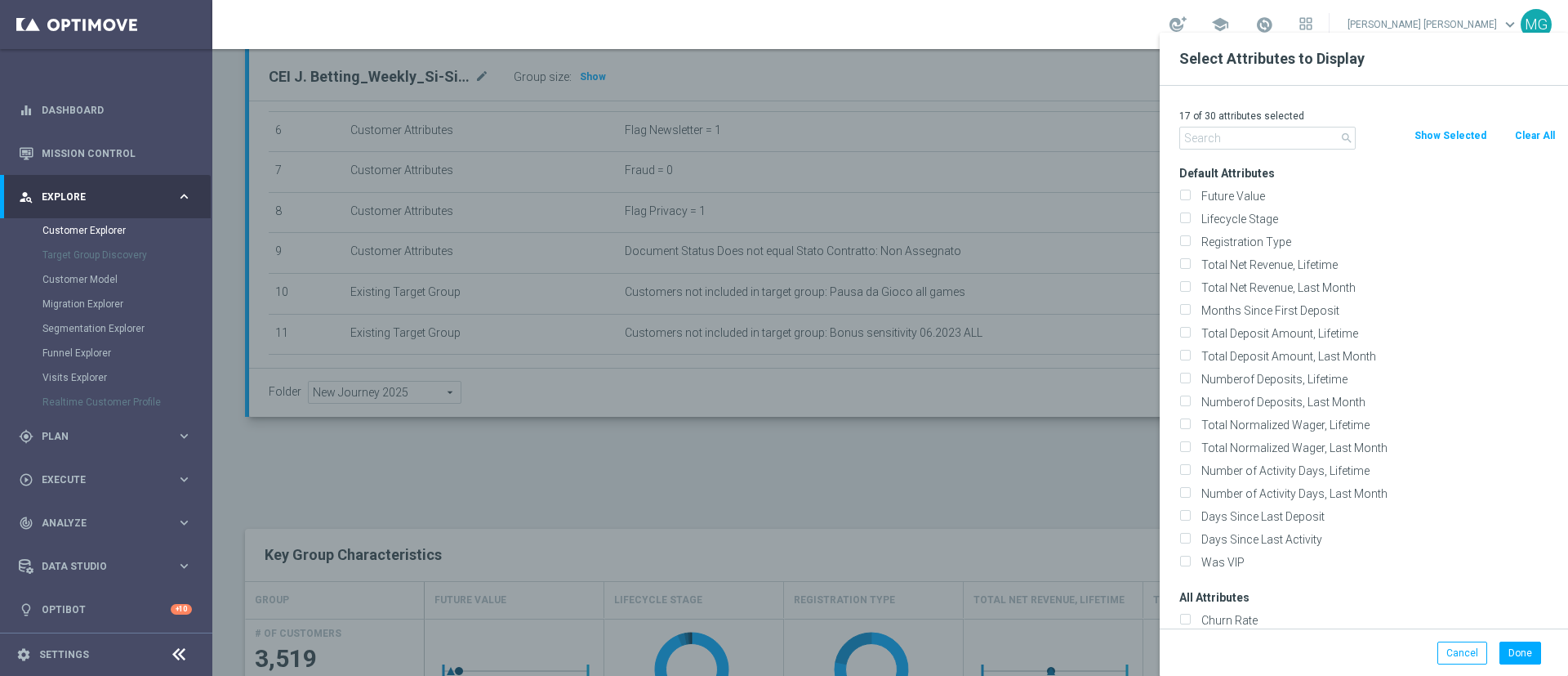
checkbox input "false"
click at [1207, 142] on input "text" at bounding box center [1267, 138] width 176 height 23
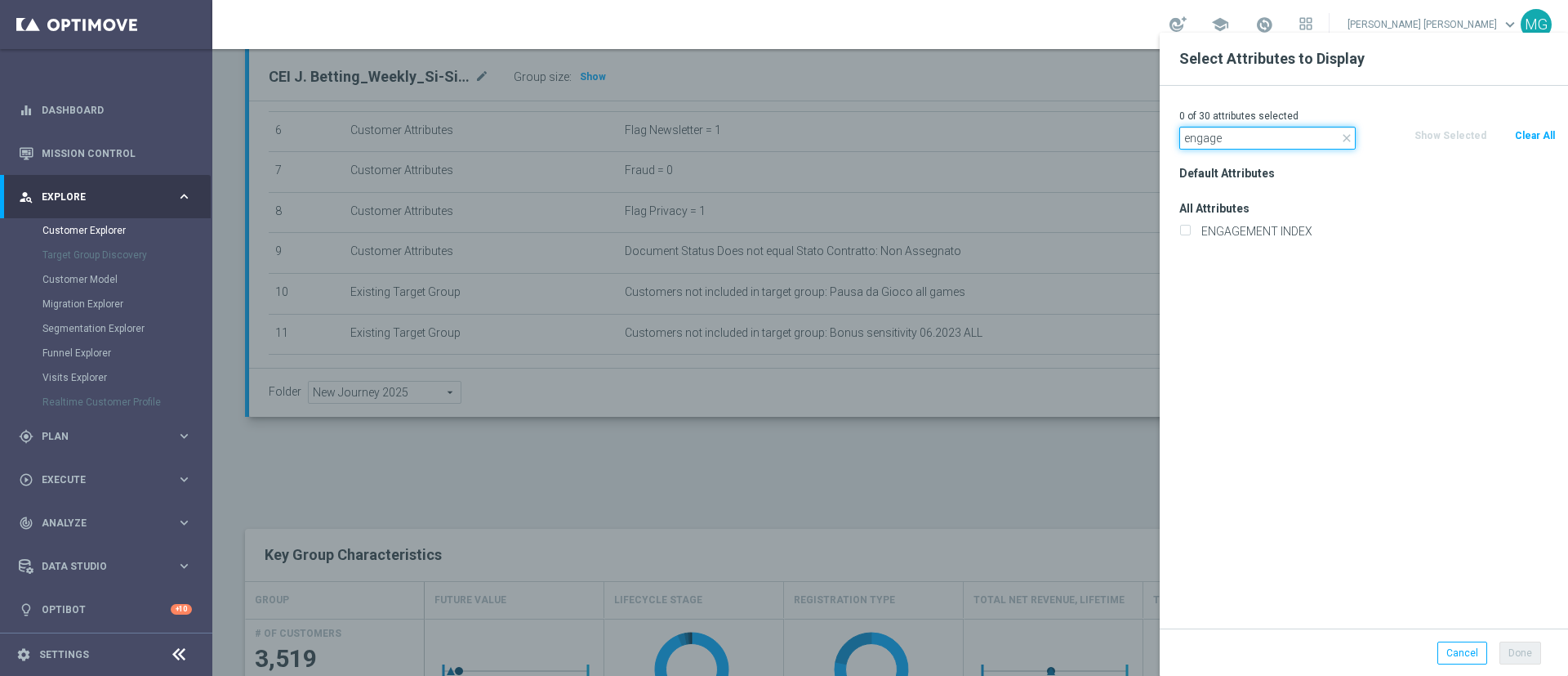
type input "engage"
click at [1242, 221] on div "ENGAGEMENT INDEX" at bounding box center [1368, 230] width 401 height 23
click at [1276, 220] on div "ENGAGEMENT INDEX" at bounding box center [1368, 230] width 401 height 23
click at [1272, 226] on label "ENGAGEMENT INDEX" at bounding box center [1376, 231] width 360 height 15
click at [1190, 228] on input "ENGAGEMENT INDEX" at bounding box center [1184, 233] width 11 height 11
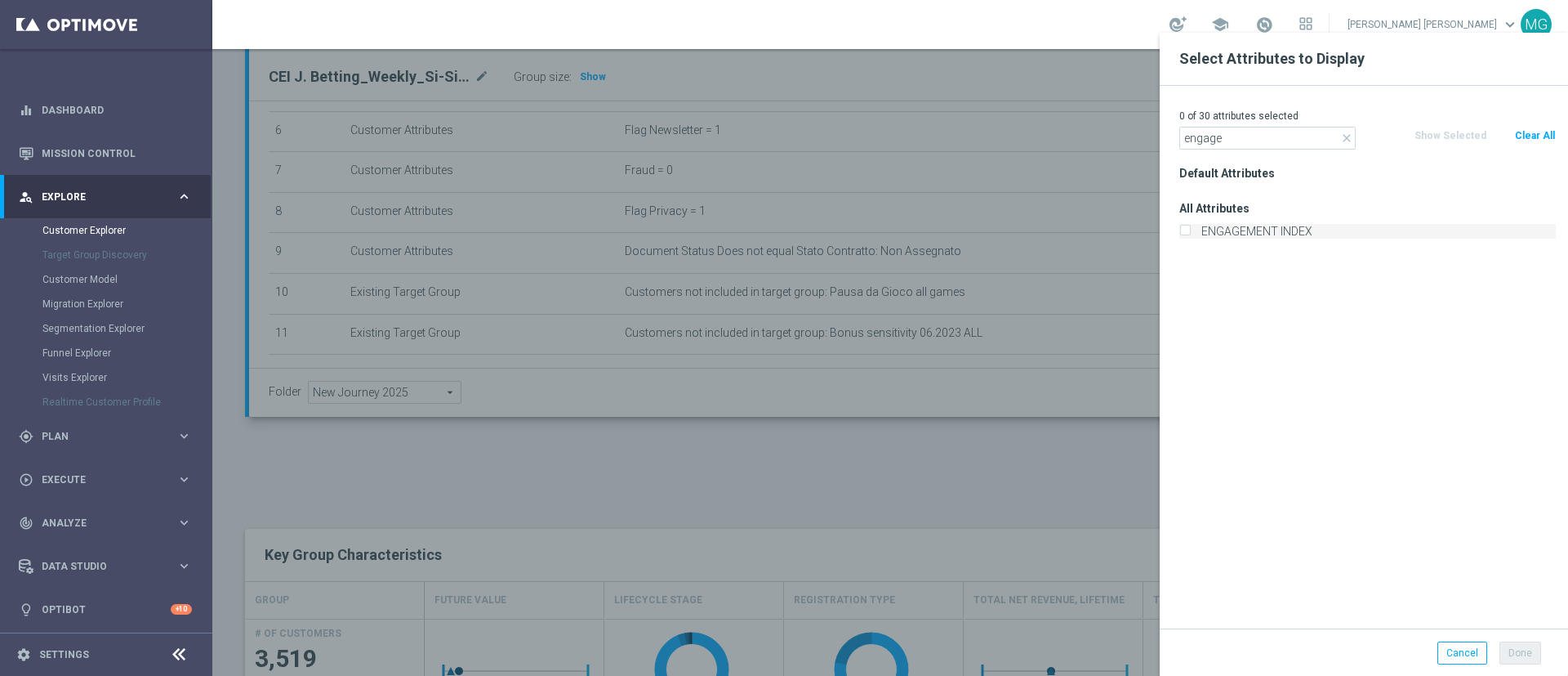
checkbox input "true"
click at [1521, 655] on button "Done" at bounding box center [1521, 652] width 41 height 23
type input "Search"
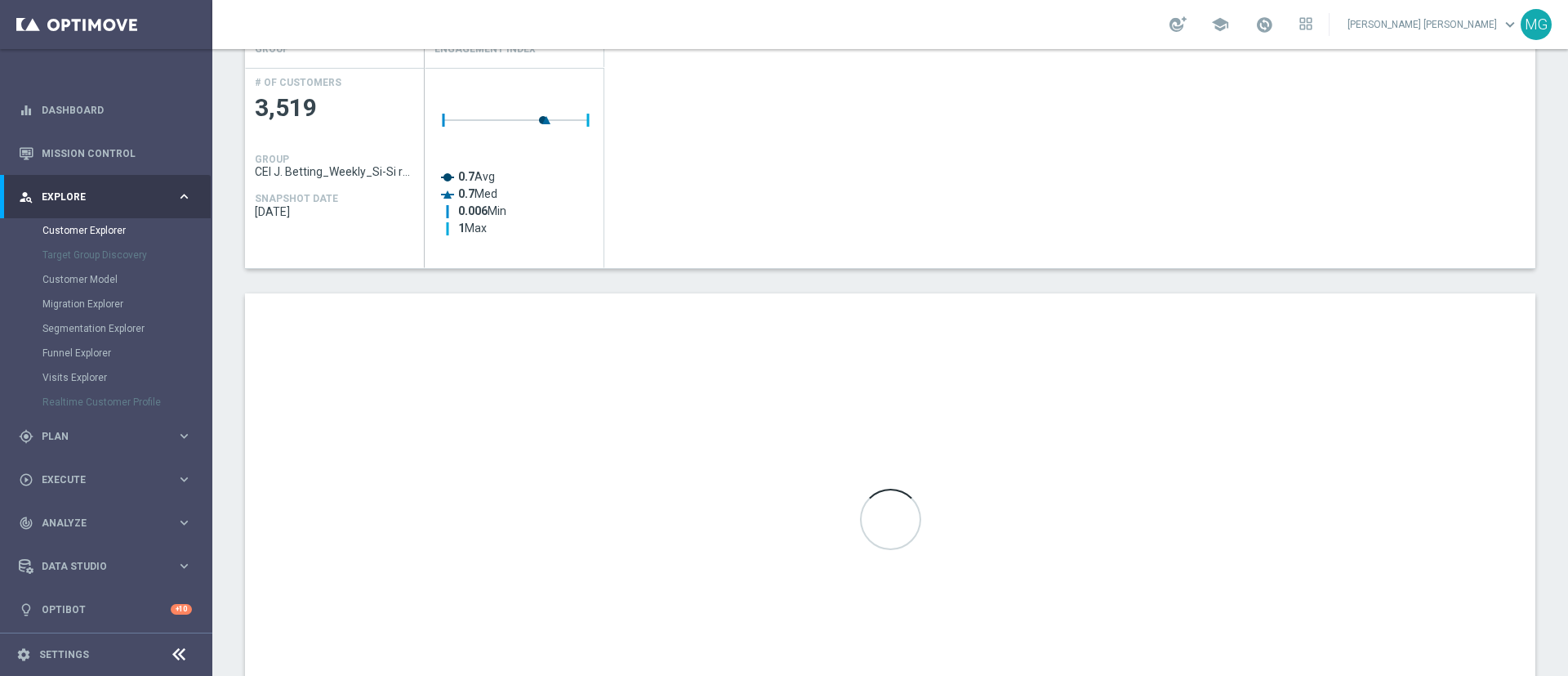
scroll to position [740, 0]
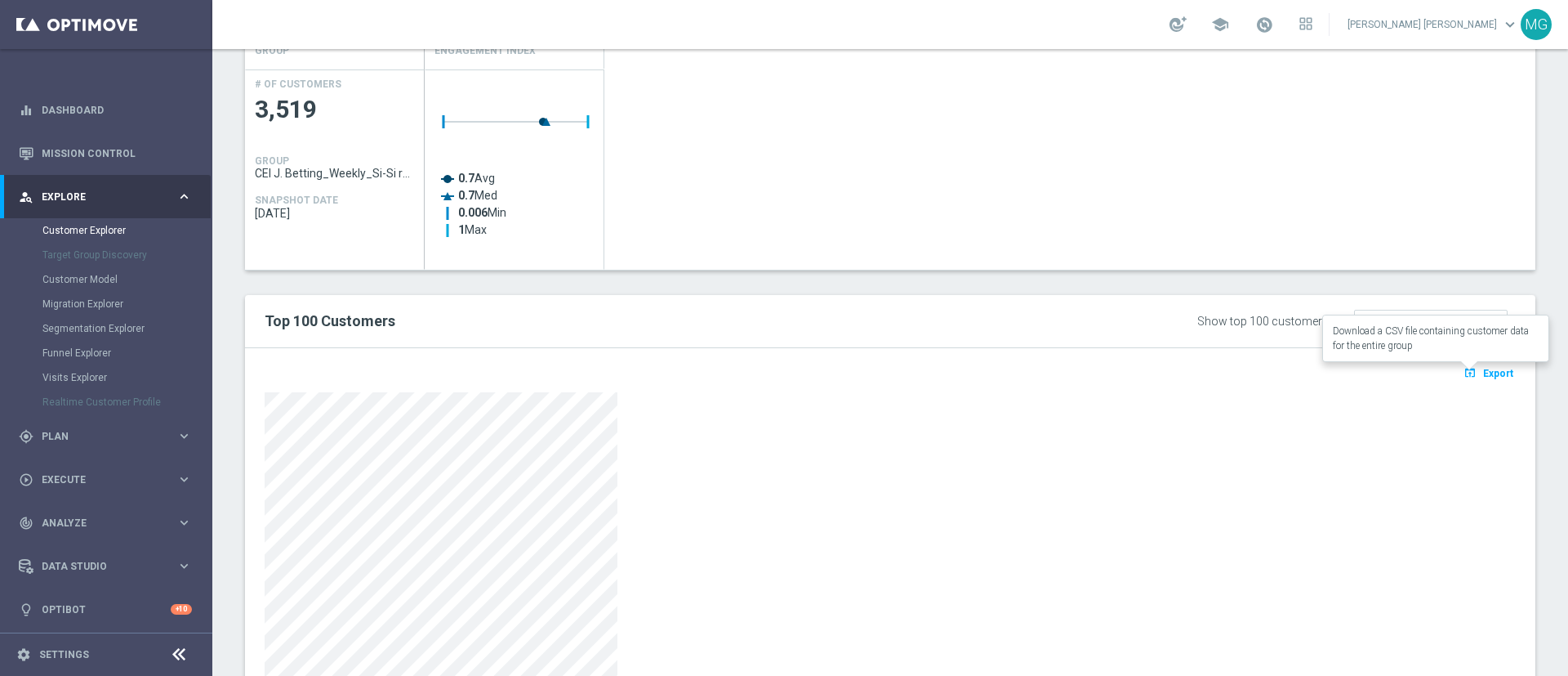
click at [1486, 370] on span "Export" at bounding box center [1498, 374] width 30 height 12
